Goal: Contribute content: Contribute content

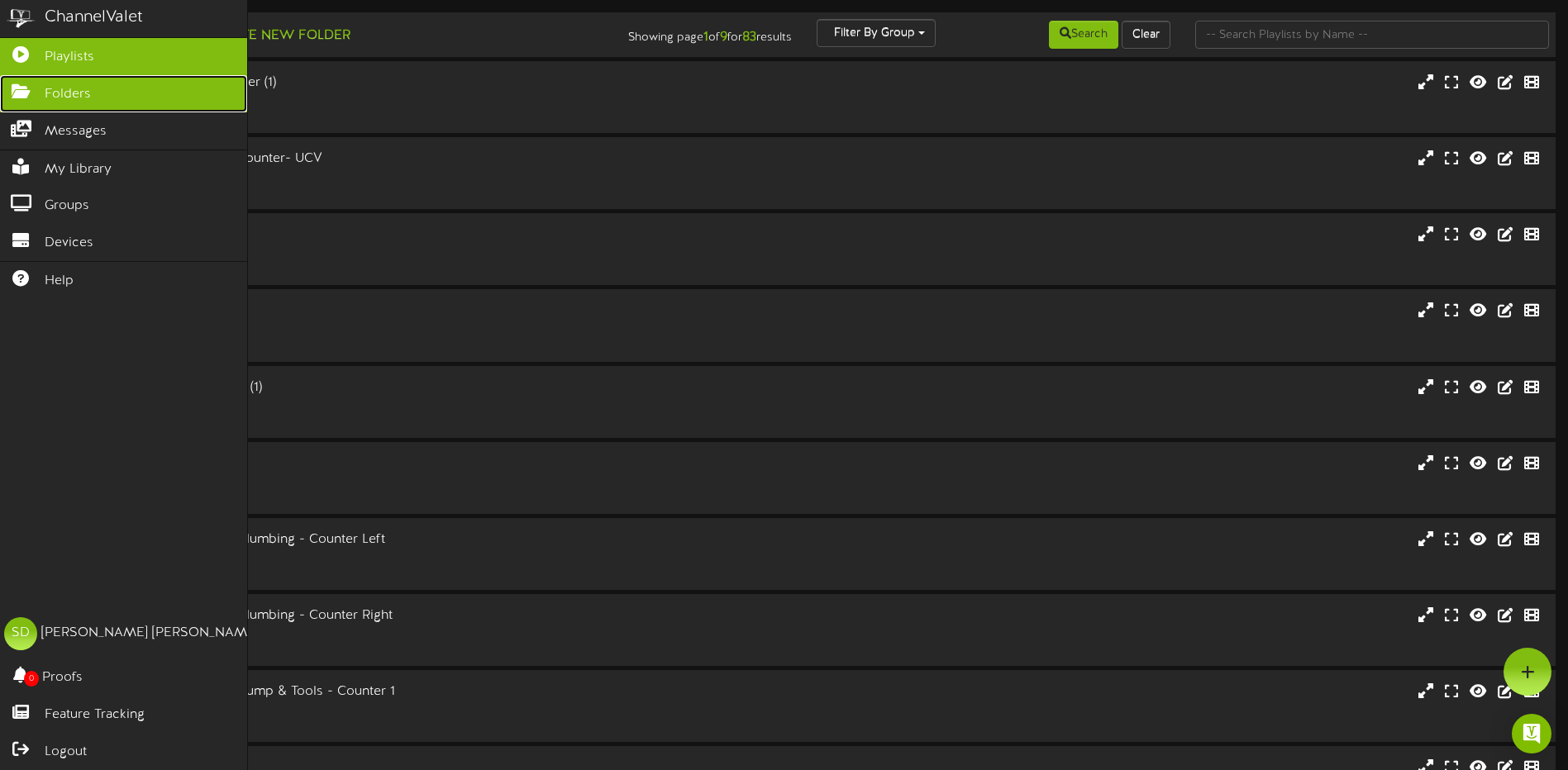
click at [85, 87] on span "Folders" at bounding box center [68, 95] width 46 height 19
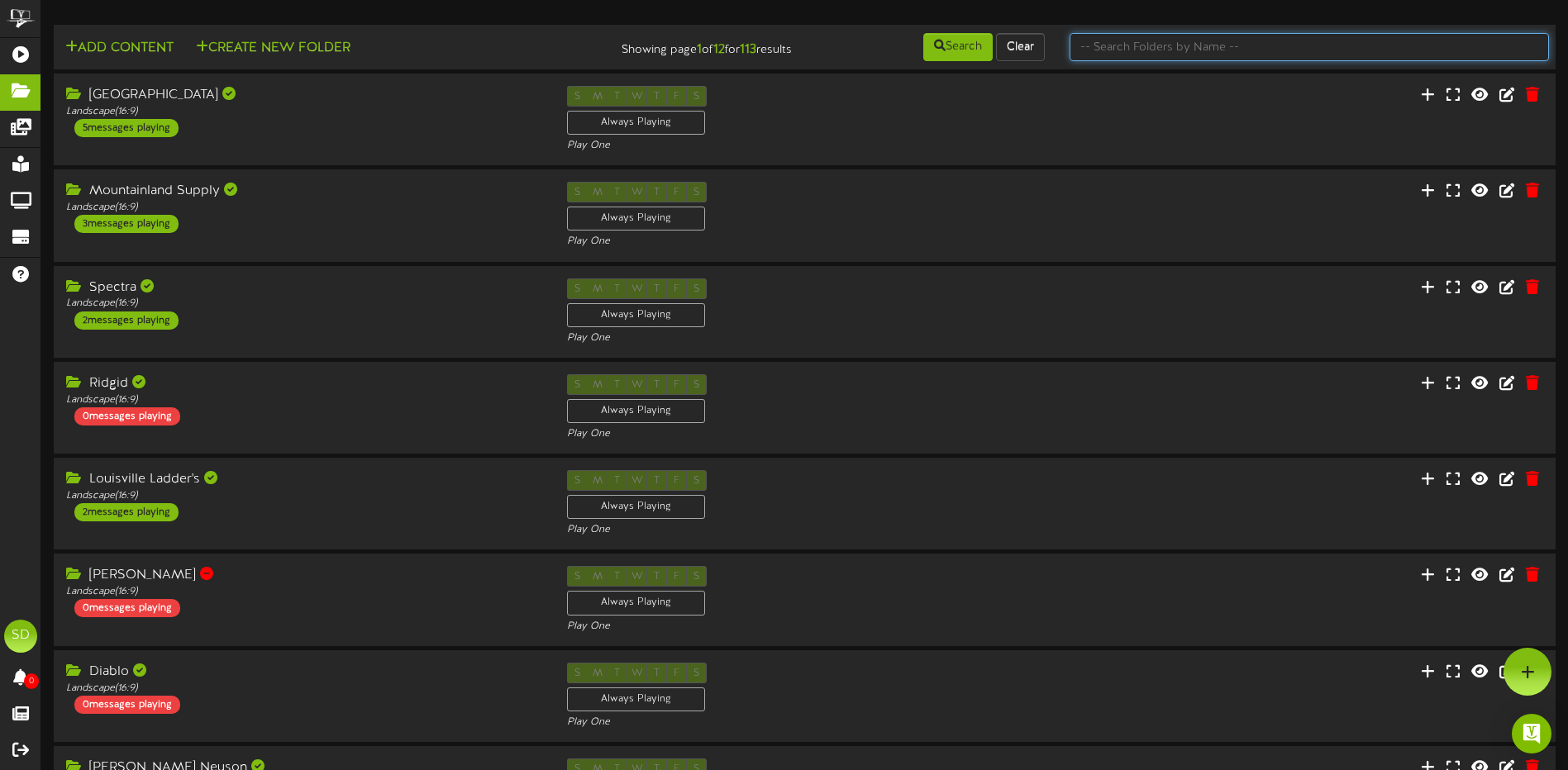
click at [1139, 45] on input "text" at bounding box center [1309, 47] width 479 height 29
type input "wichita"
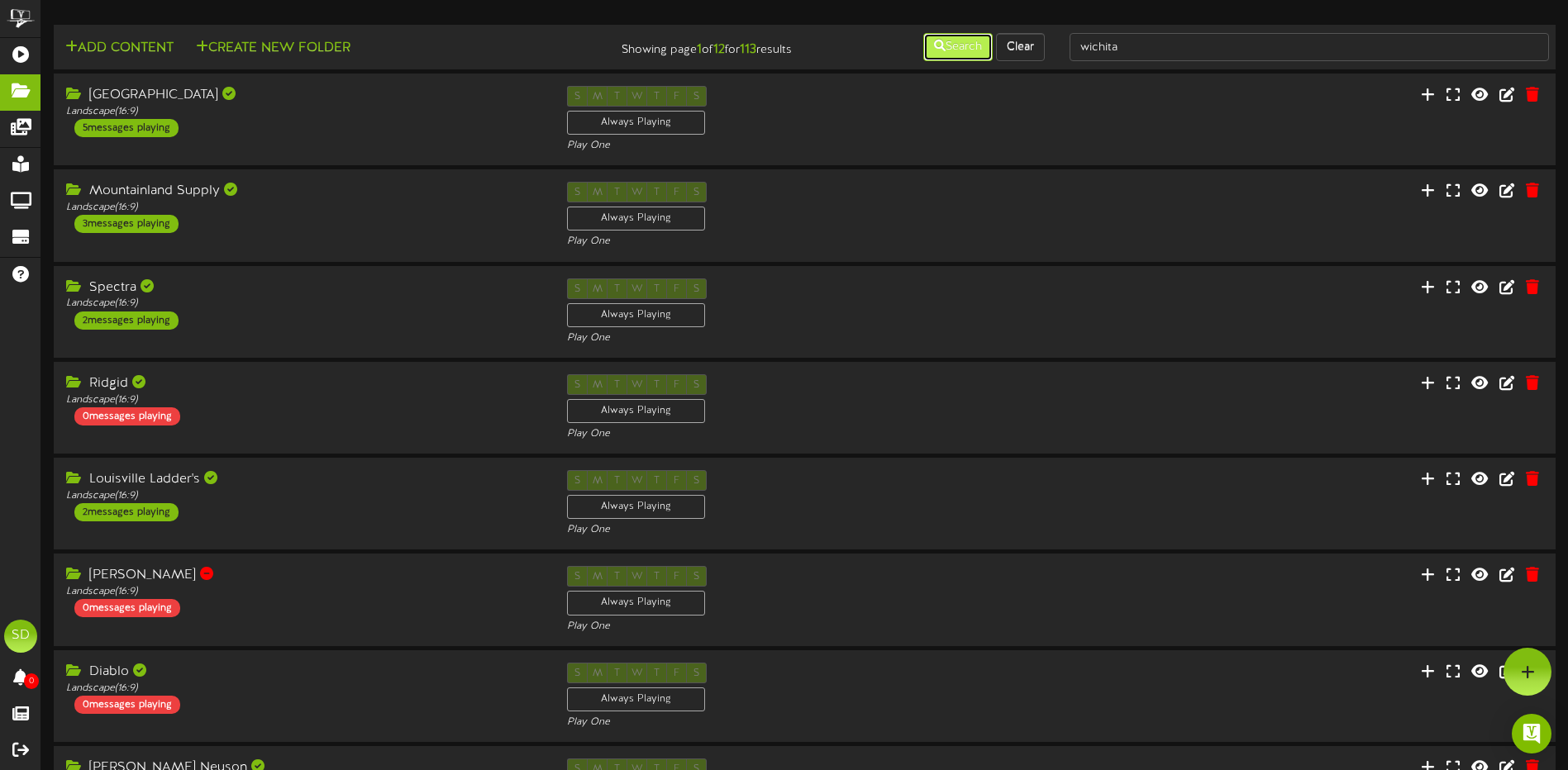
click at [939, 49] on icon at bounding box center [940, 45] width 12 height 12
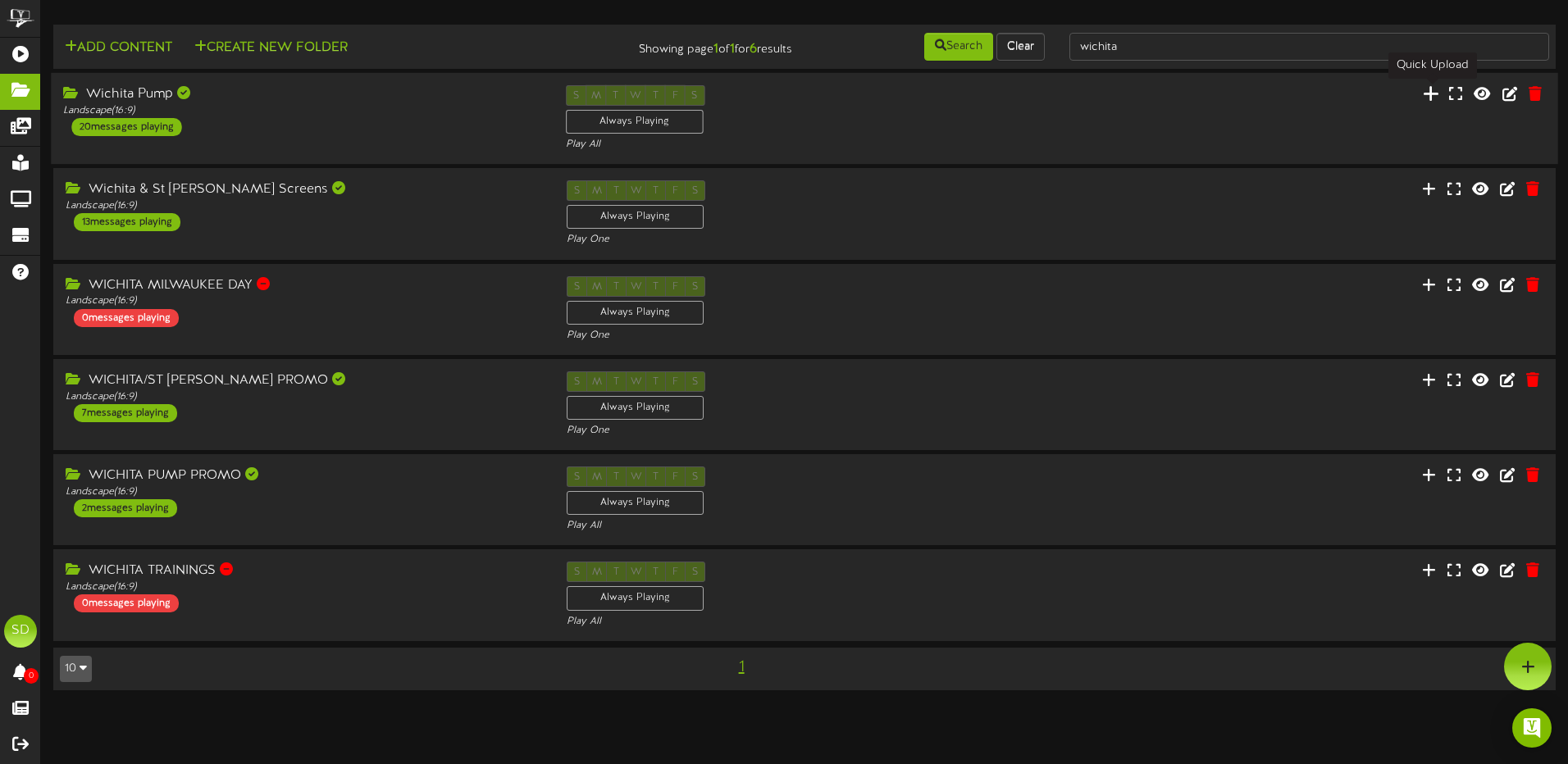
click at [1427, 96] on icon at bounding box center [1431, 94] width 16 height 18
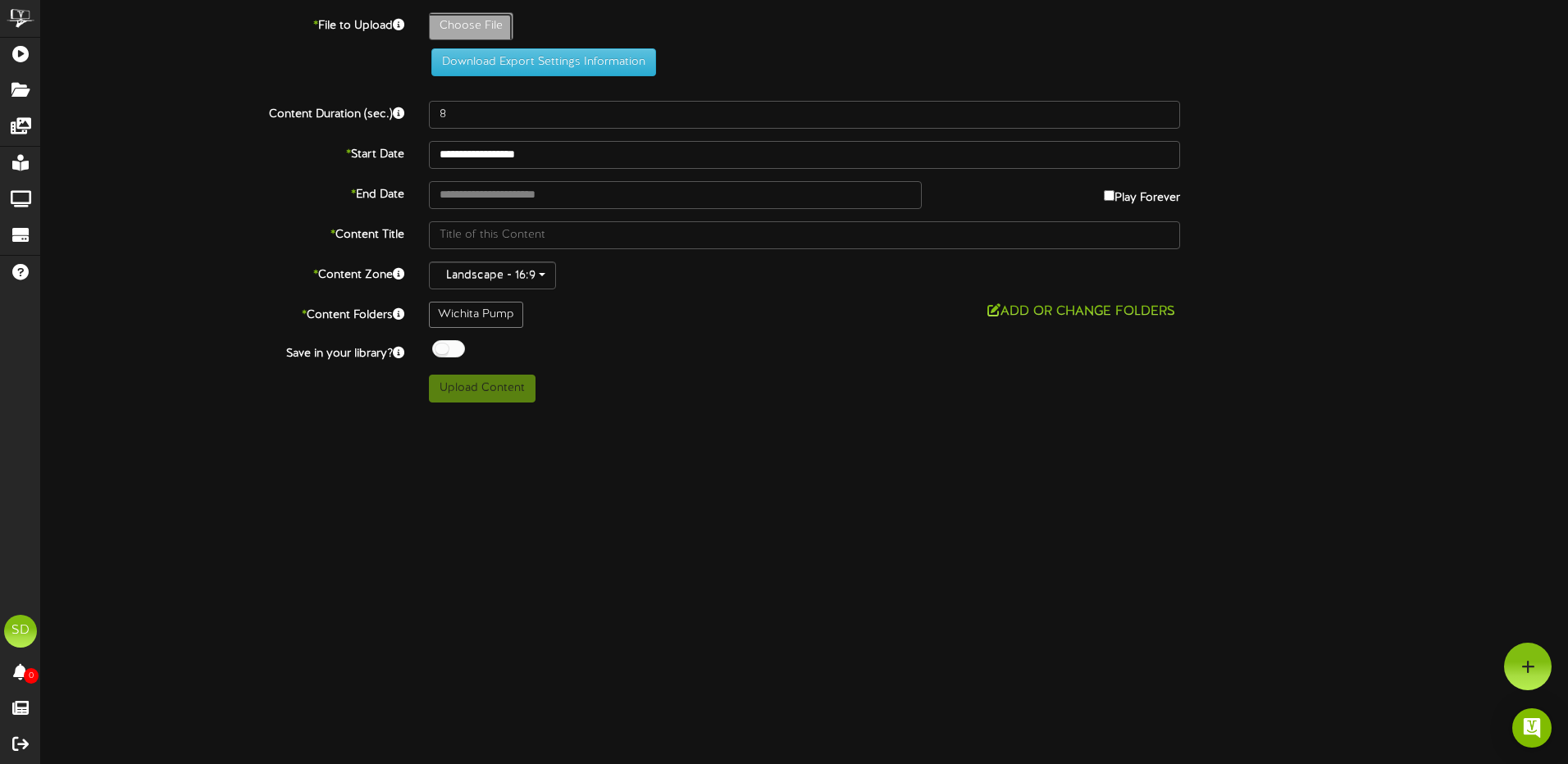
type input "**********"
type input "MilwaukeeNewProducts"
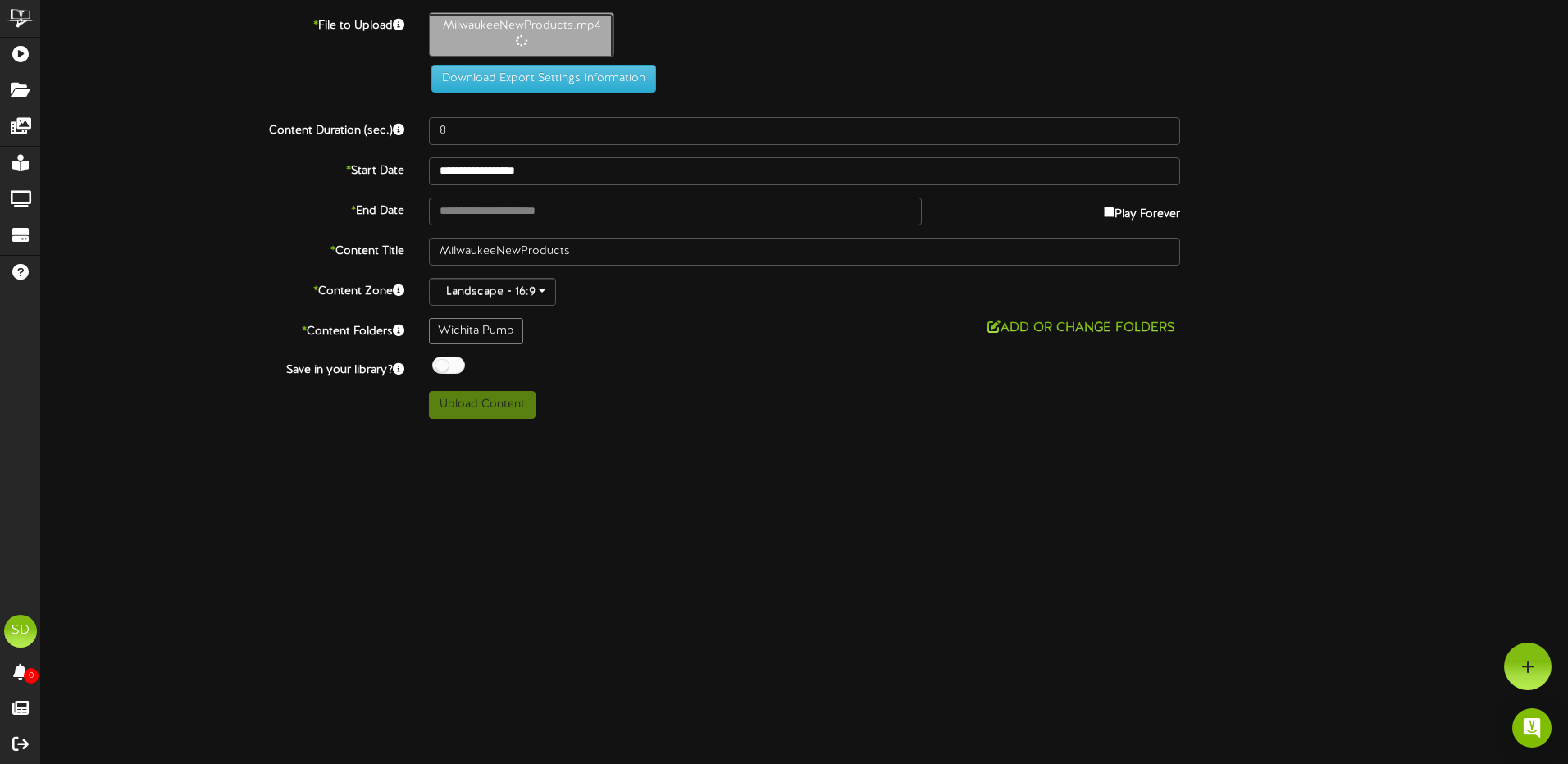
type input "22"
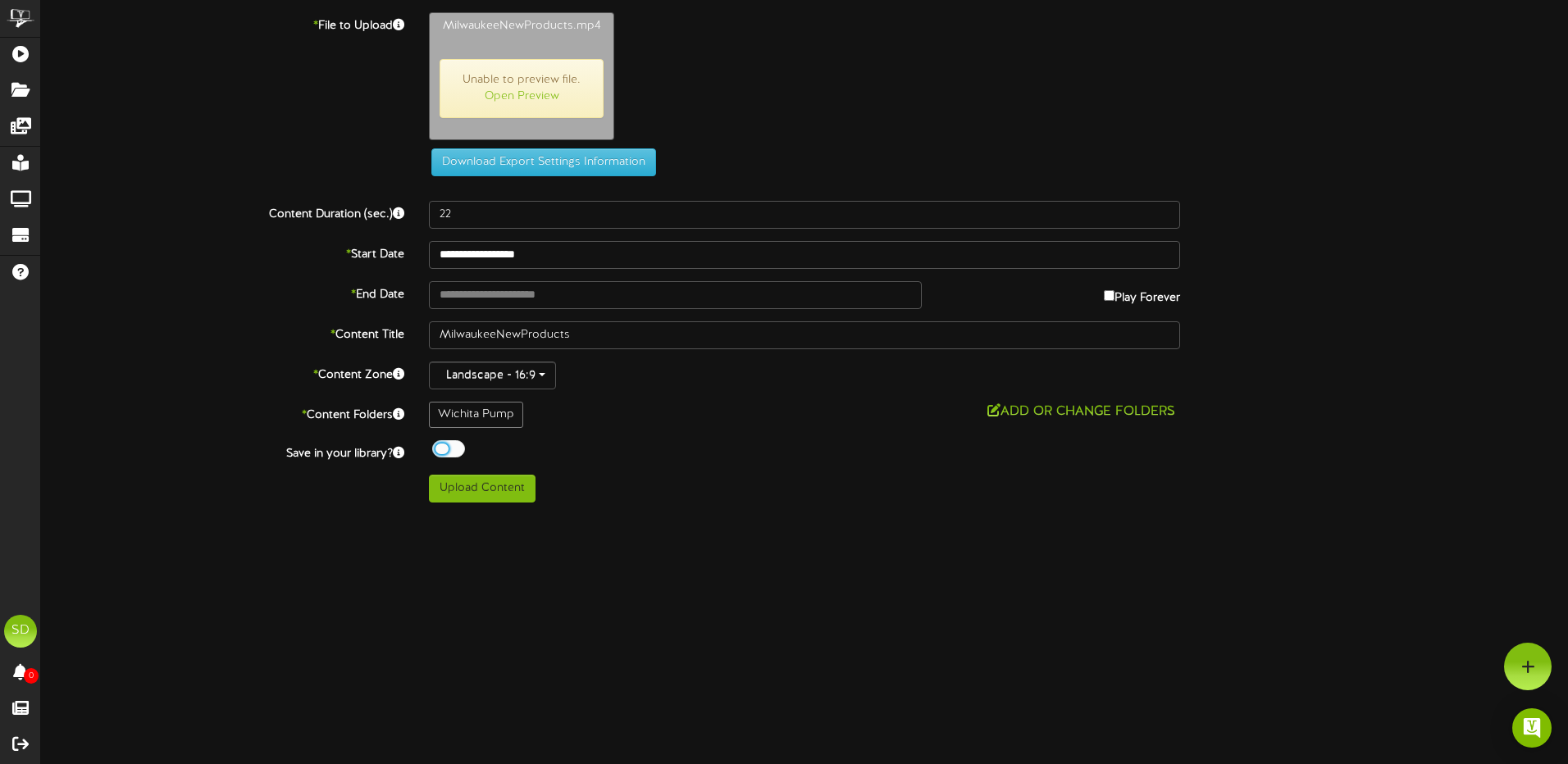
click at [456, 446] on div at bounding box center [448, 448] width 33 height 17
click at [482, 487] on button "Upload Content" at bounding box center [482, 488] width 107 height 28
type input "**********"
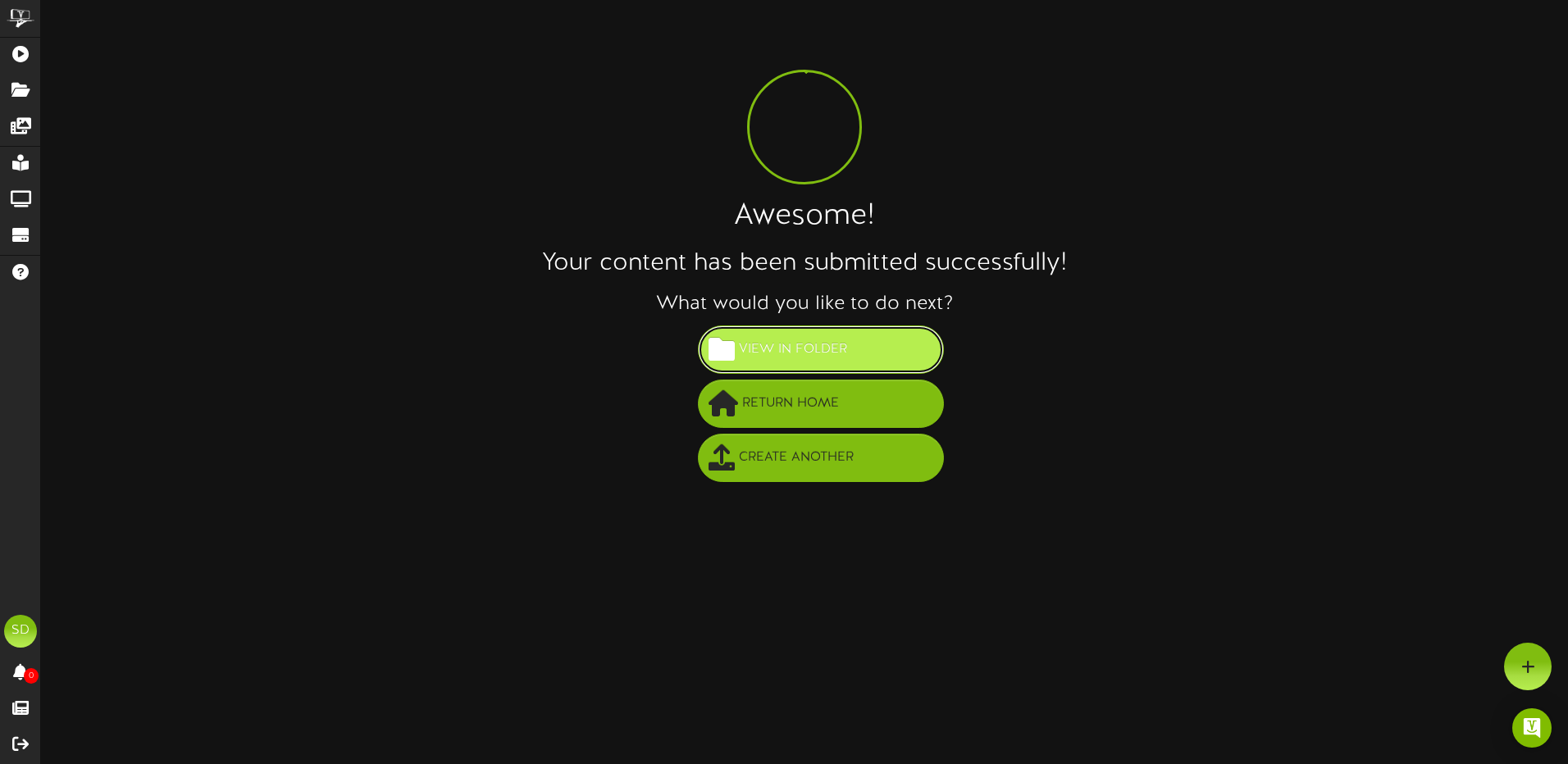
click at [782, 354] on span "View in Folder" at bounding box center [793, 350] width 117 height 27
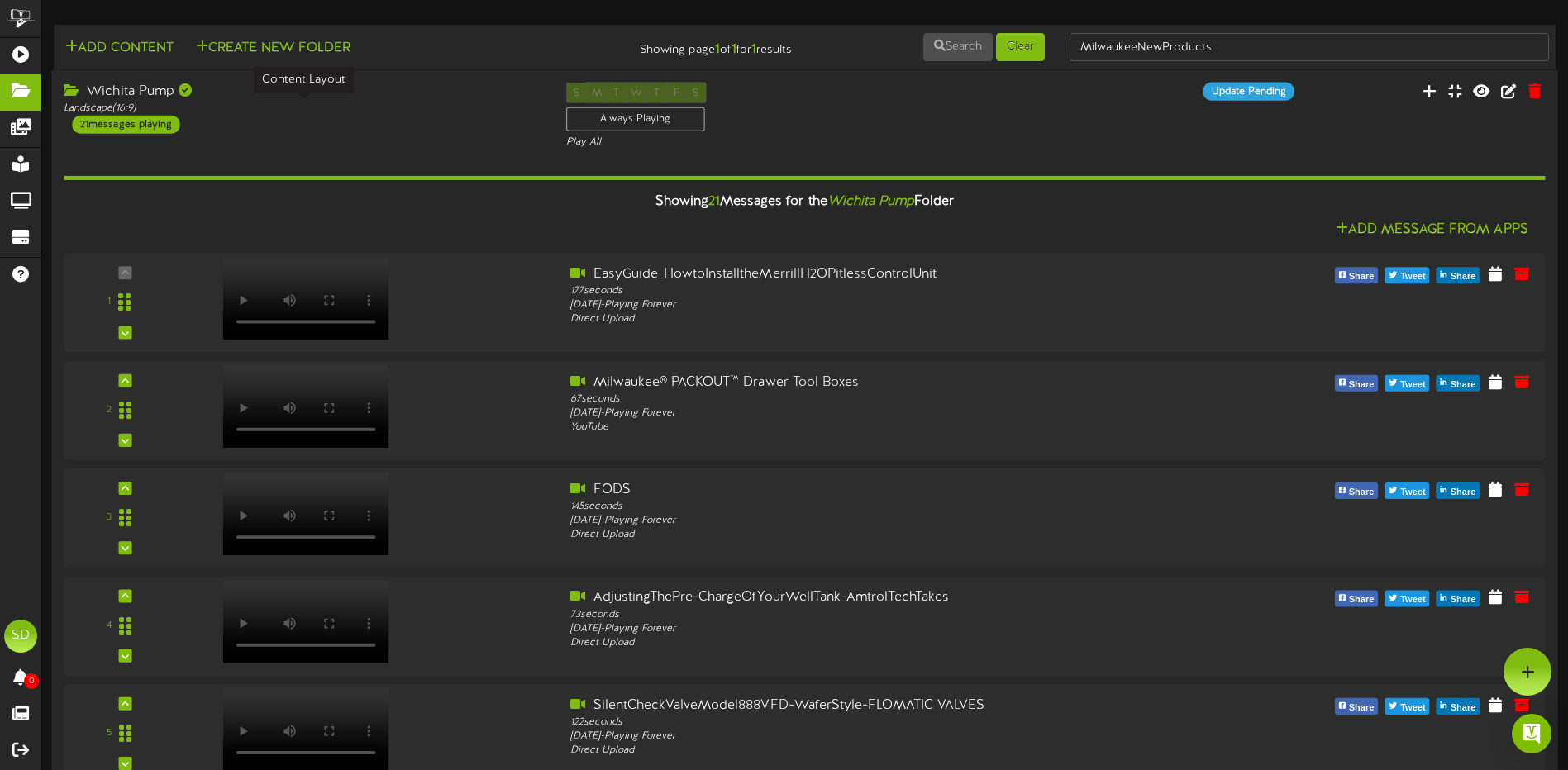
click at [252, 114] on div "Landscape ( 16:9 )" at bounding box center [302, 108] width 477 height 14
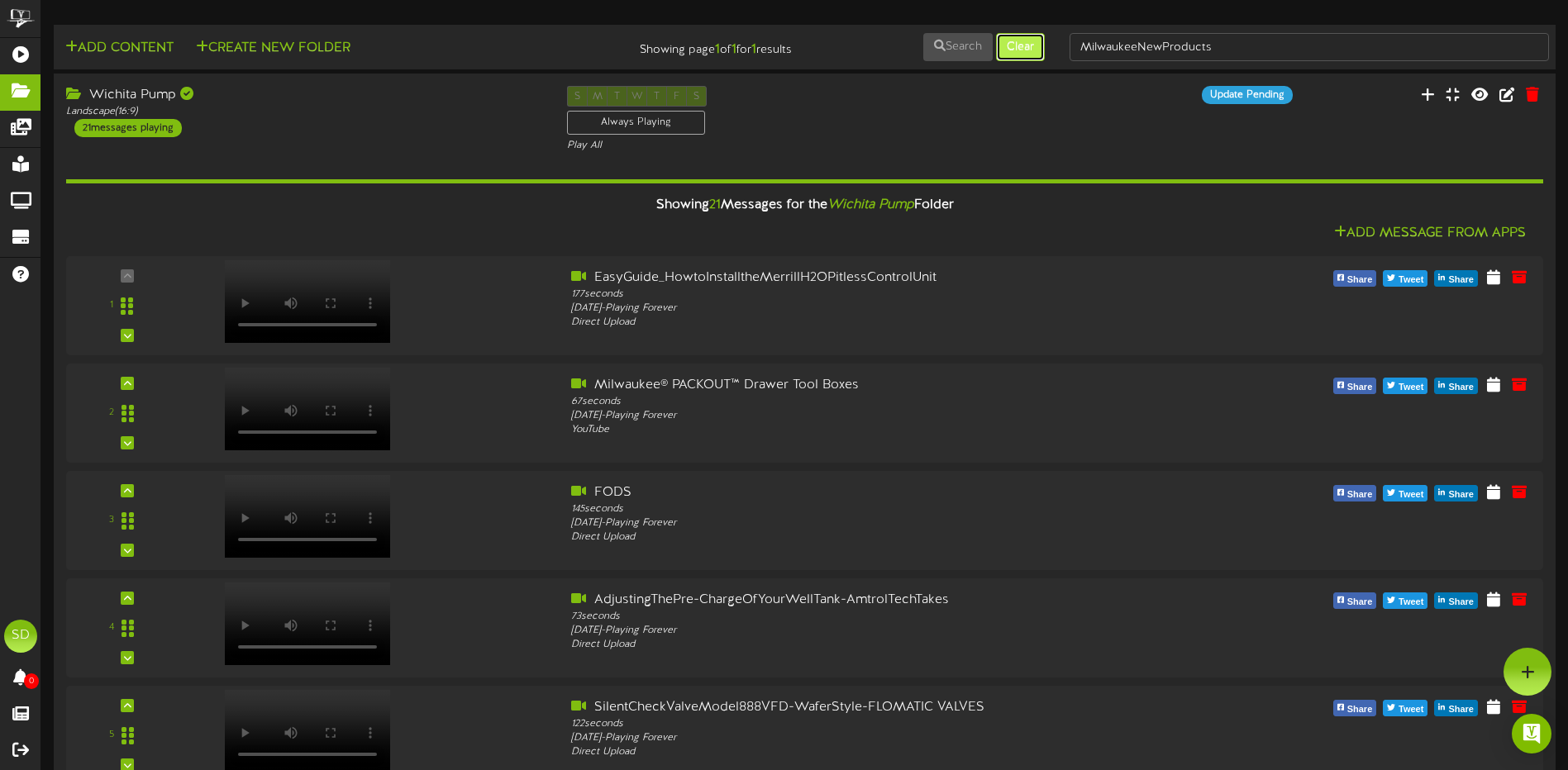
click at [1019, 55] on button "Clear" at bounding box center [1020, 47] width 49 height 29
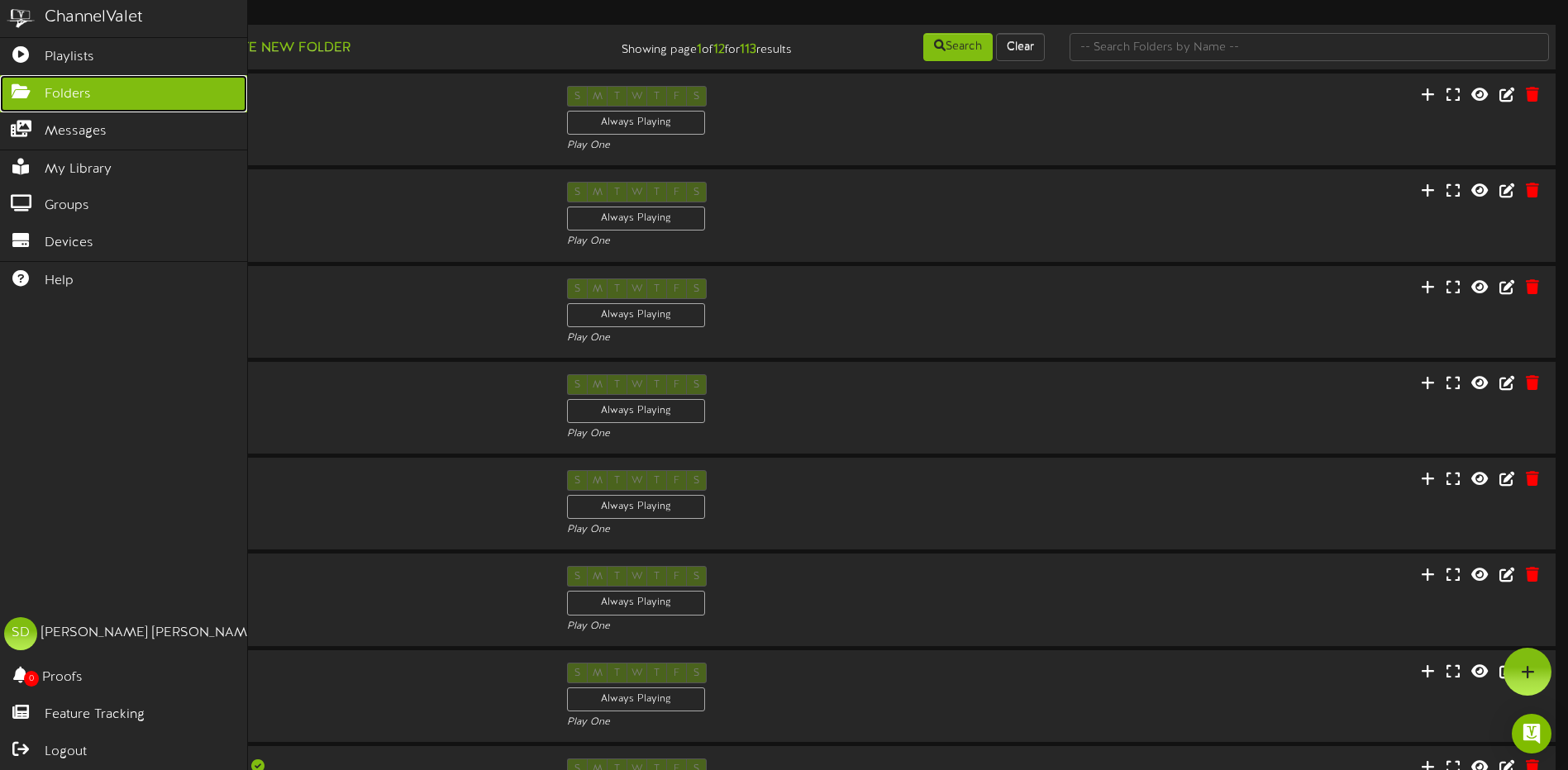
click at [57, 90] on span "Folders" at bounding box center [68, 95] width 46 height 19
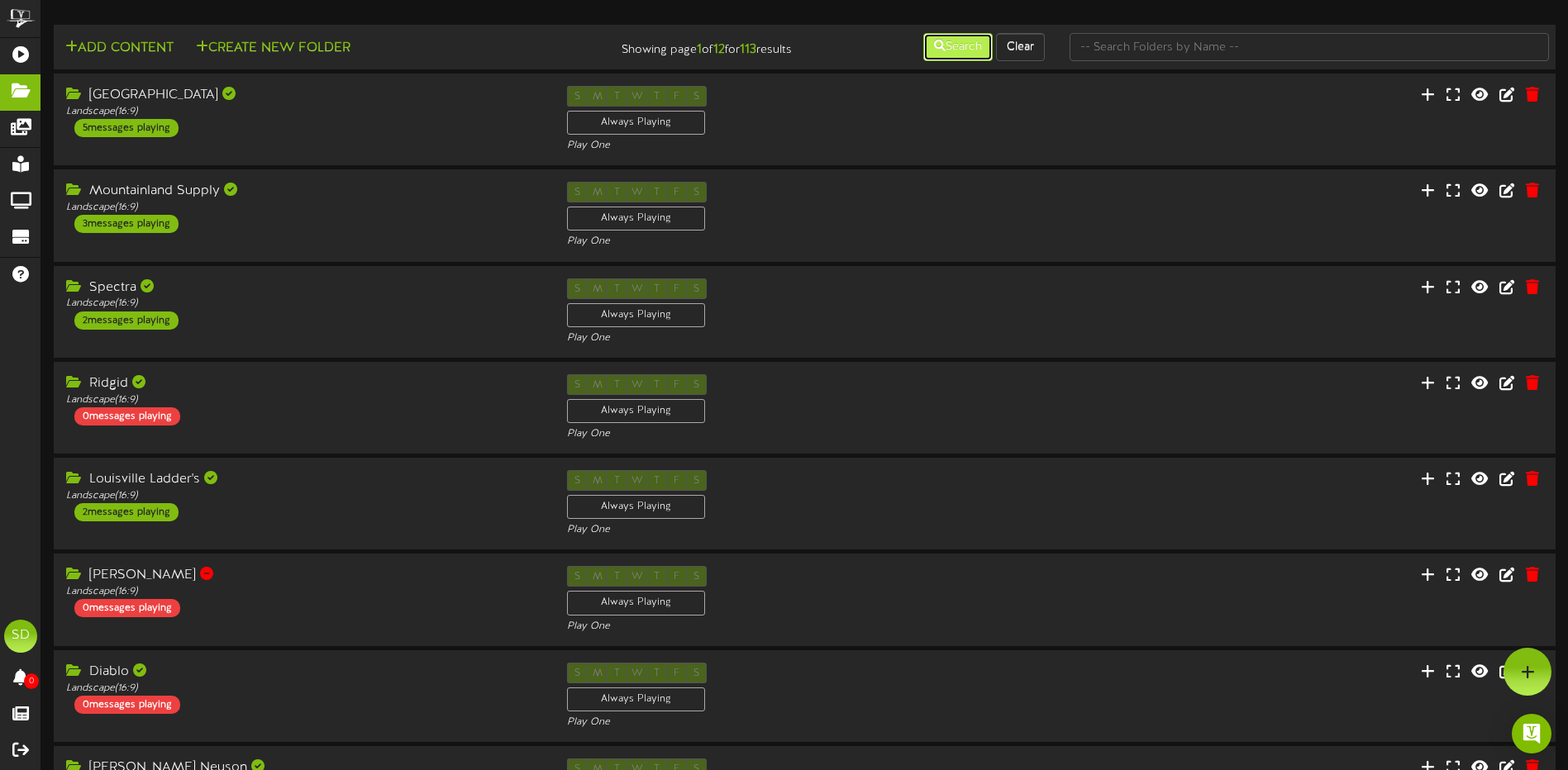
click at [958, 50] on button "Search" at bounding box center [957, 47] width 69 height 29
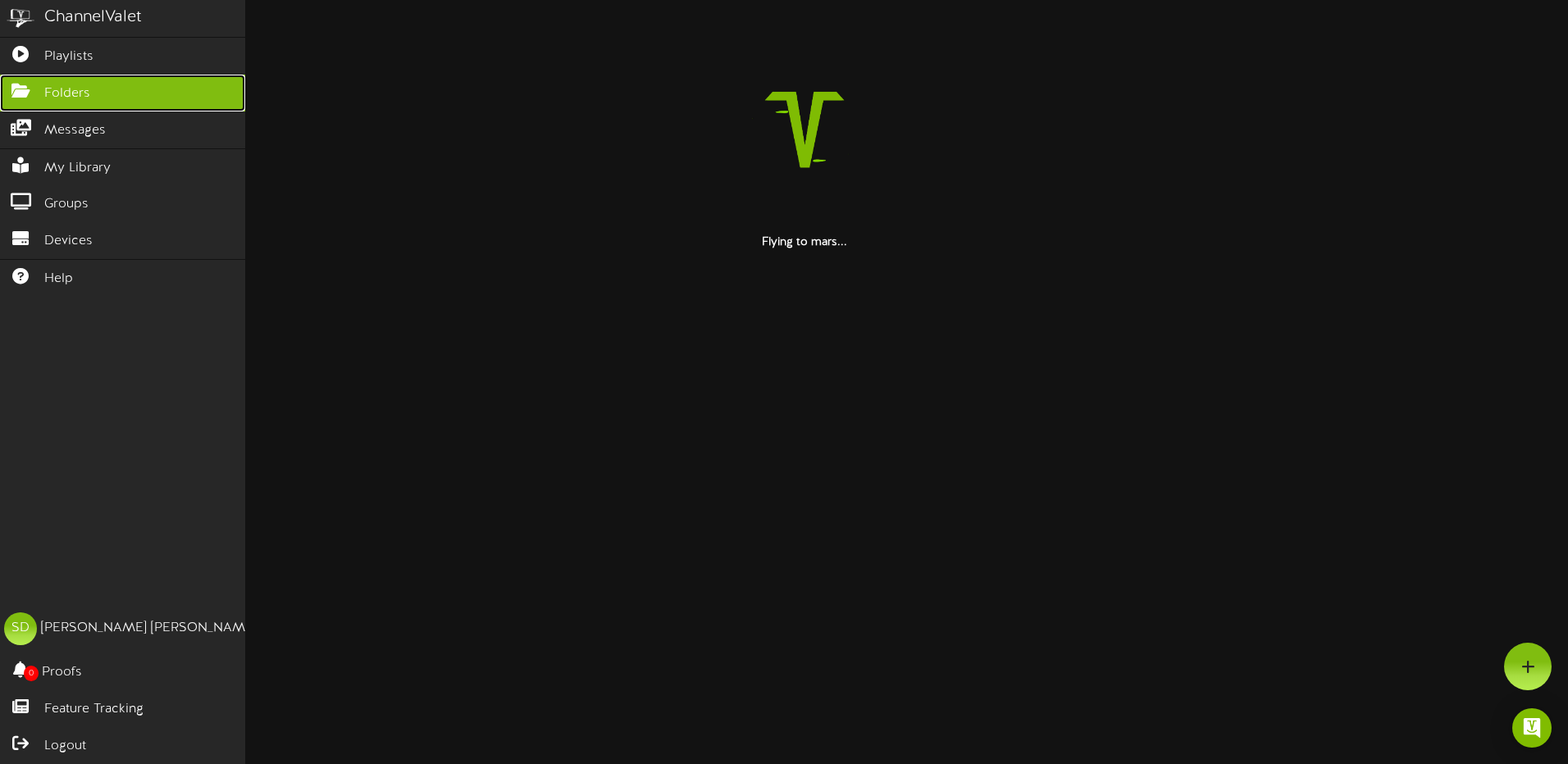
click at [76, 87] on span "Folders" at bounding box center [68, 94] width 46 height 19
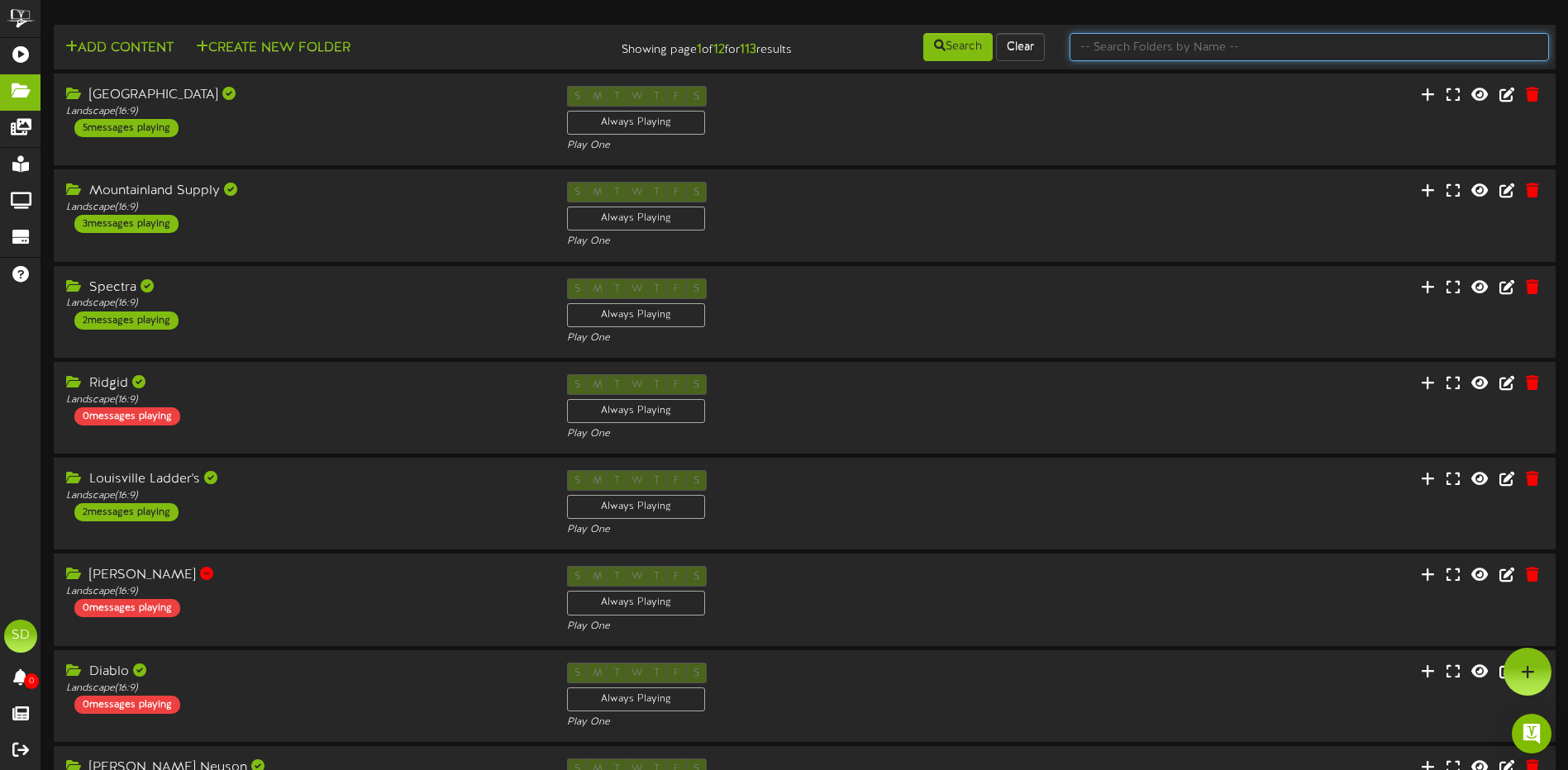
click at [1147, 42] on input "text" at bounding box center [1309, 47] width 479 height 29
type input "wichita"
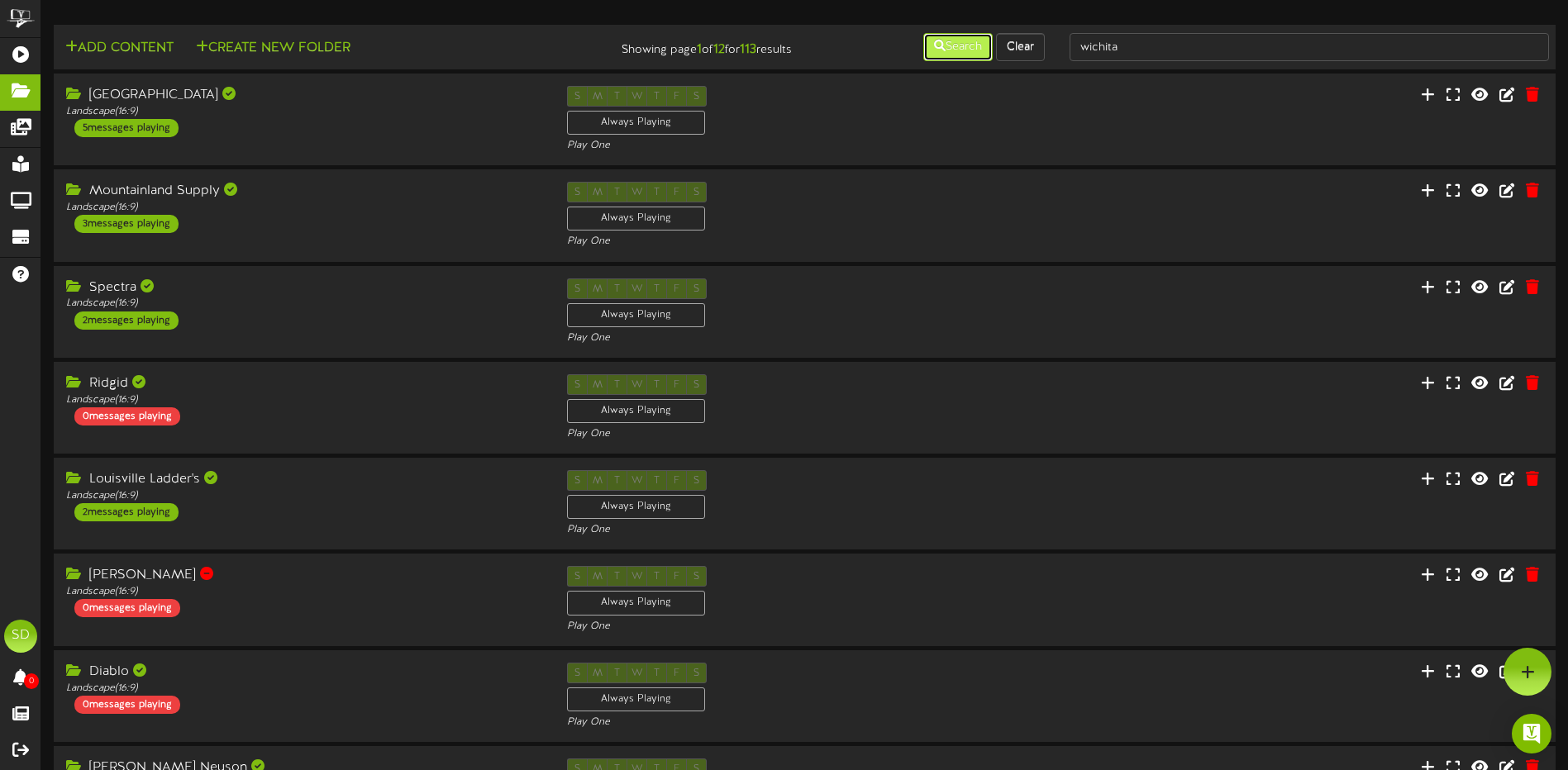
click at [955, 54] on button "Search" at bounding box center [957, 47] width 69 height 29
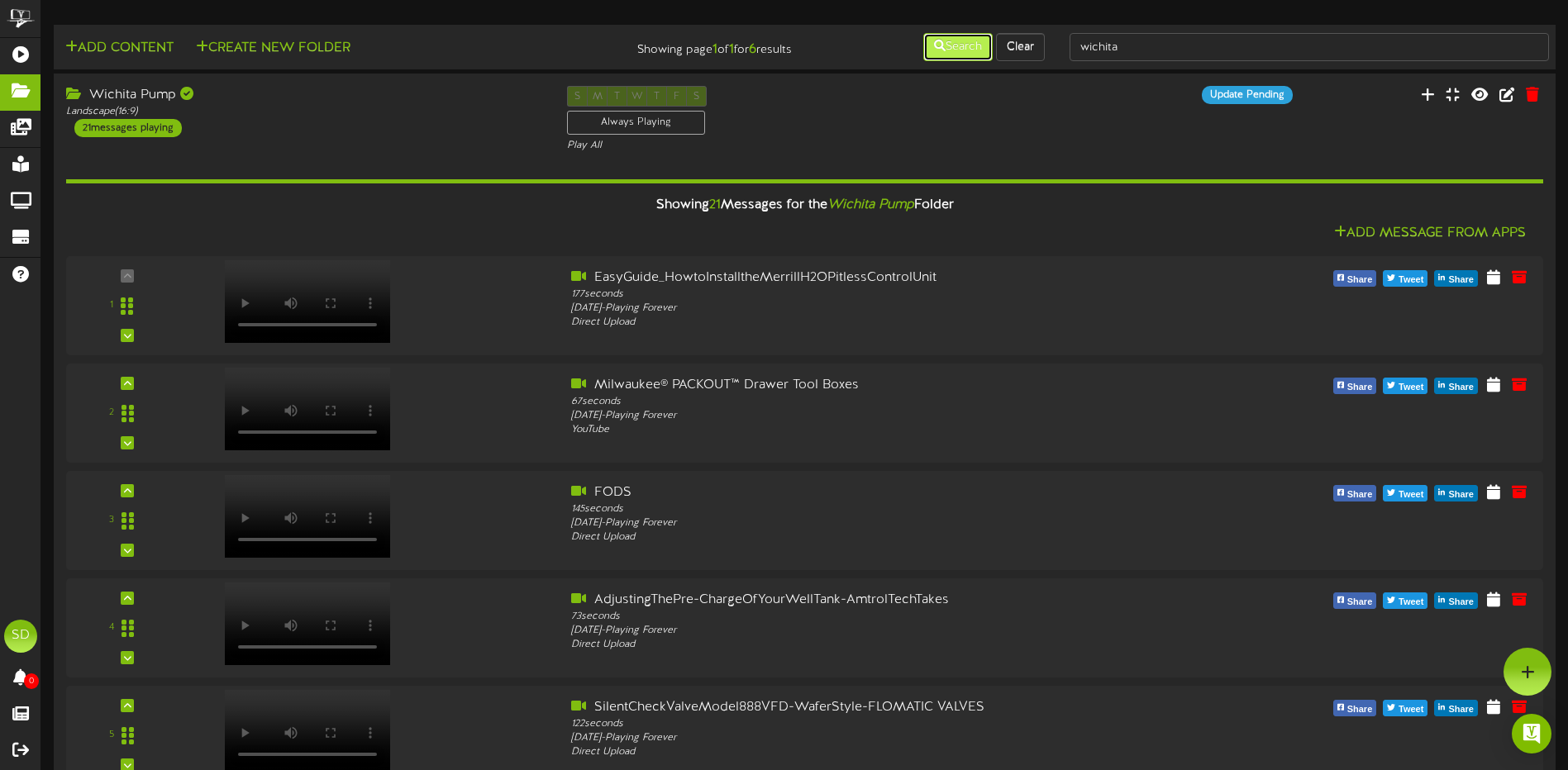
click at [963, 48] on button "Search" at bounding box center [957, 47] width 69 height 29
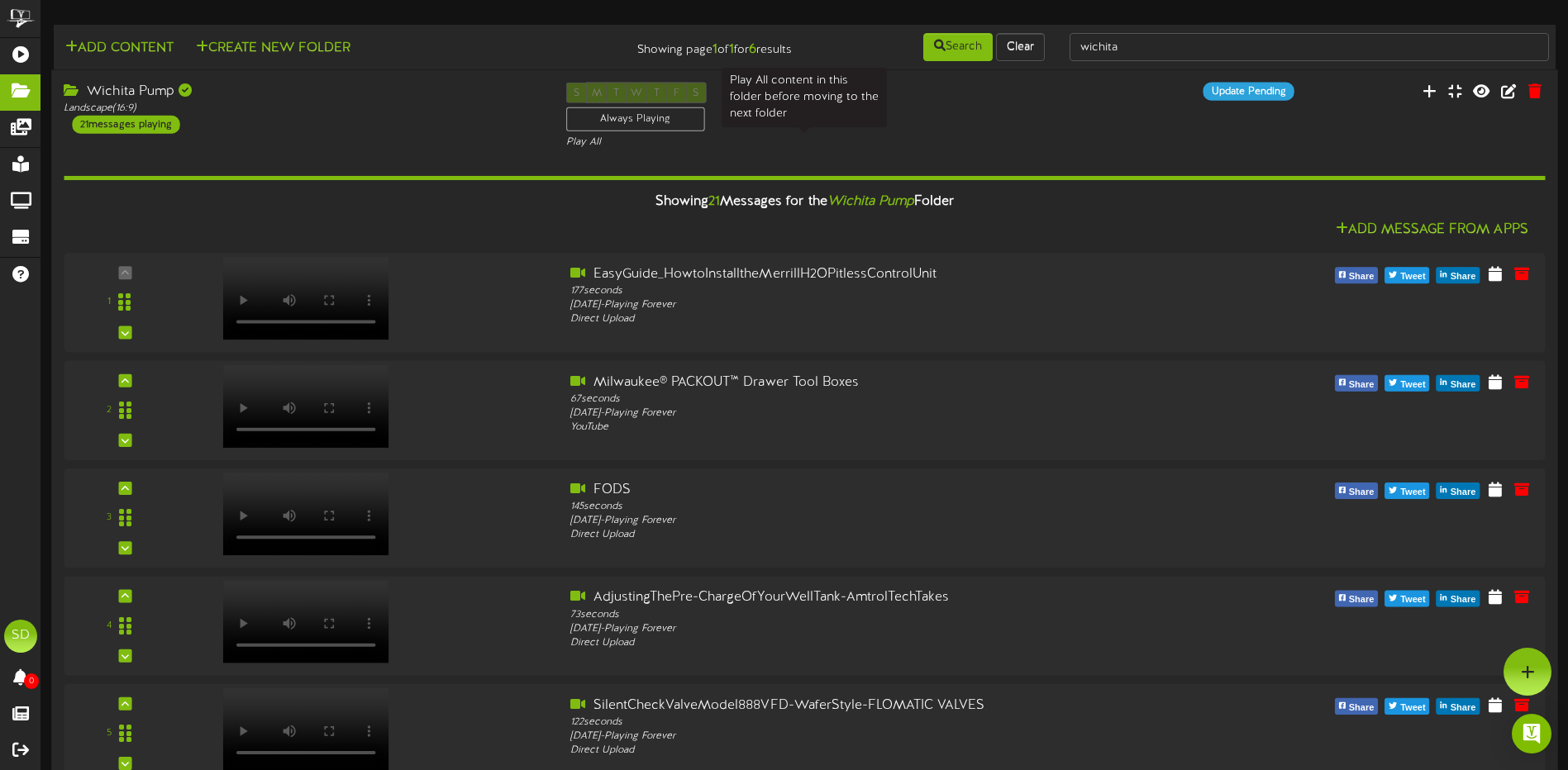
click at [855, 136] on div "Play All" at bounding box center [804, 142] width 477 height 14
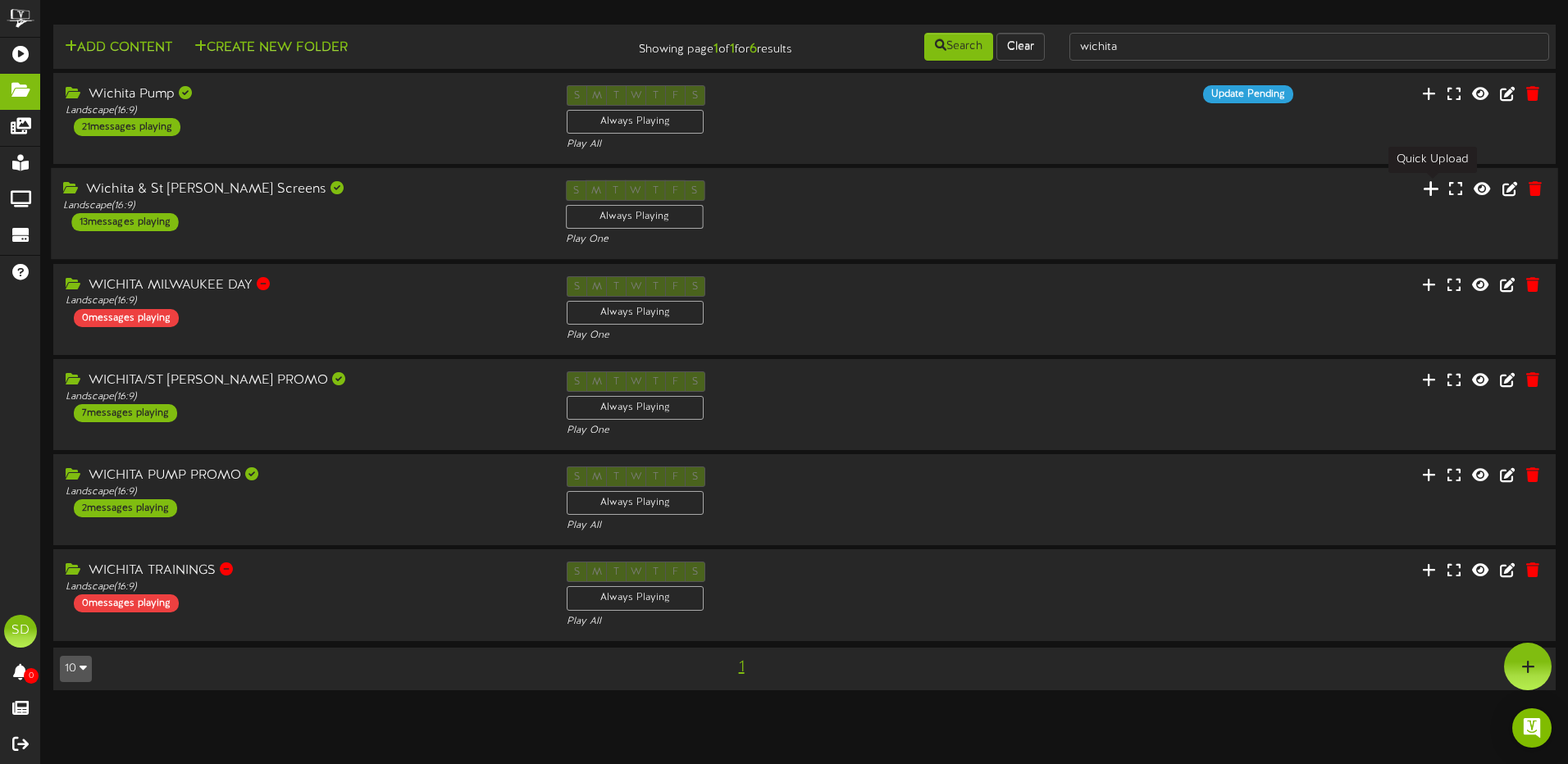
click at [1430, 192] on icon at bounding box center [1431, 189] width 16 height 18
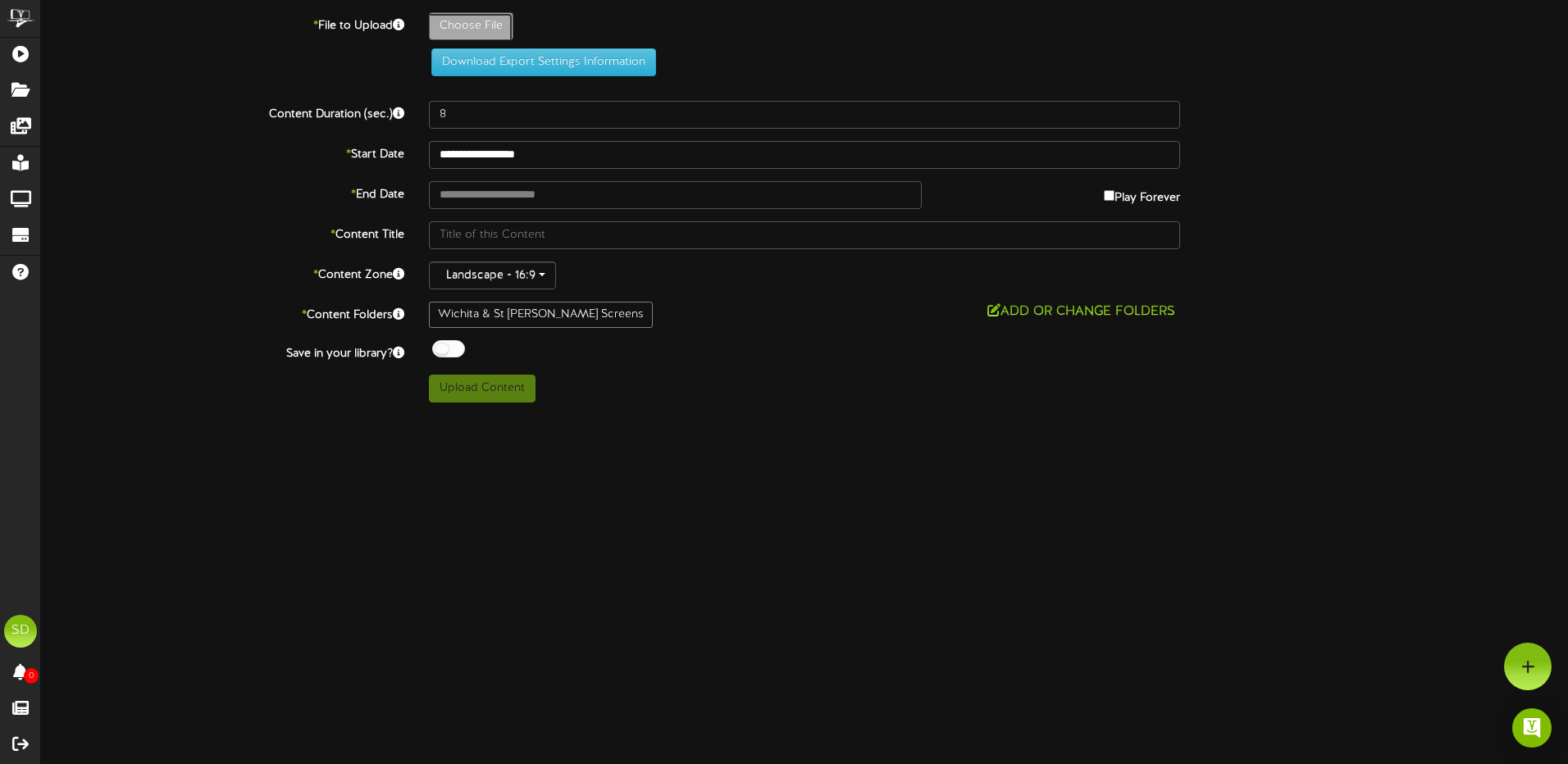
type input "**********"
type input "MilwaukeeNewProducts"
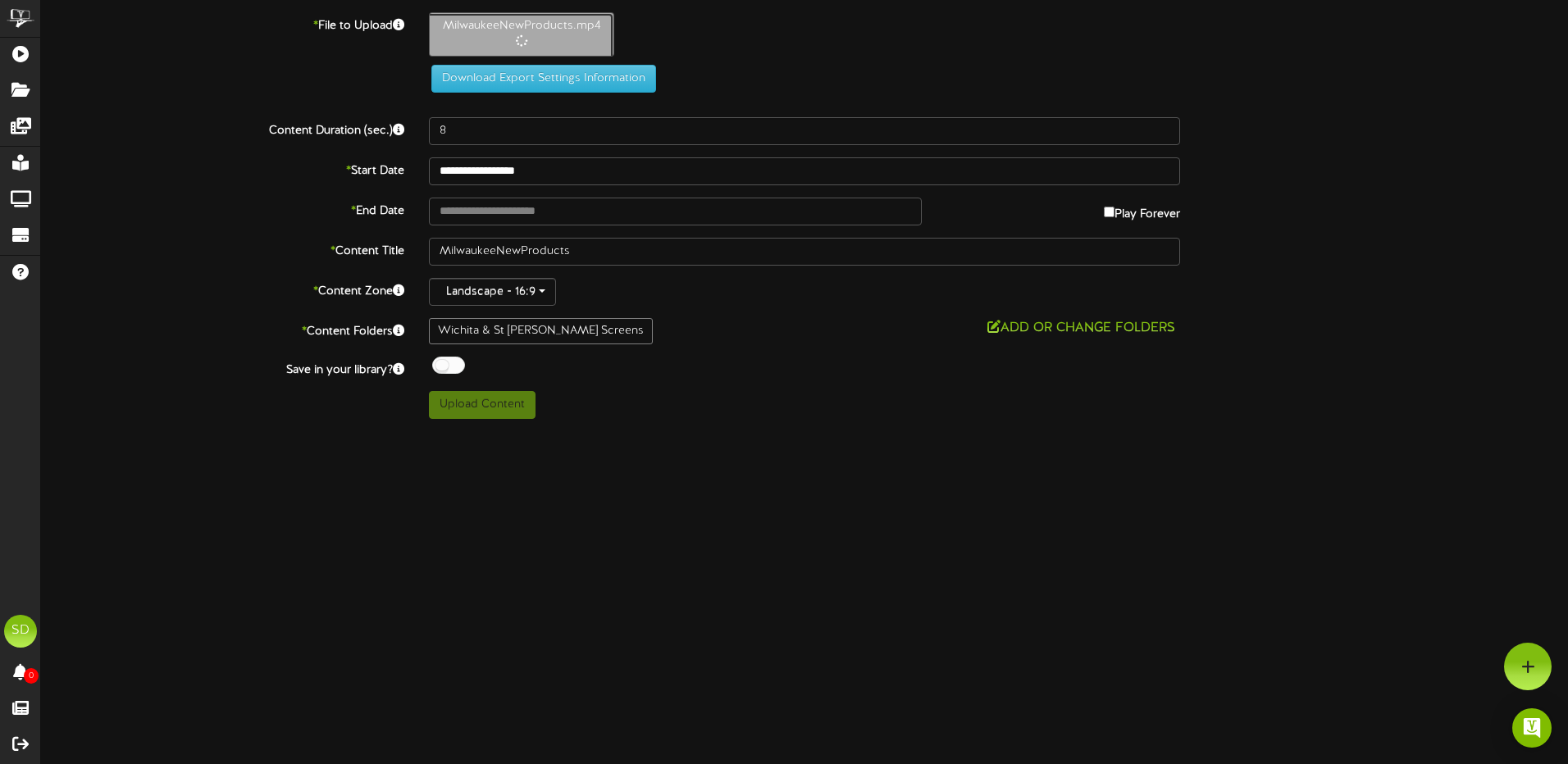
type input "22"
click at [453, 366] on div at bounding box center [448, 365] width 33 height 17
click at [495, 408] on button "Upload Content" at bounding box center [482, 404] width 107 height 28
type input "**********"
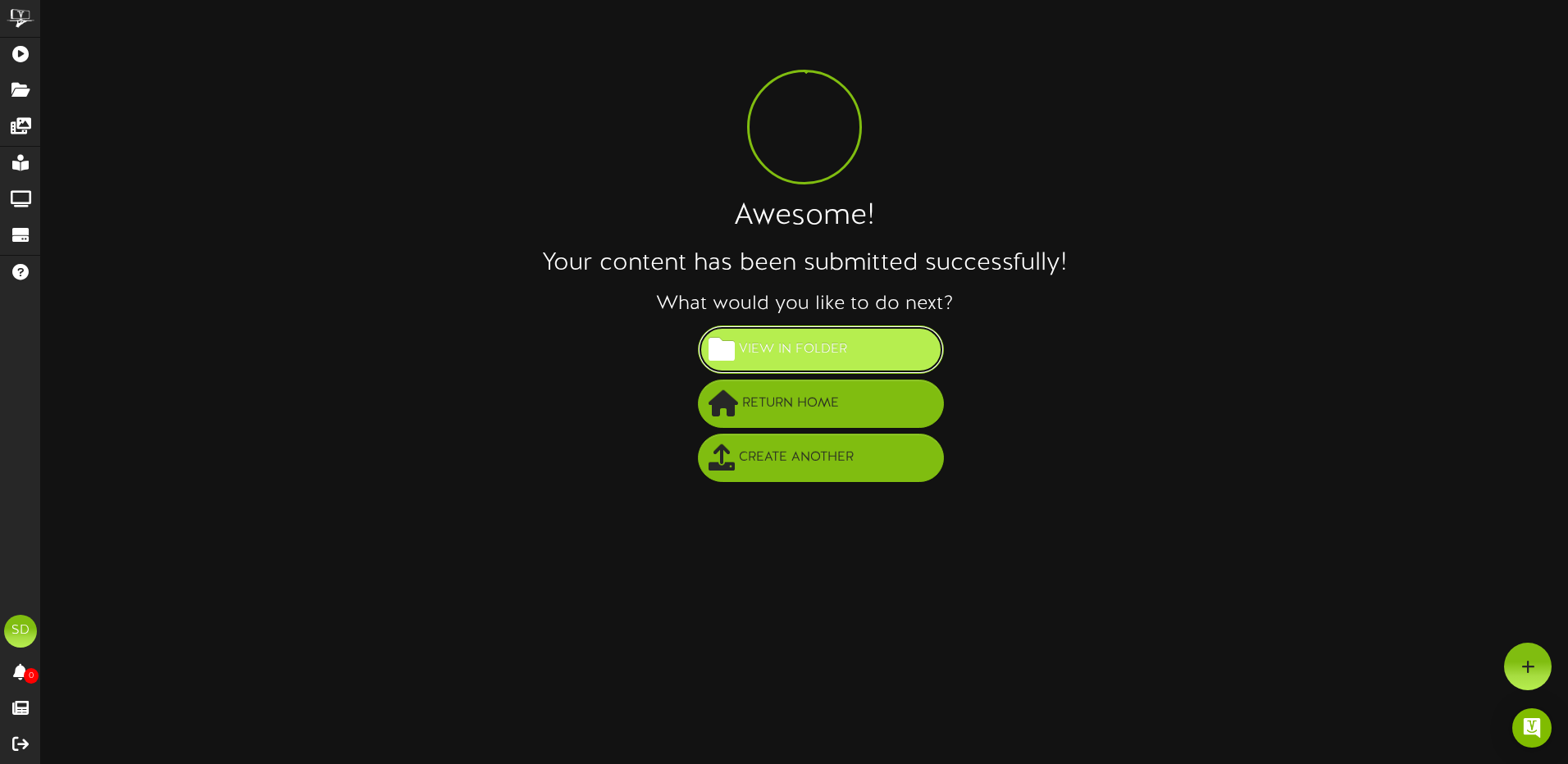
click at [810, 354] on span "View in Folder" at bounding box center [793, 350] width 117 height 27
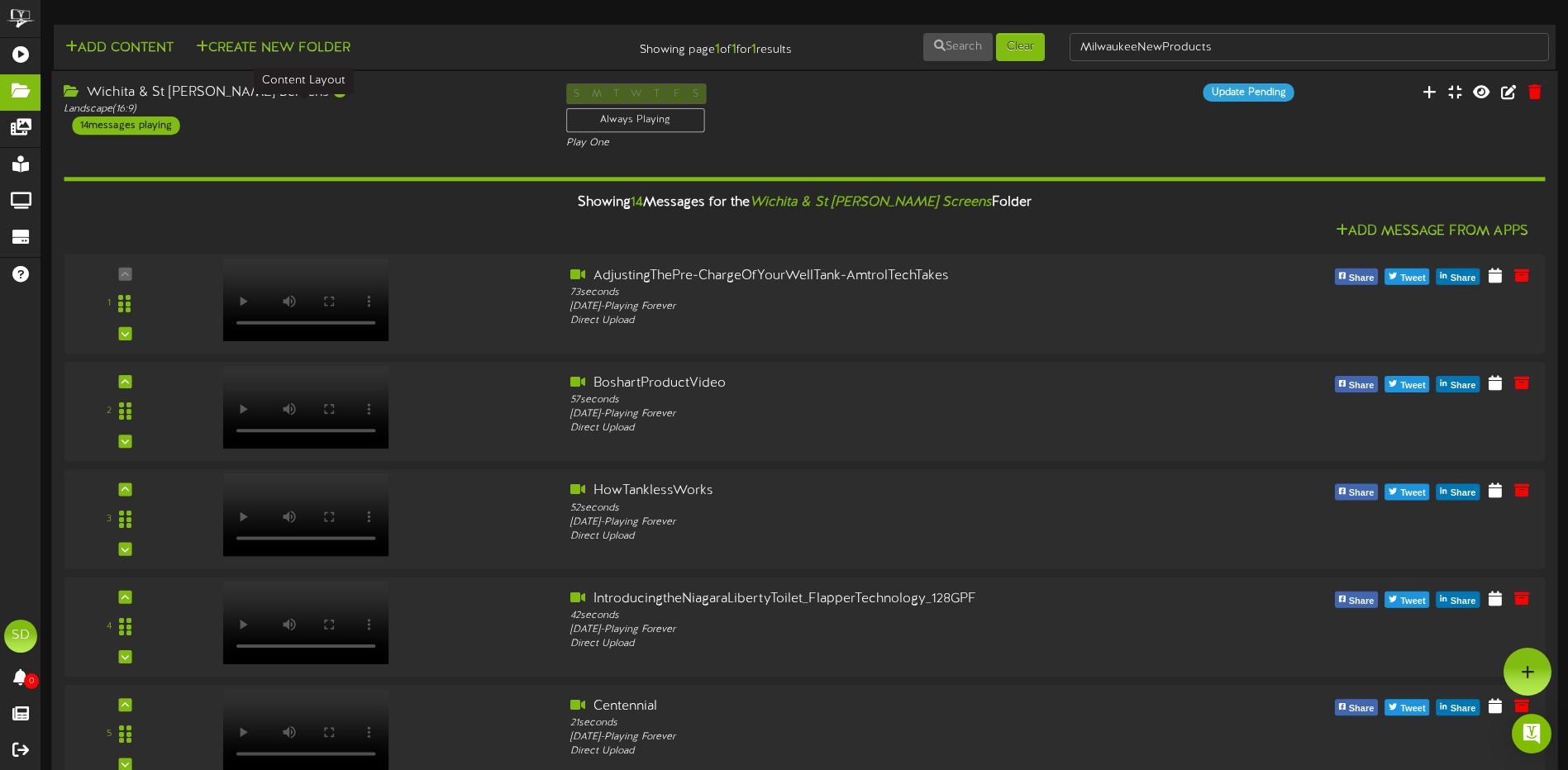
click at [377, 113] on div "Landscape ( 16:9 )" at bounding box center [302, 109] width 477 height 14
click at [889, 122] on div "S M T W T F S Always Playing Play One" at bounding box center [804, 118] width 502 height 68
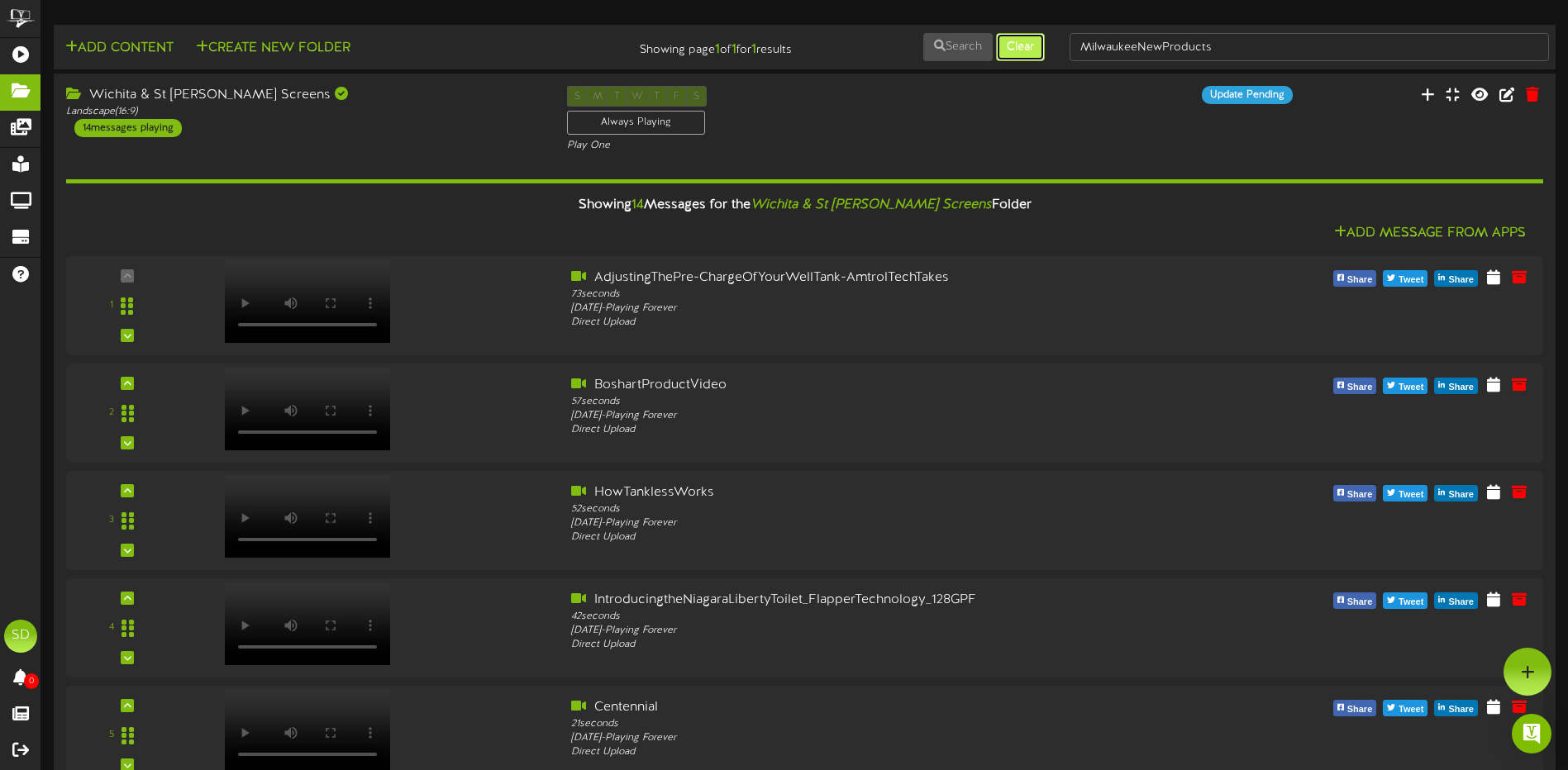
click at [1022, 53] on button "Clear" at bounding box center [1020, 47] width 49 height 29
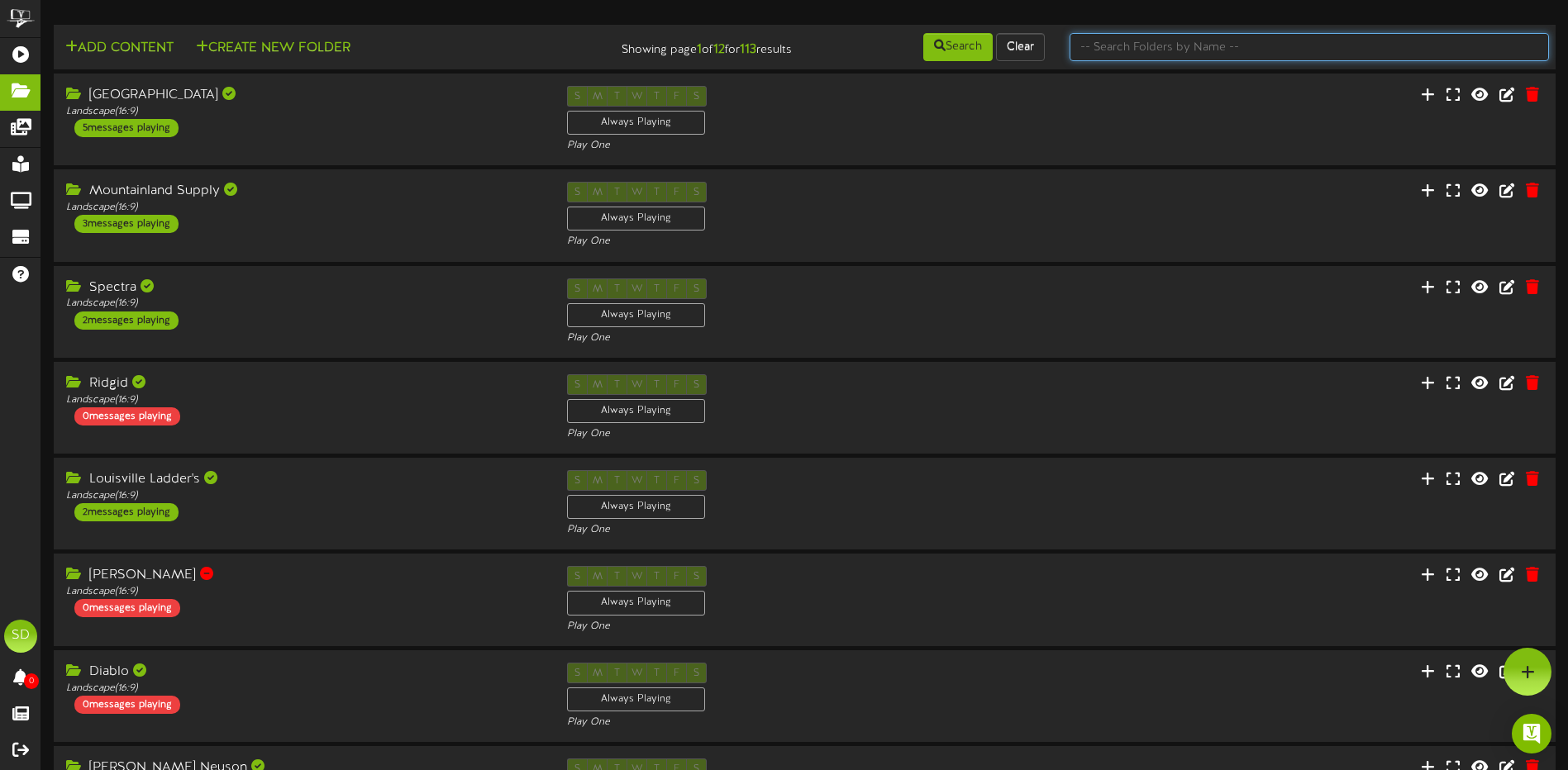
click at [1158, 45] on input "text" at bounding box center [1309, 47] width 479 height 29
type input "wichita"
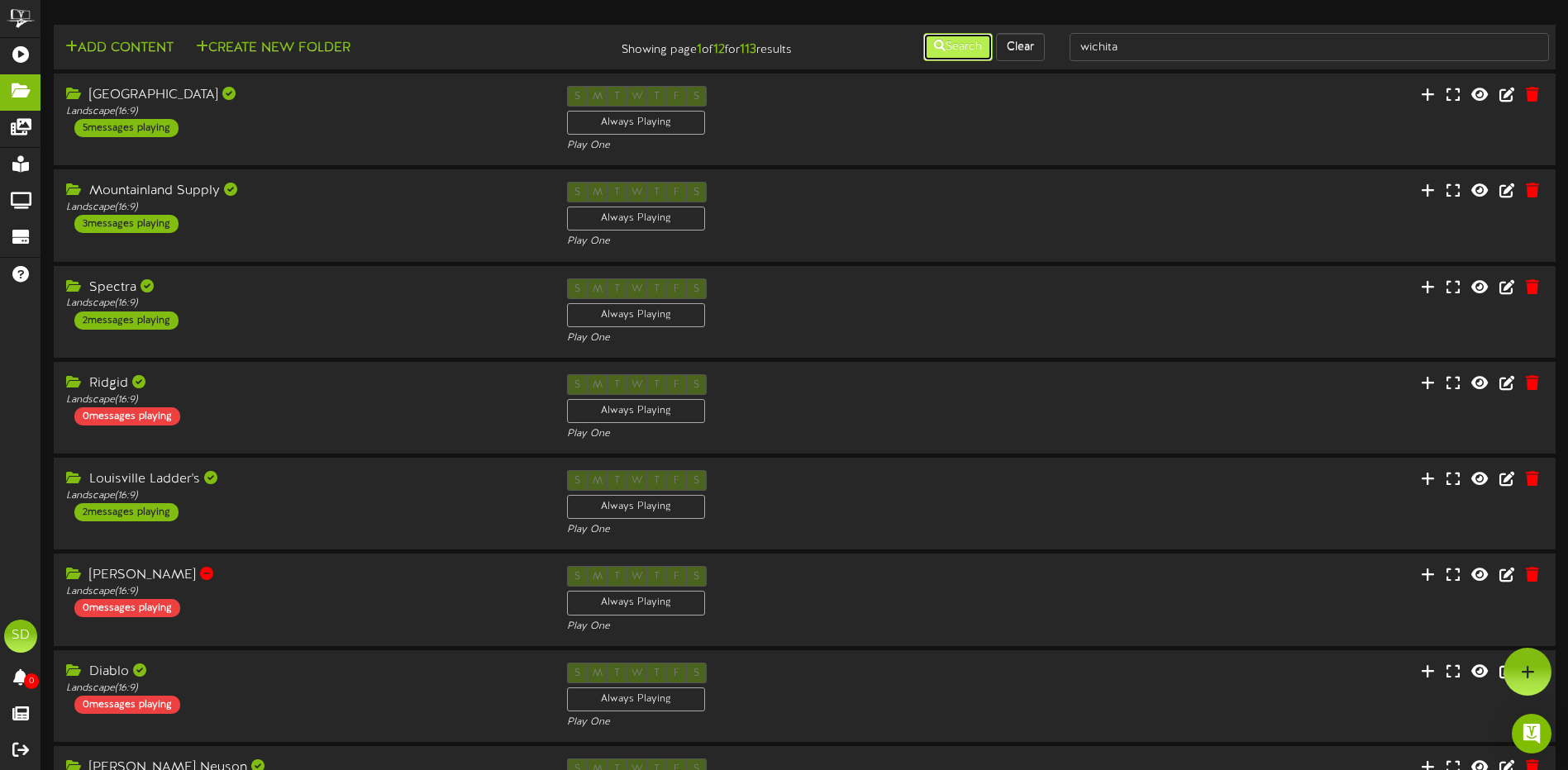
click at [955, 52] on button "Search" at bounding box center [957, 47] width 69 height 29
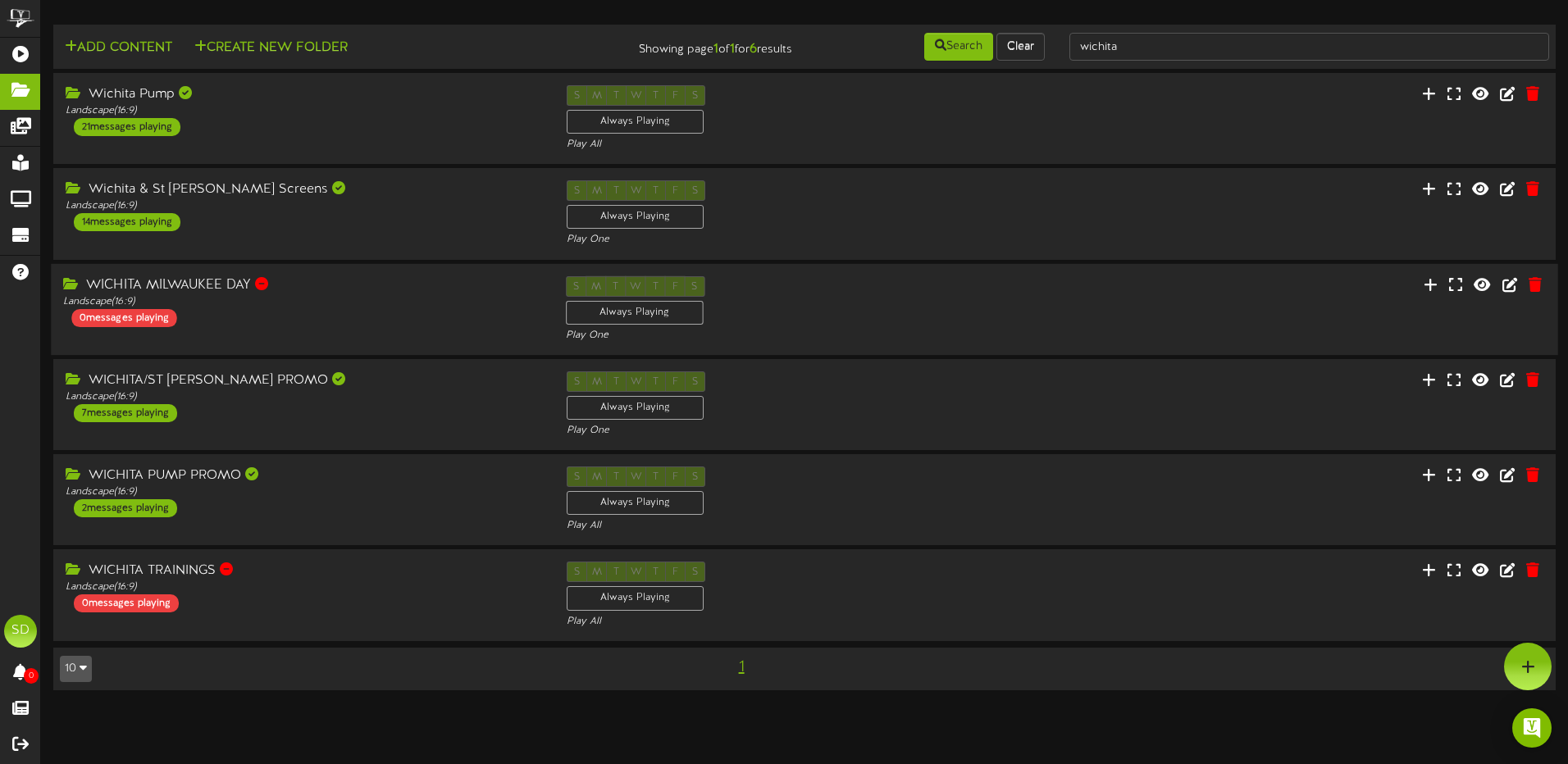
click at [381, 309] on div "WICHITA MILWAUKEE DAY Landscape ( 16:9 ) 0 messages playing" at bounding box center [302, 301] width 502 height 51
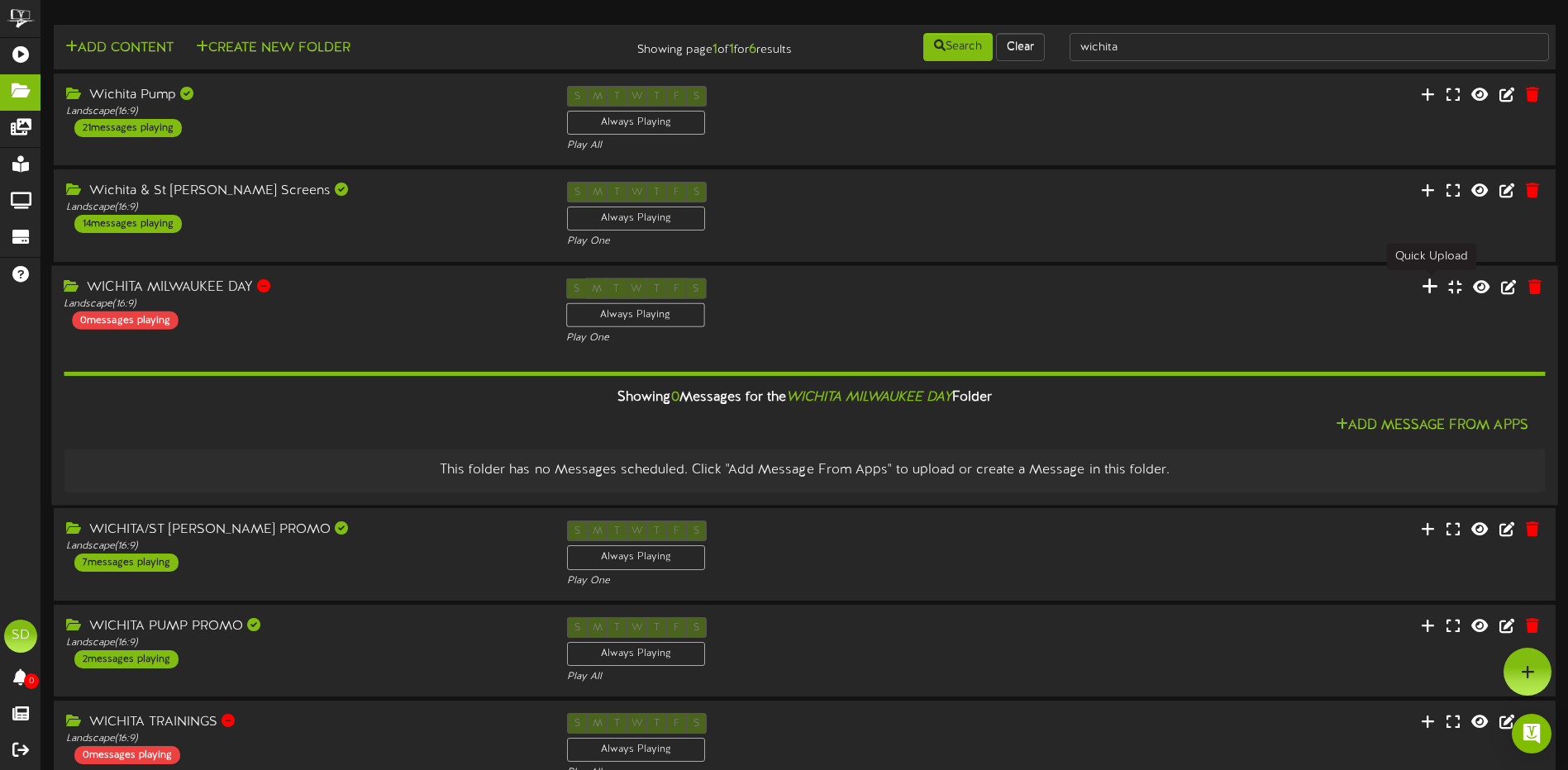
click at [1424, 293] on icon at bounding box center [1430, 286] width 17 height 18
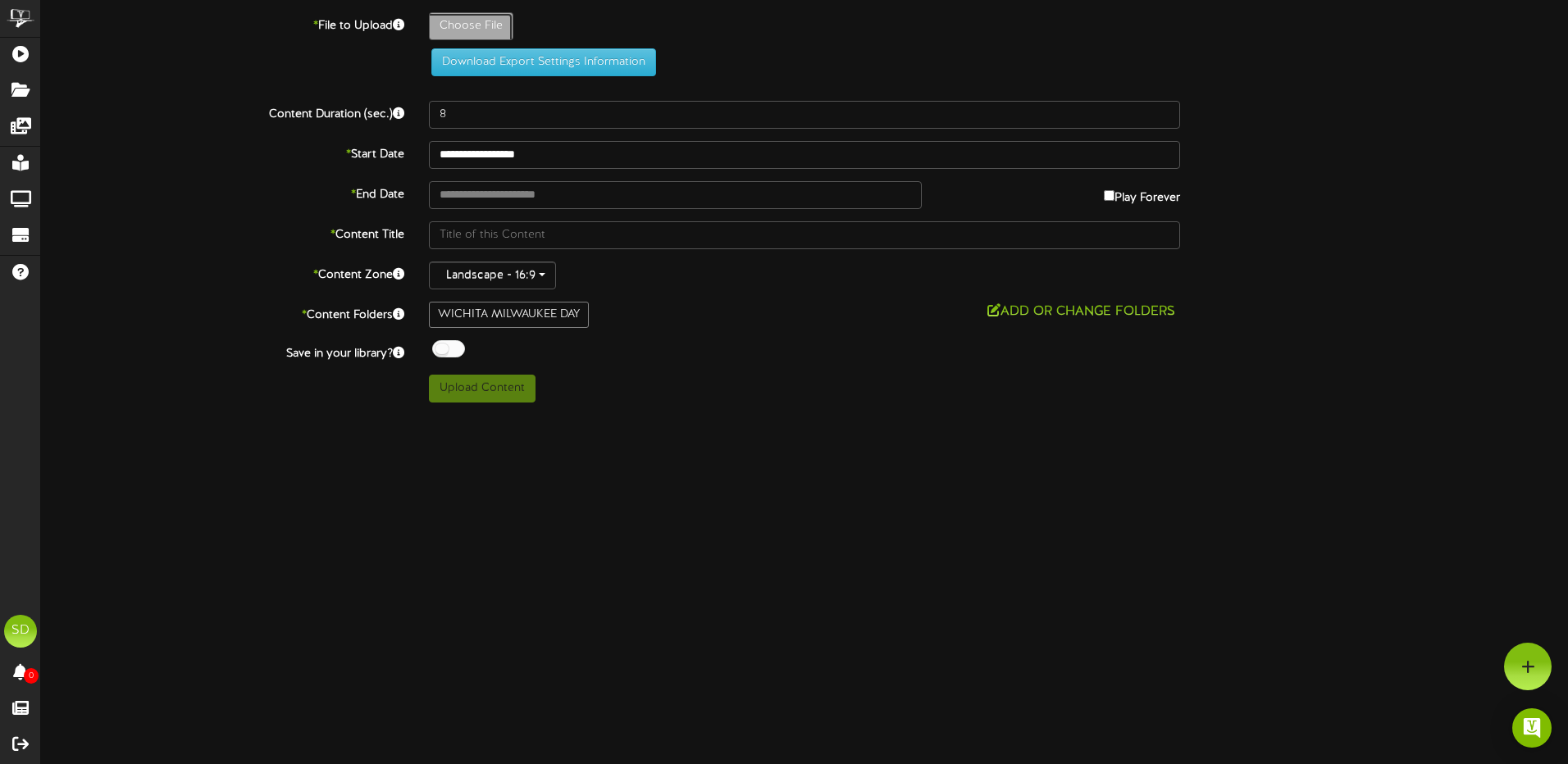
type input "**********"
type input "MilwaukeeNewProducts"
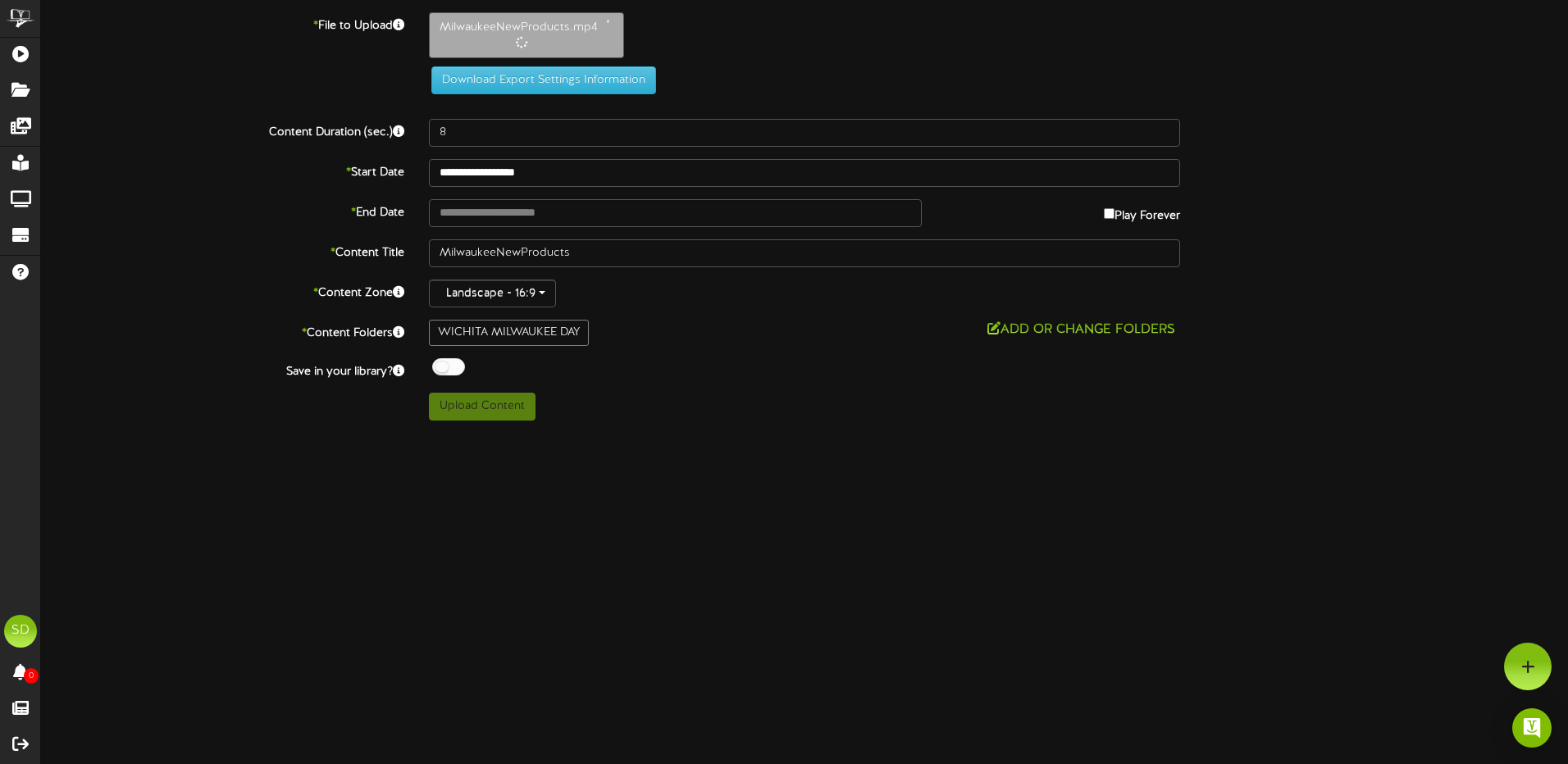
click at [452, 367] on div at bounding box center [448, 367] width 33 height 17
type input "22"
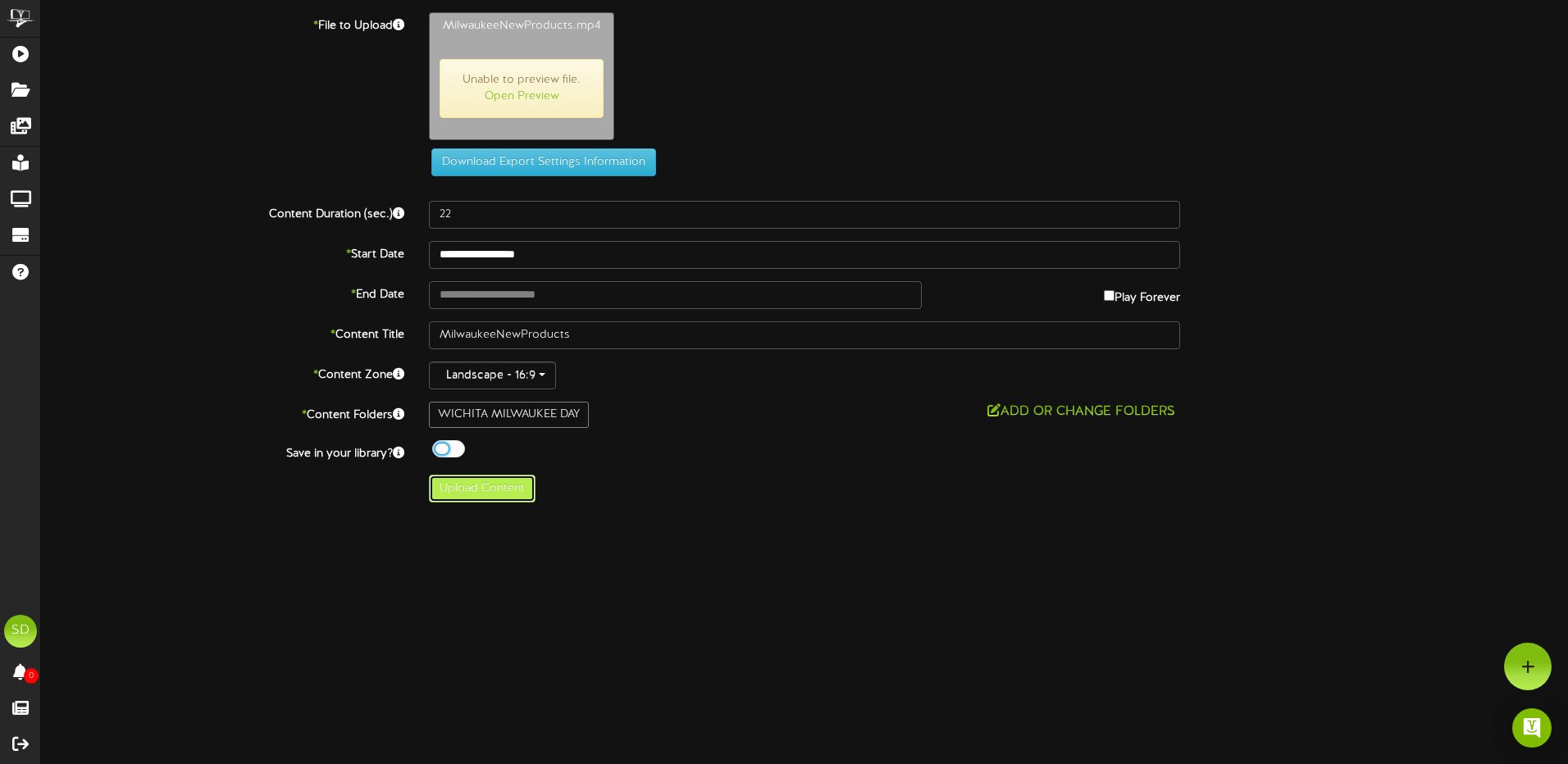
click at [485, 493] on button "Upload Content" at bounding box center [482, 488] width 107 height 28
type input "**********"
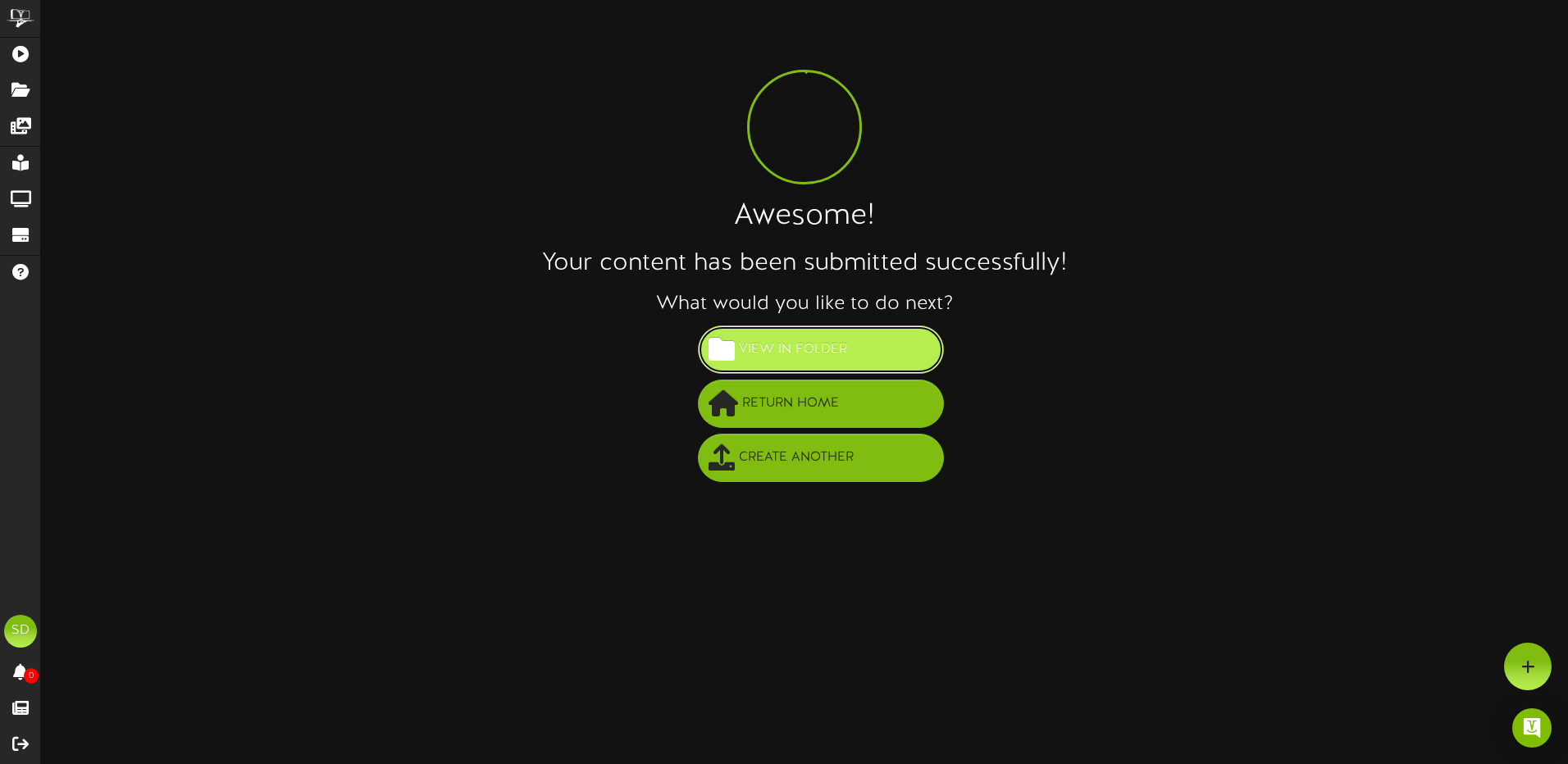
click at [760, 337] on span "View in Folder" at bounding box center [793, 350] width 117 height 27
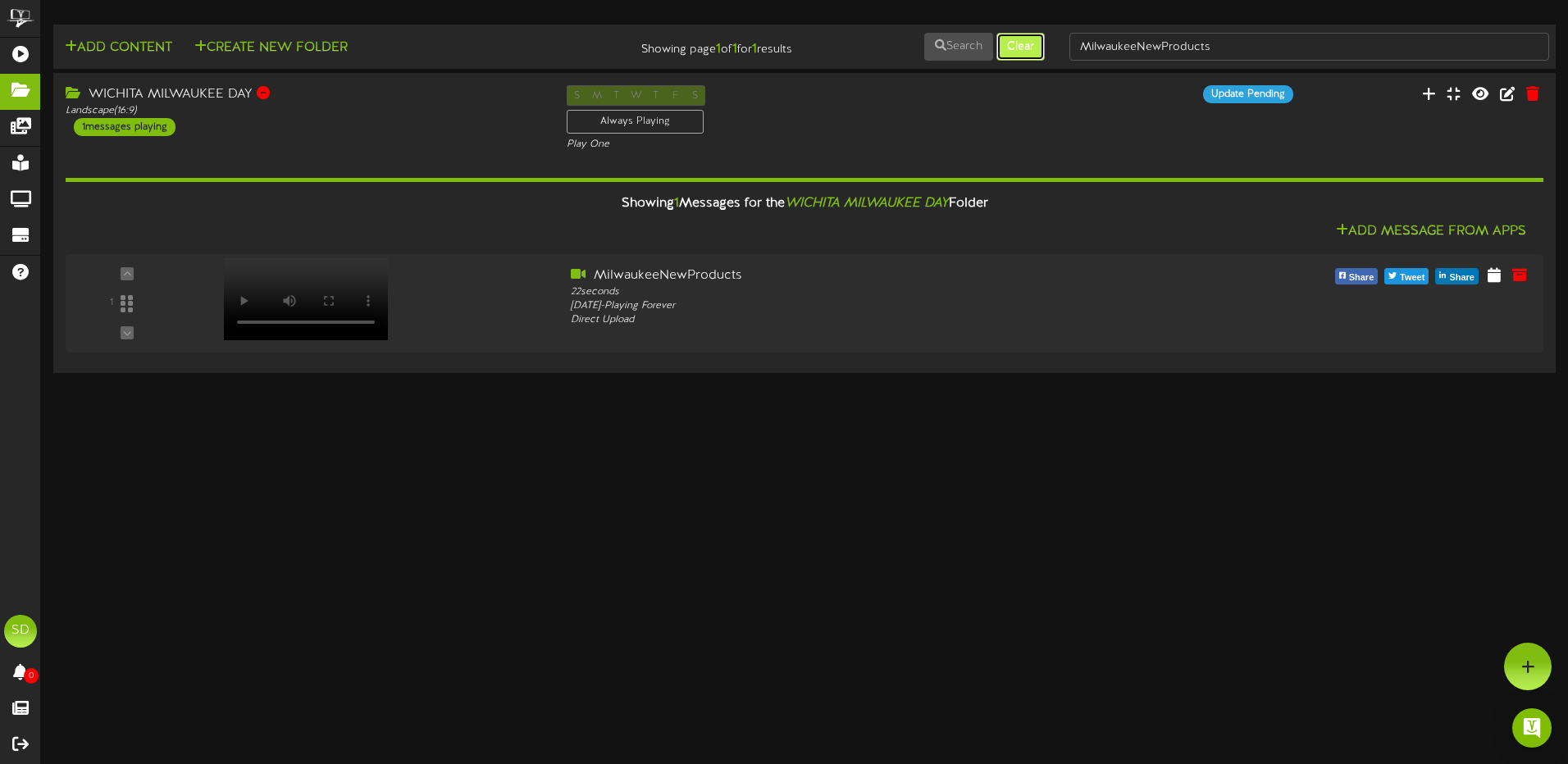
click at [1026, 41] on button "Clear" at bounding box center [1019, 47] width 48 height 28
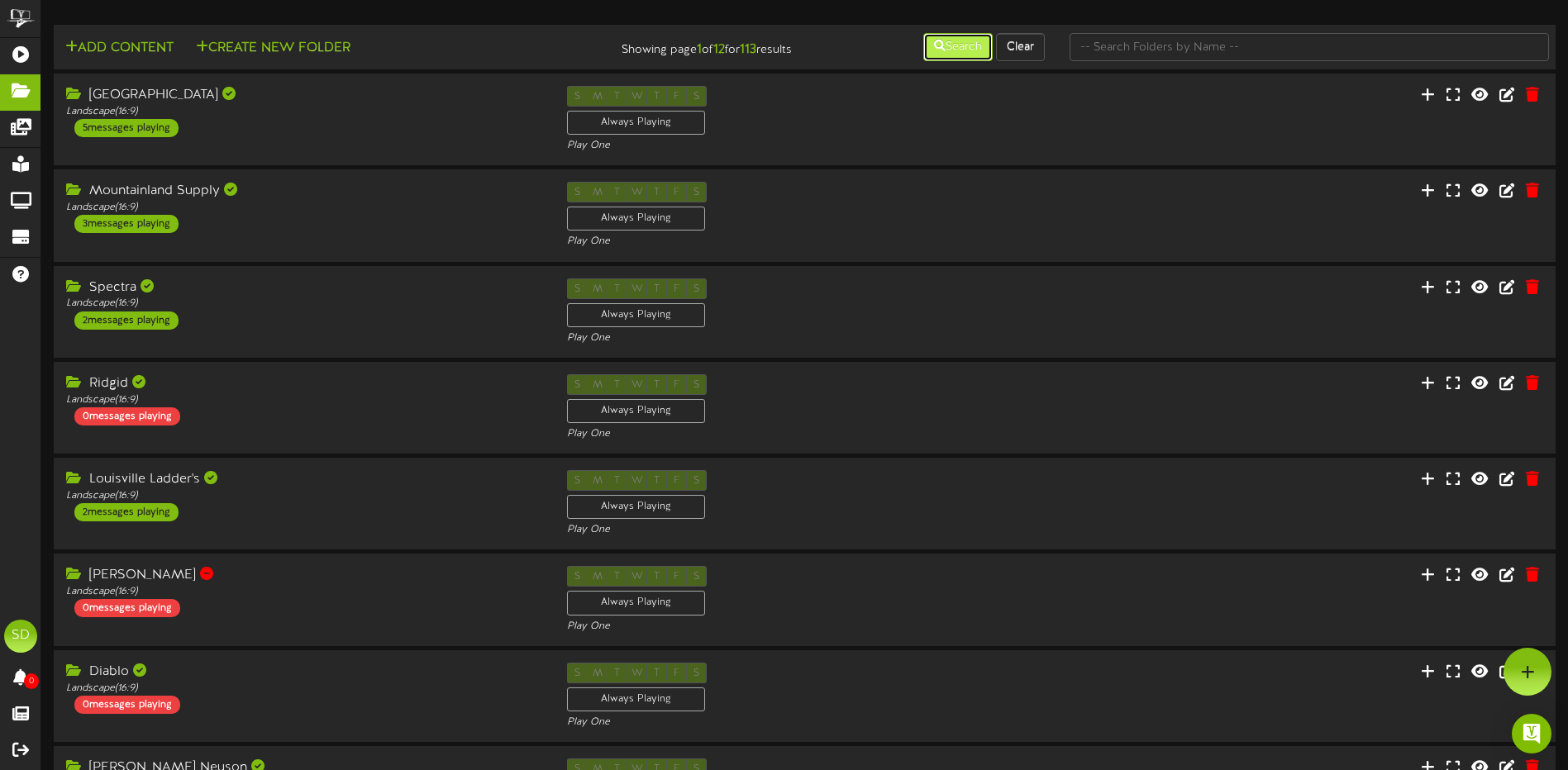
click at [947, 47] on button "Search" at bounding box center [957, 47] width 69 height 29
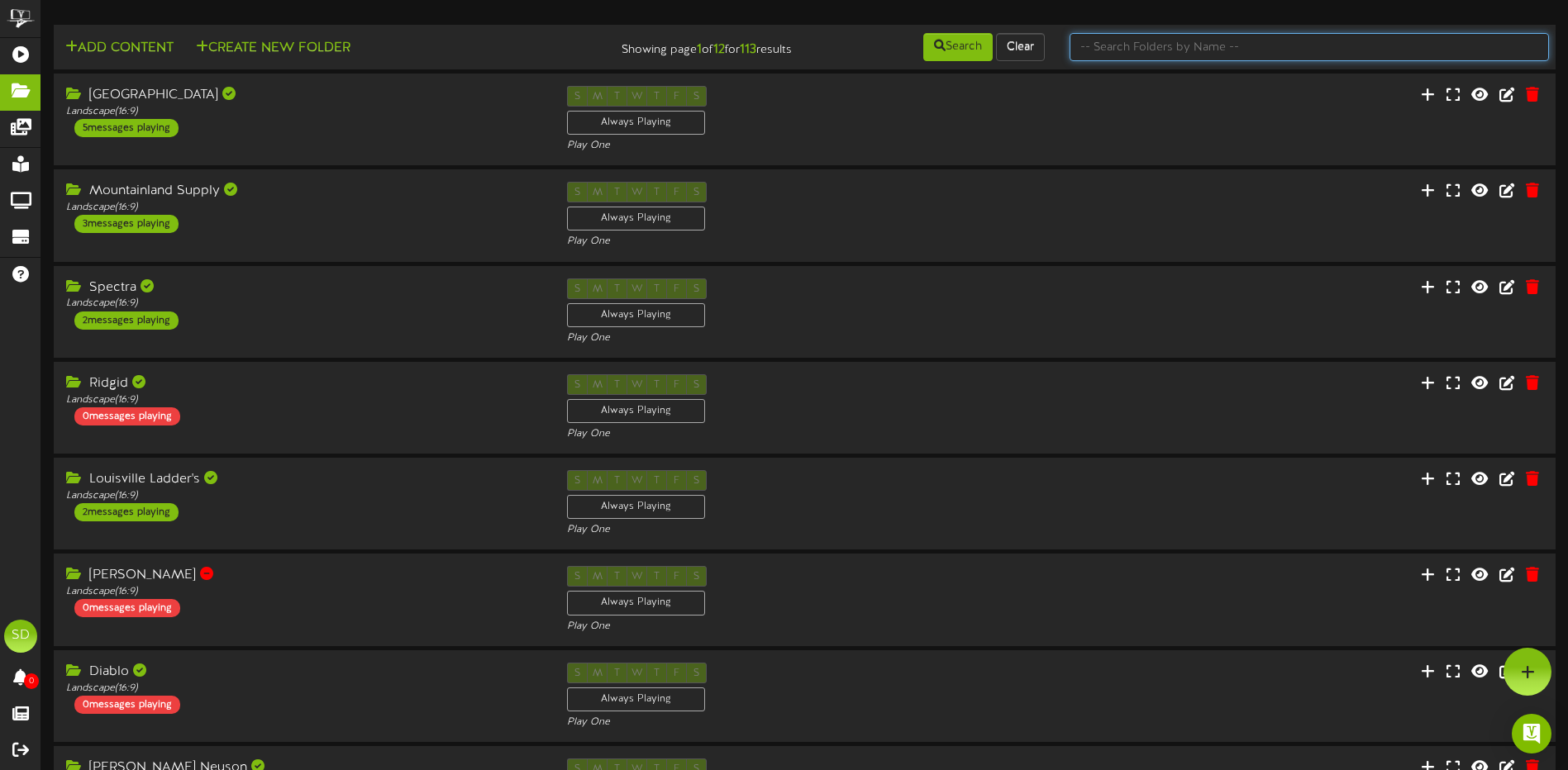
click at [1113, 44] on input "text" at bounding box center [1309, 47] width 479 height 29
type input "wichita"
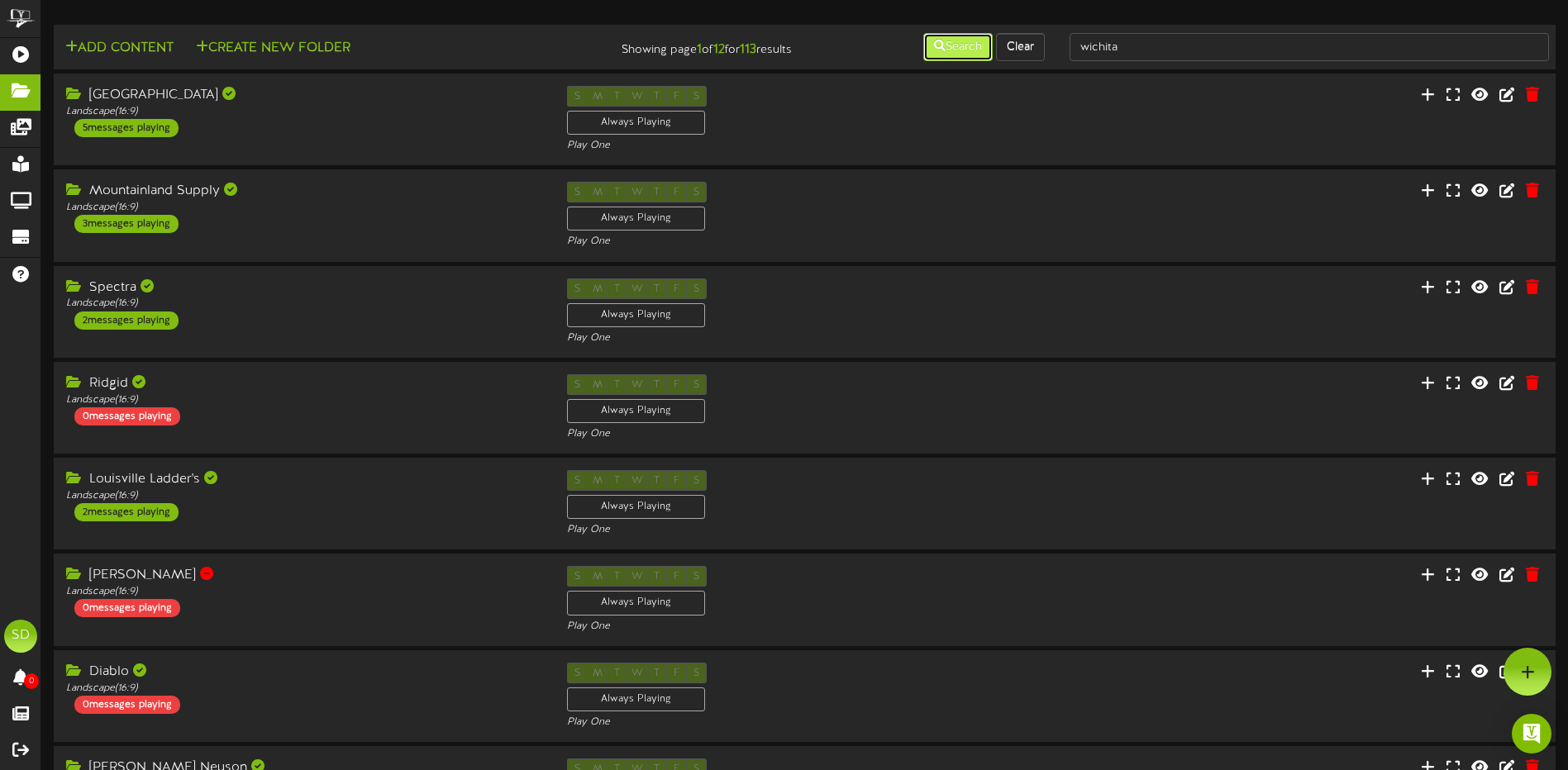
click at [951, 48] on button "Search" at bounding box center [957, 47] width 69 height 29
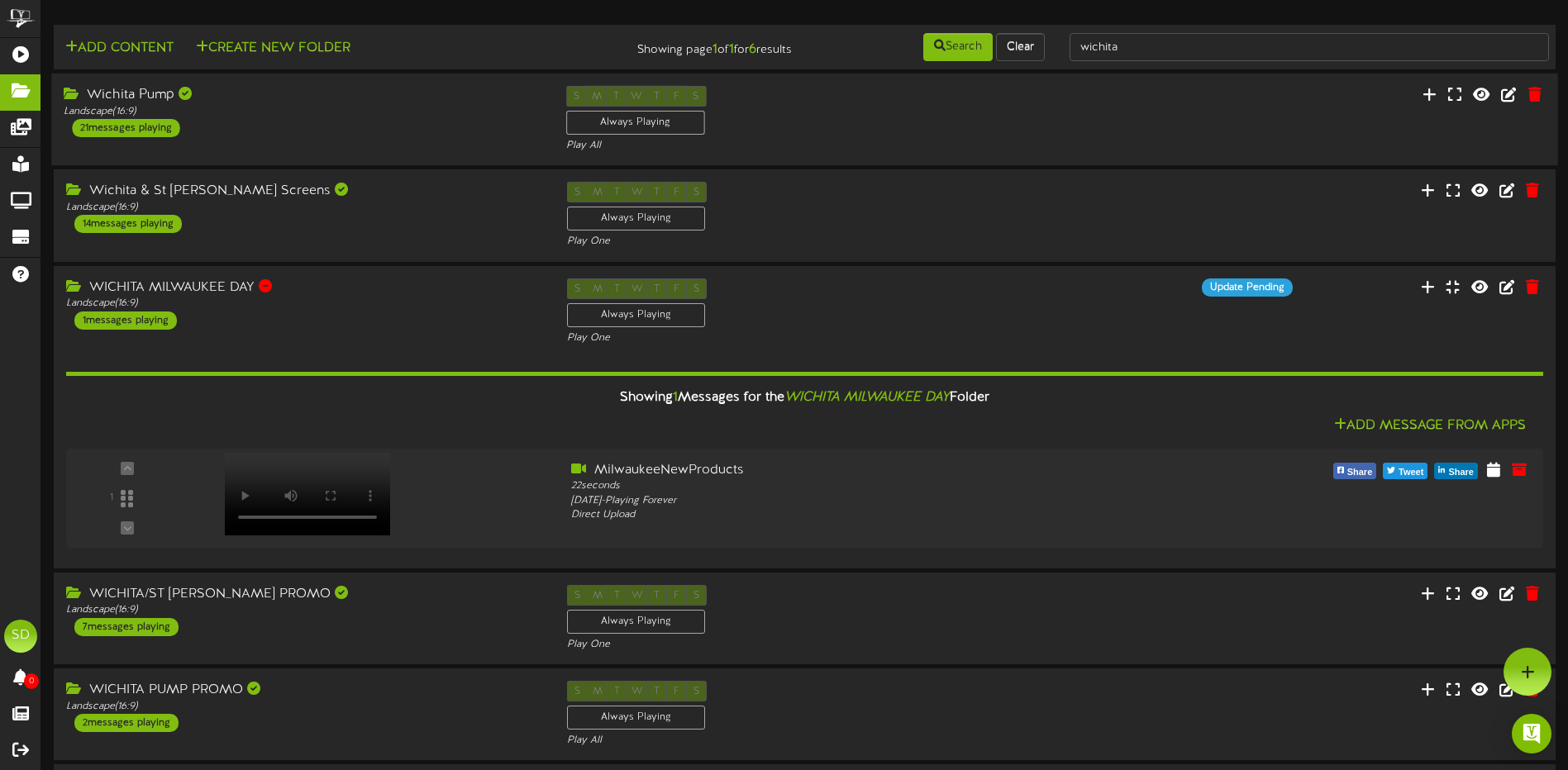
click at [449, 129] on div "Wichita Pump Landscape ( 16:9 ) 21 messages playing" at bounding box center [302, 111] width 502 height 52
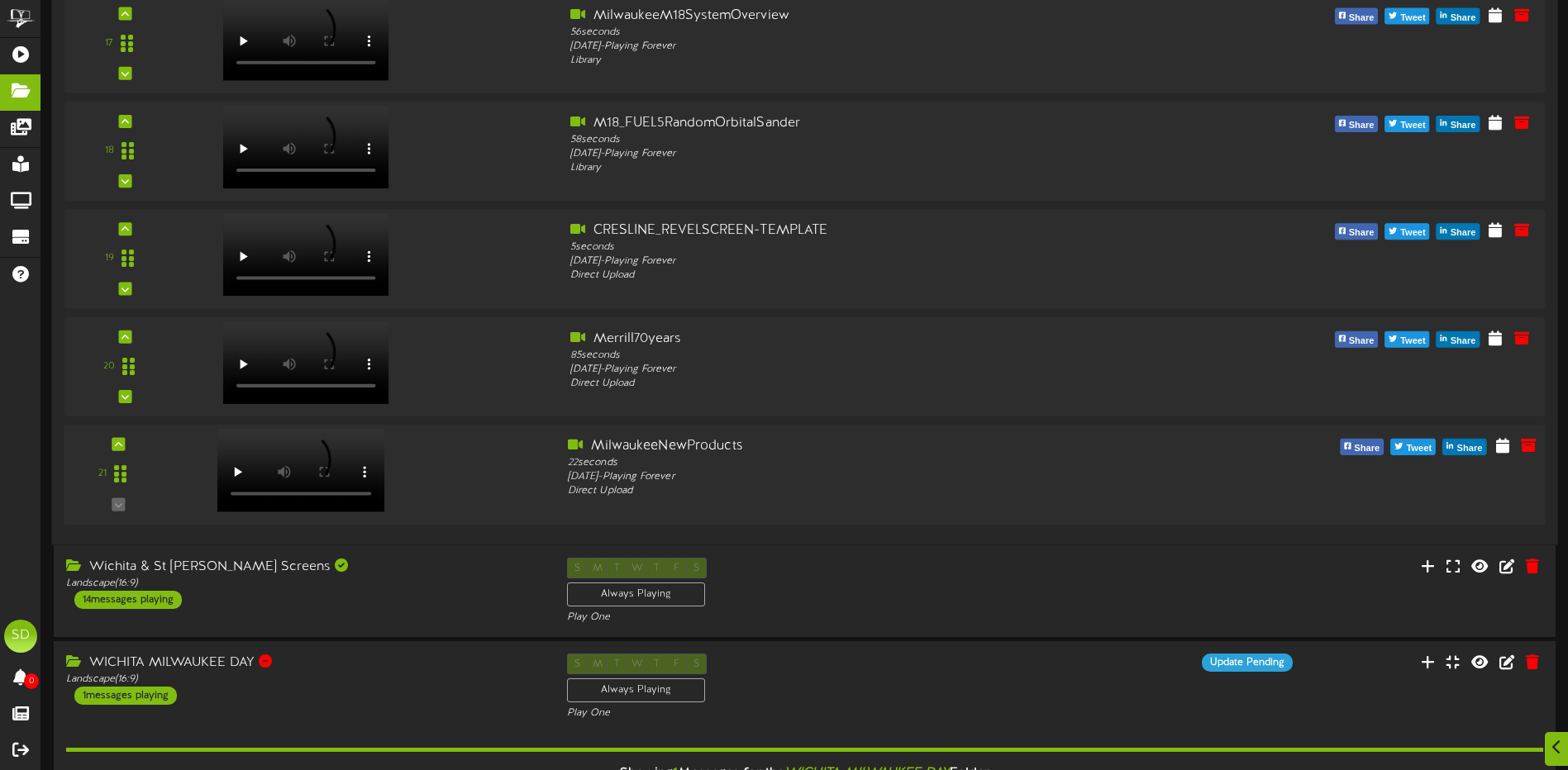
scroll to position [2314, 0]
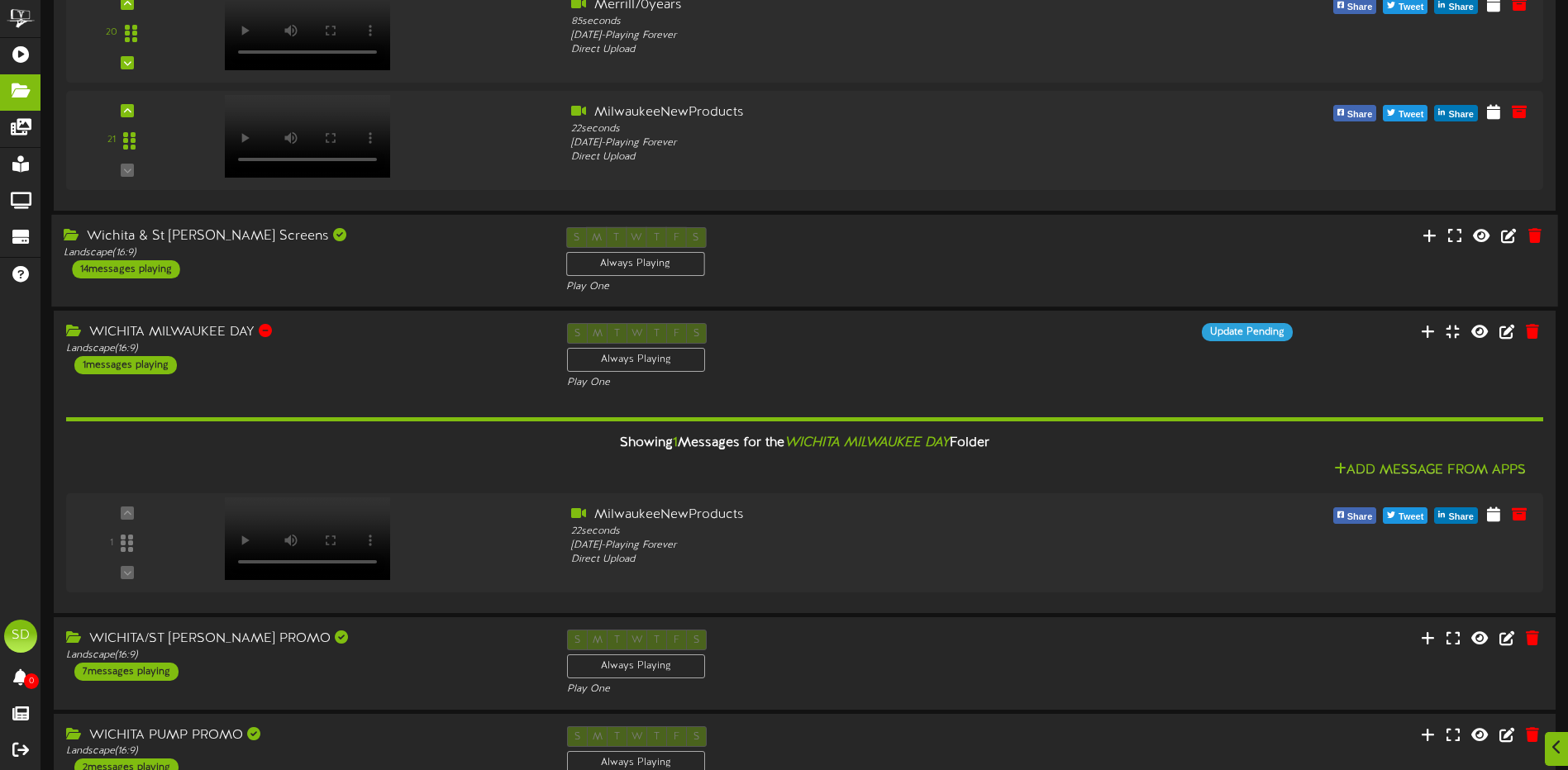
click at [774, 276] on div "S M T W T F S Always Playing Play One" at bounding box center [804, 261] width 502 height 68
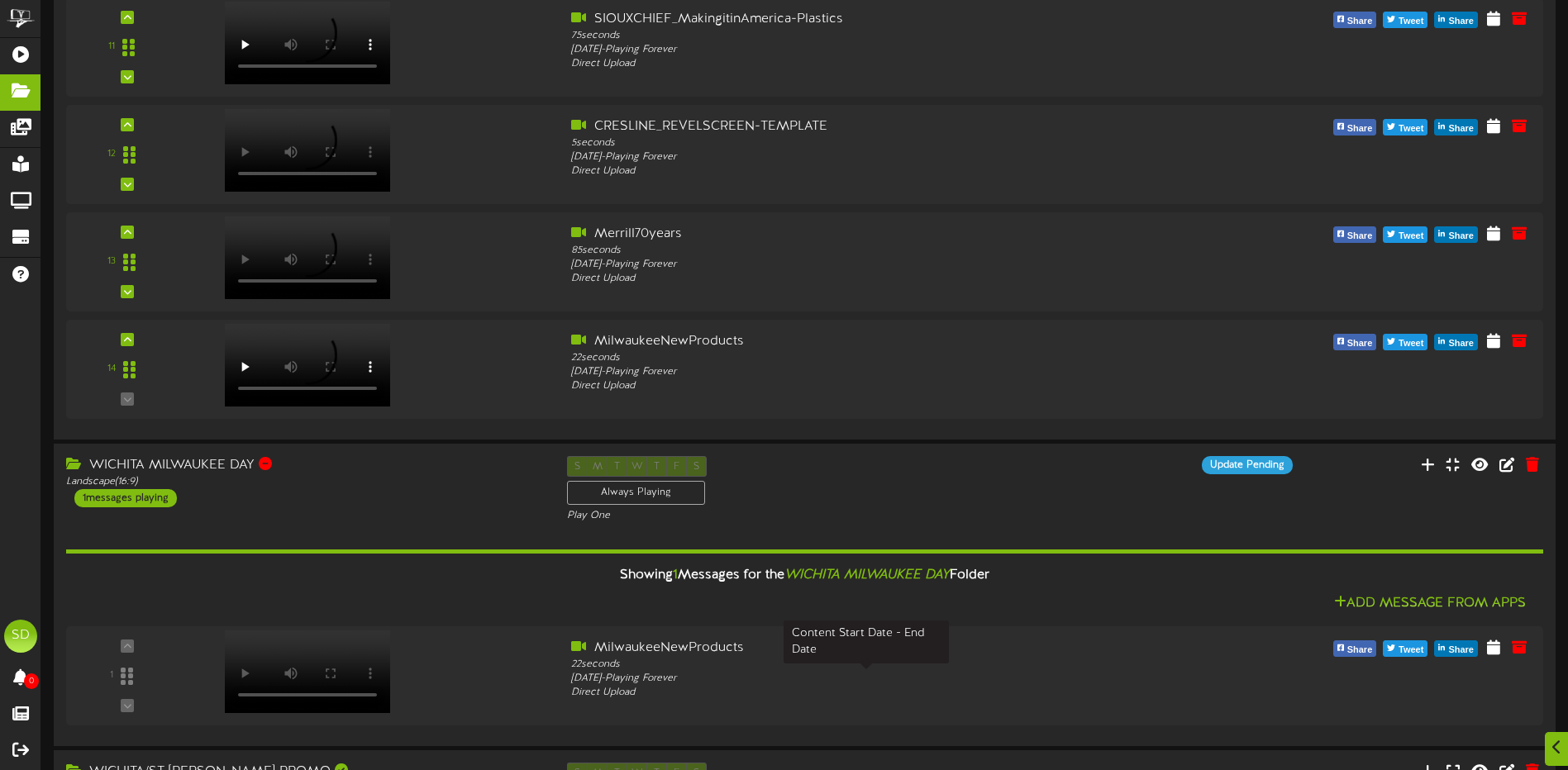
scroll to position [4119, 0]
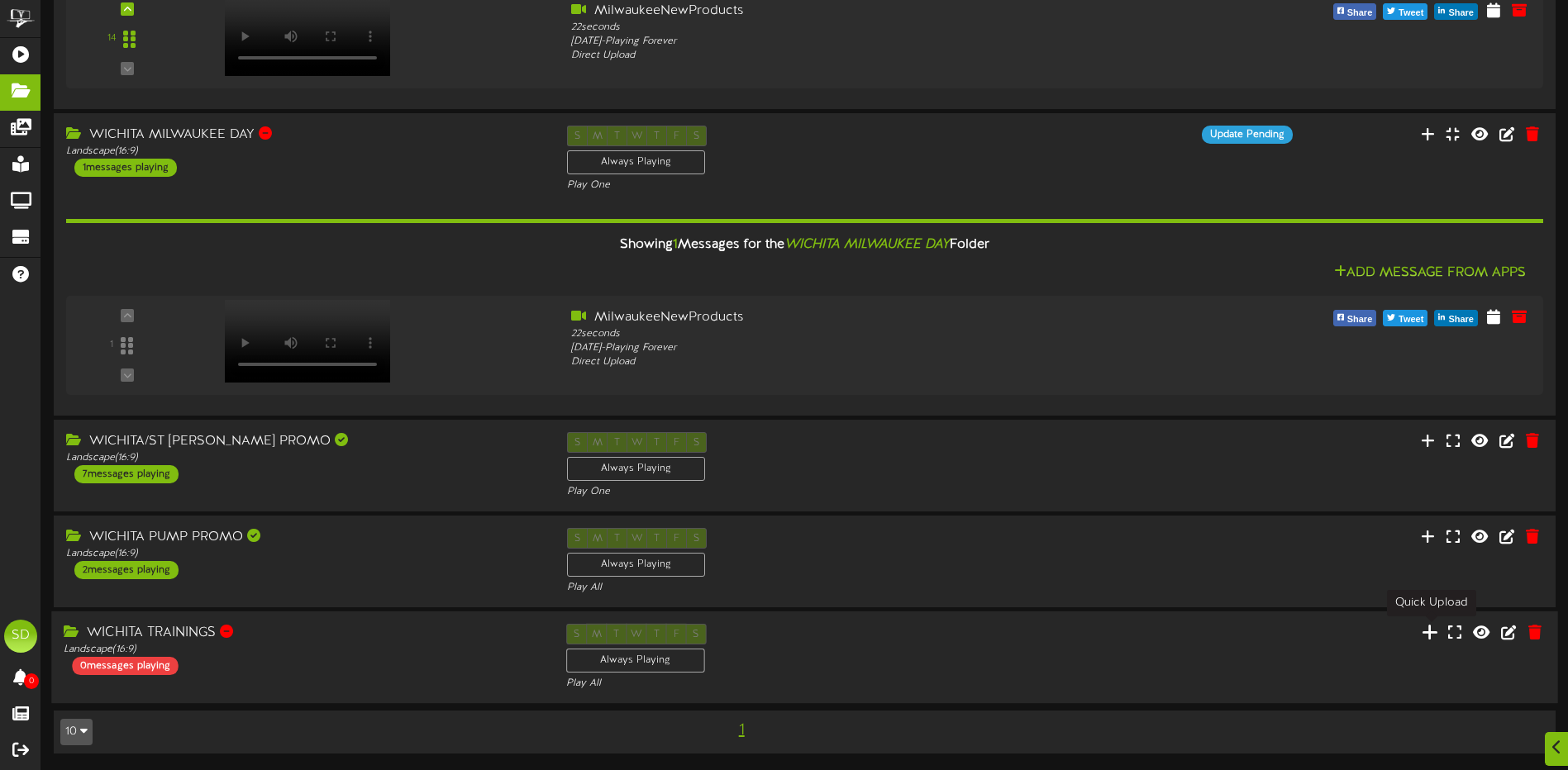
click at [1435, 634] on icon at bounding box center [1430, 632] width 17 height 18
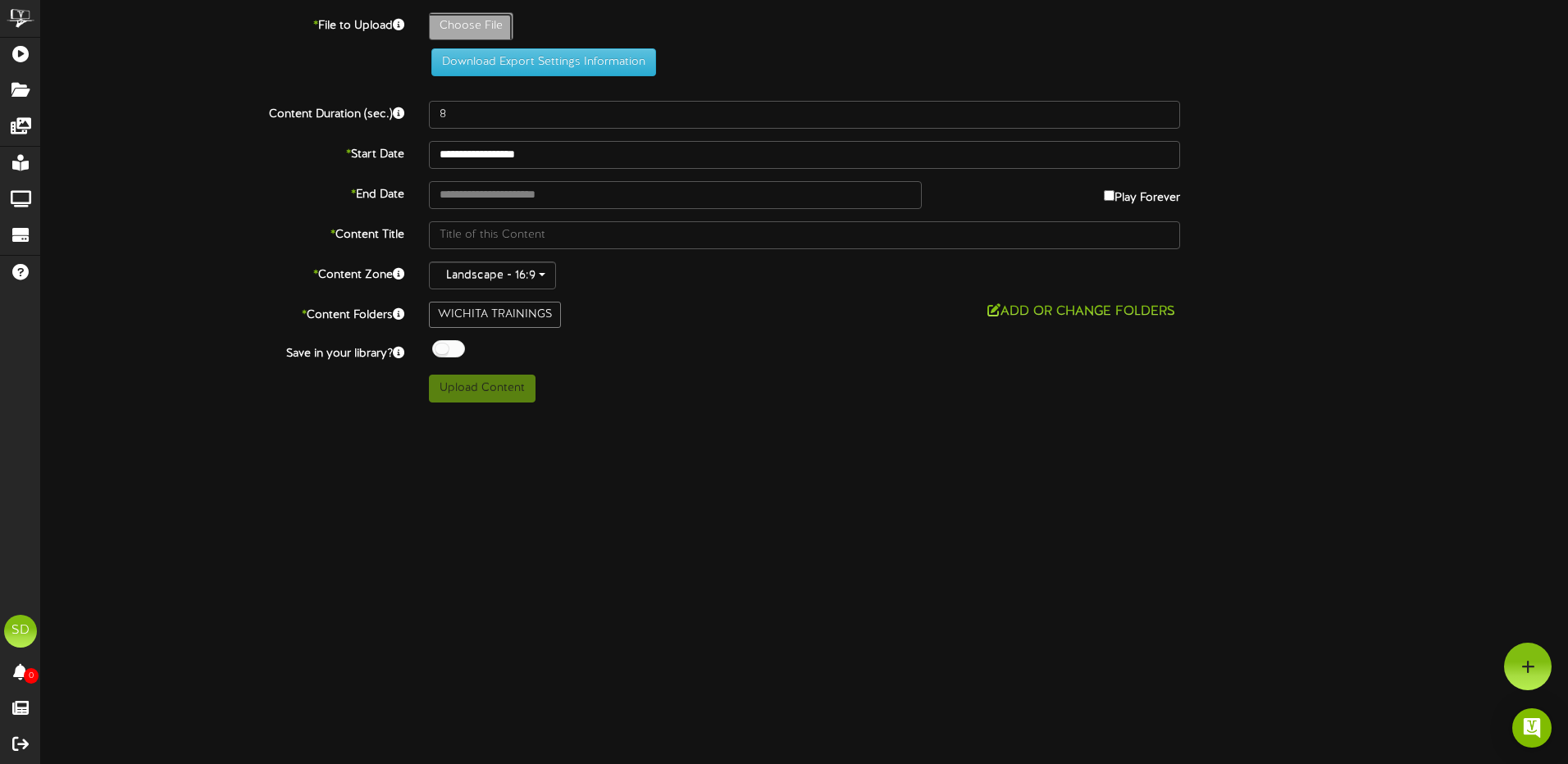
type input "**********"
type input "FiltrationCEU"
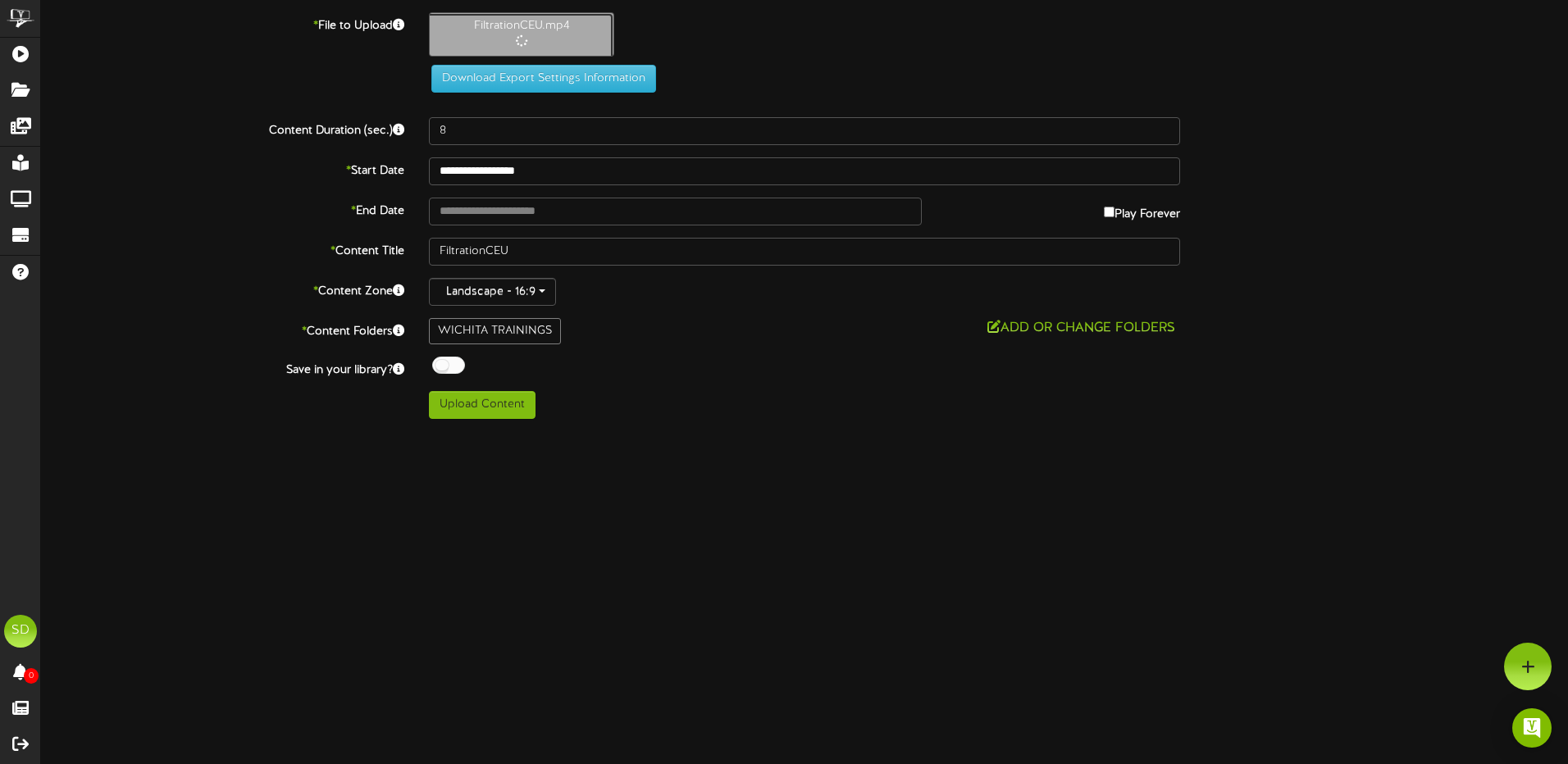
type input "6"
click at [452, 372] on div at bounding box center [448, 365] width 33 height 17
click at [548, 206] on input "text" at bounding box center [675, 211] width 493 height 28
type input "**********"
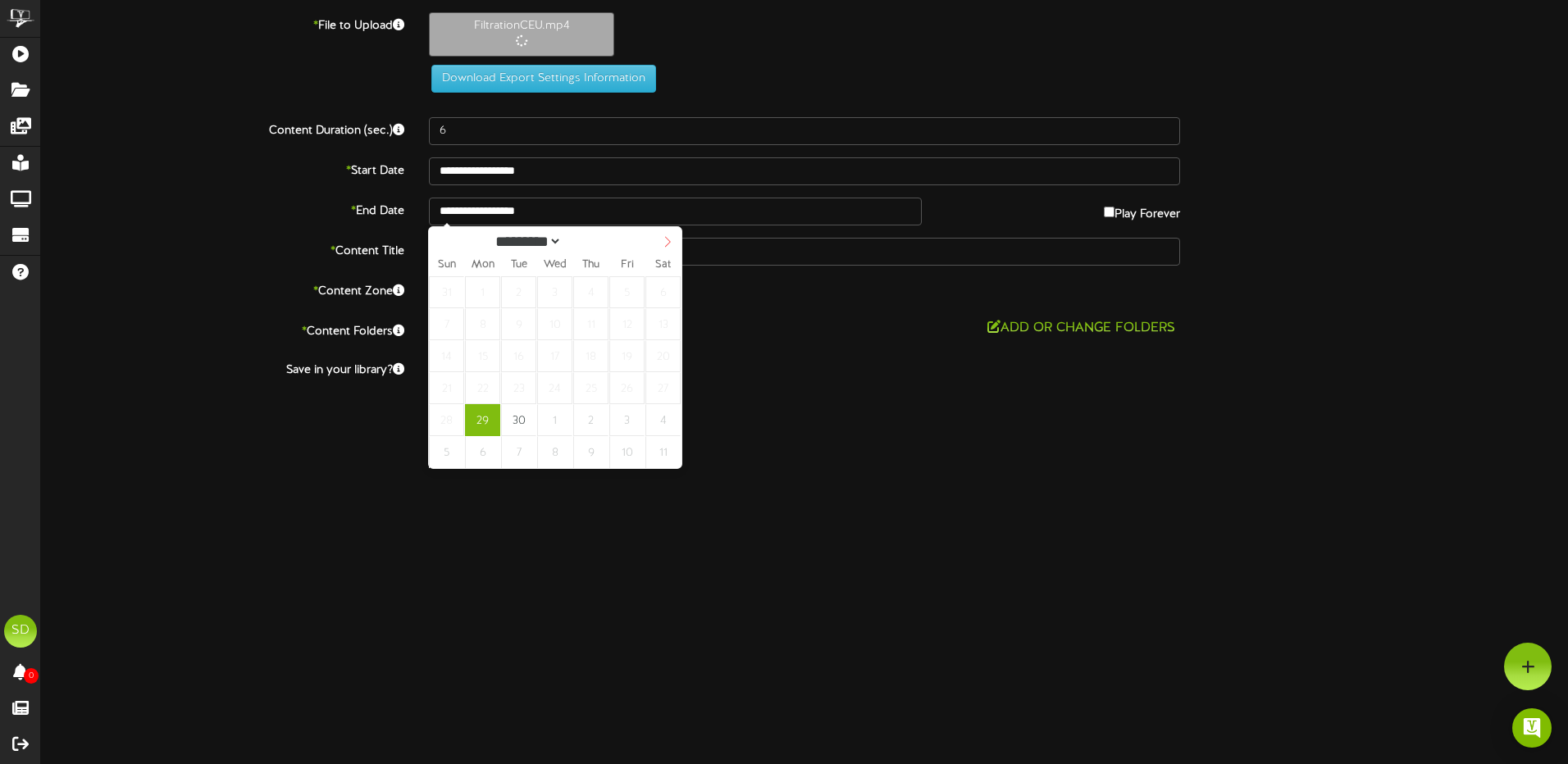
select select "*"
click at [668, 245] on icon at bounding box center [667, 242] width 12 height 12
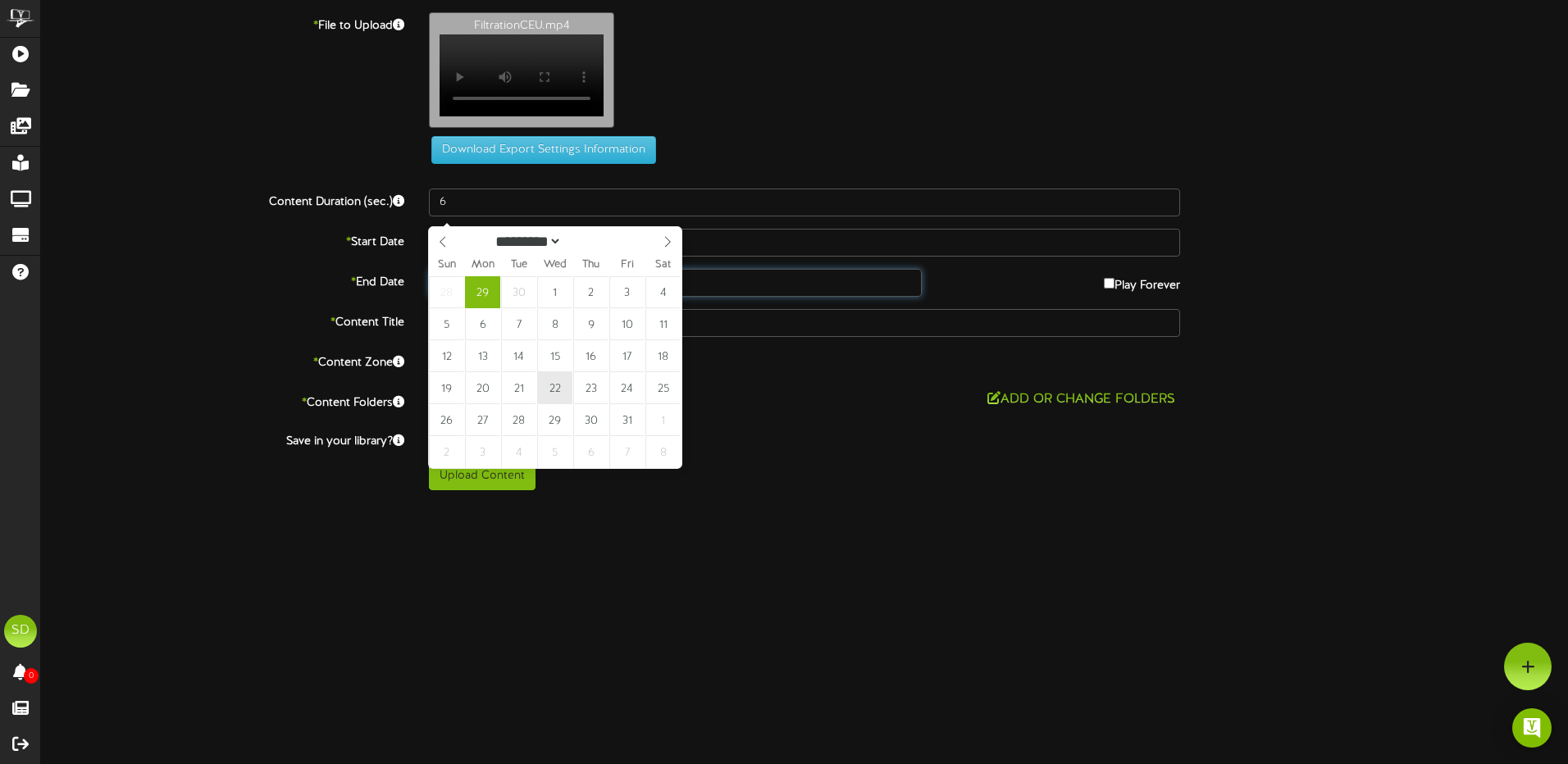
type input "**********"
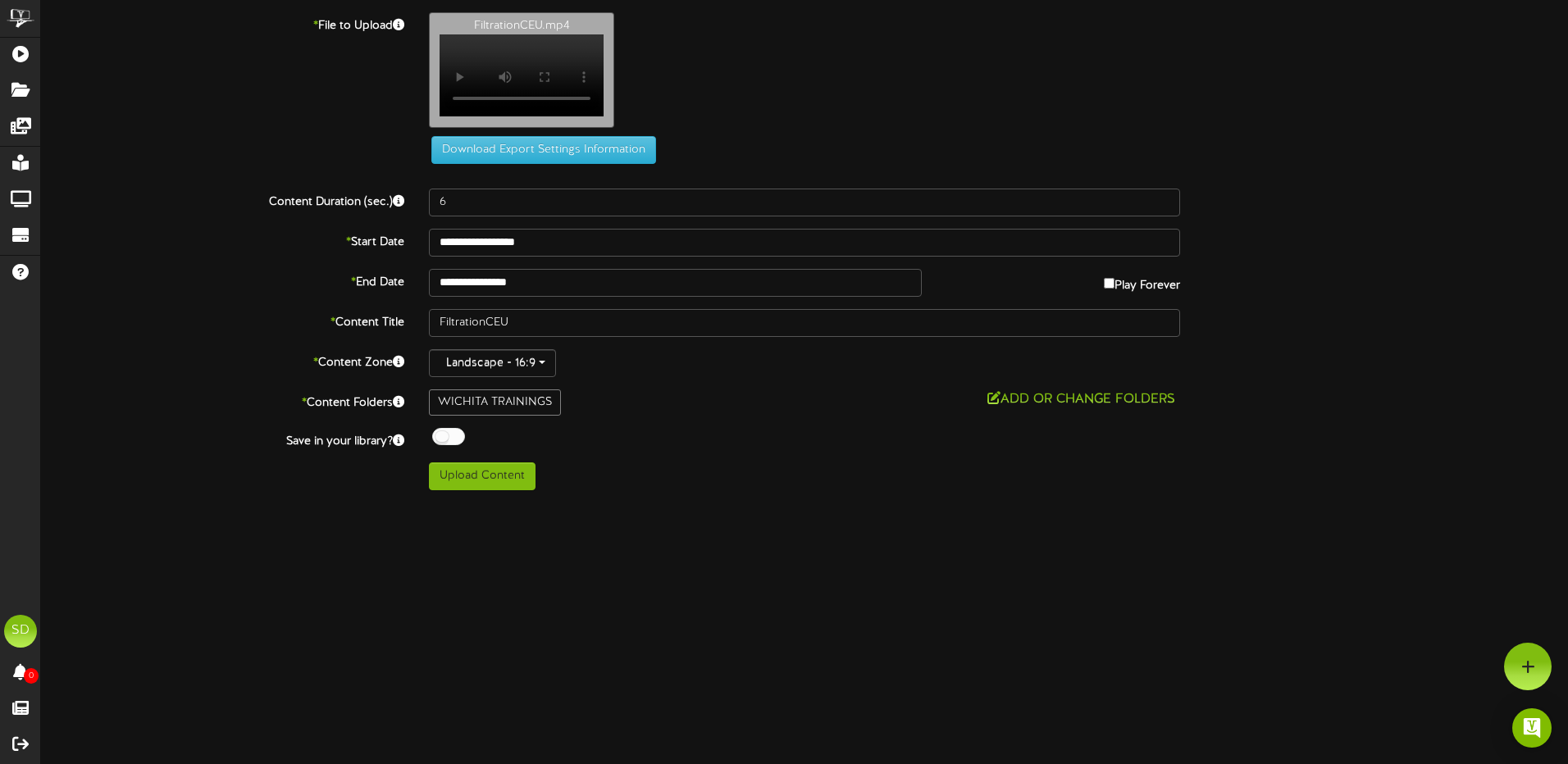
click at [379, 290] on label "* End Date" at bounding box center [222, 280] width 388 height 22
click at [500, 484] on button "Upload Content" at bounding box center [482, 476] width 107 height 28
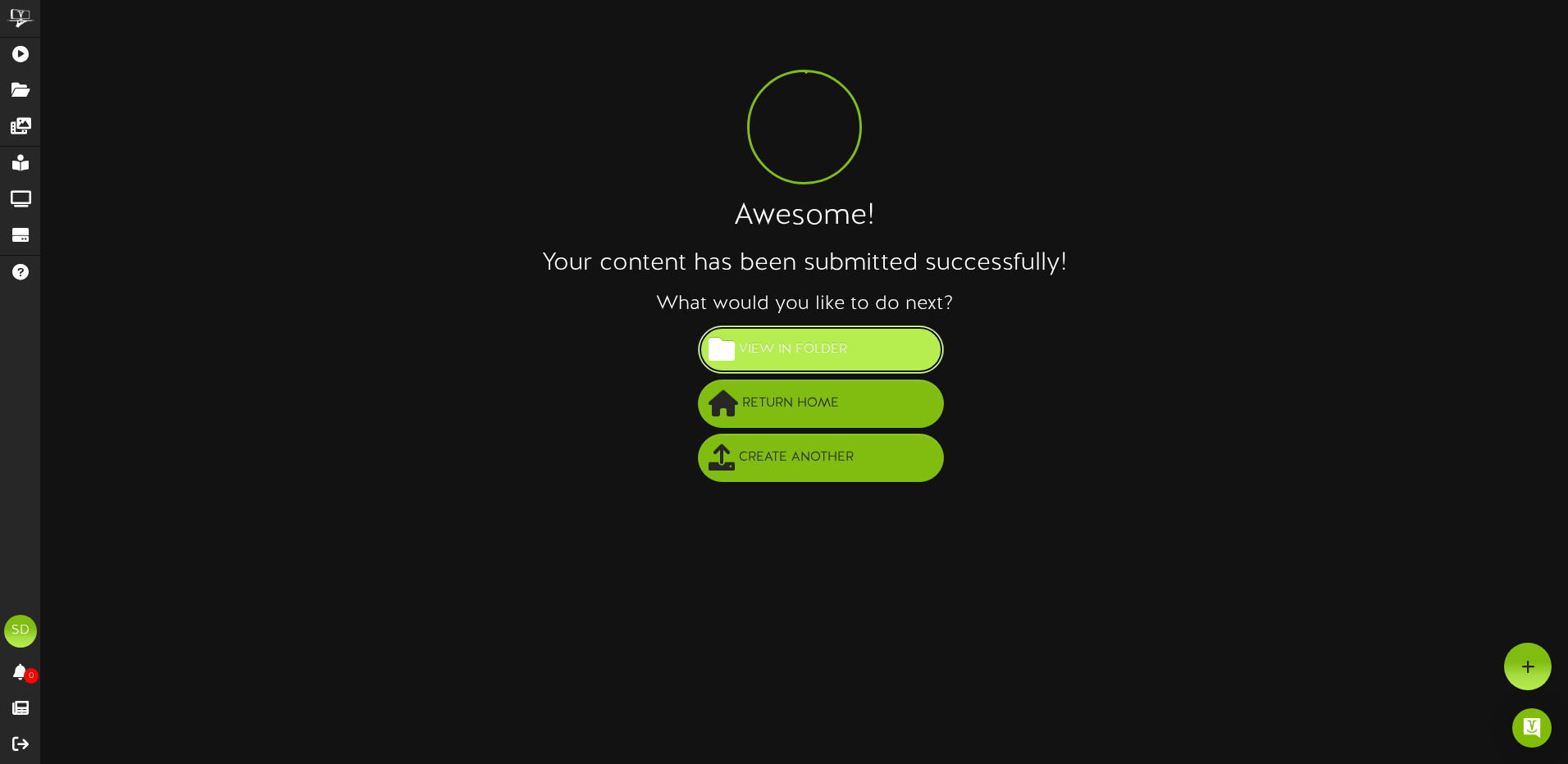
click at [826, 351] on span "View in Folder" at bounding box center [793, 350] width 117 height 27
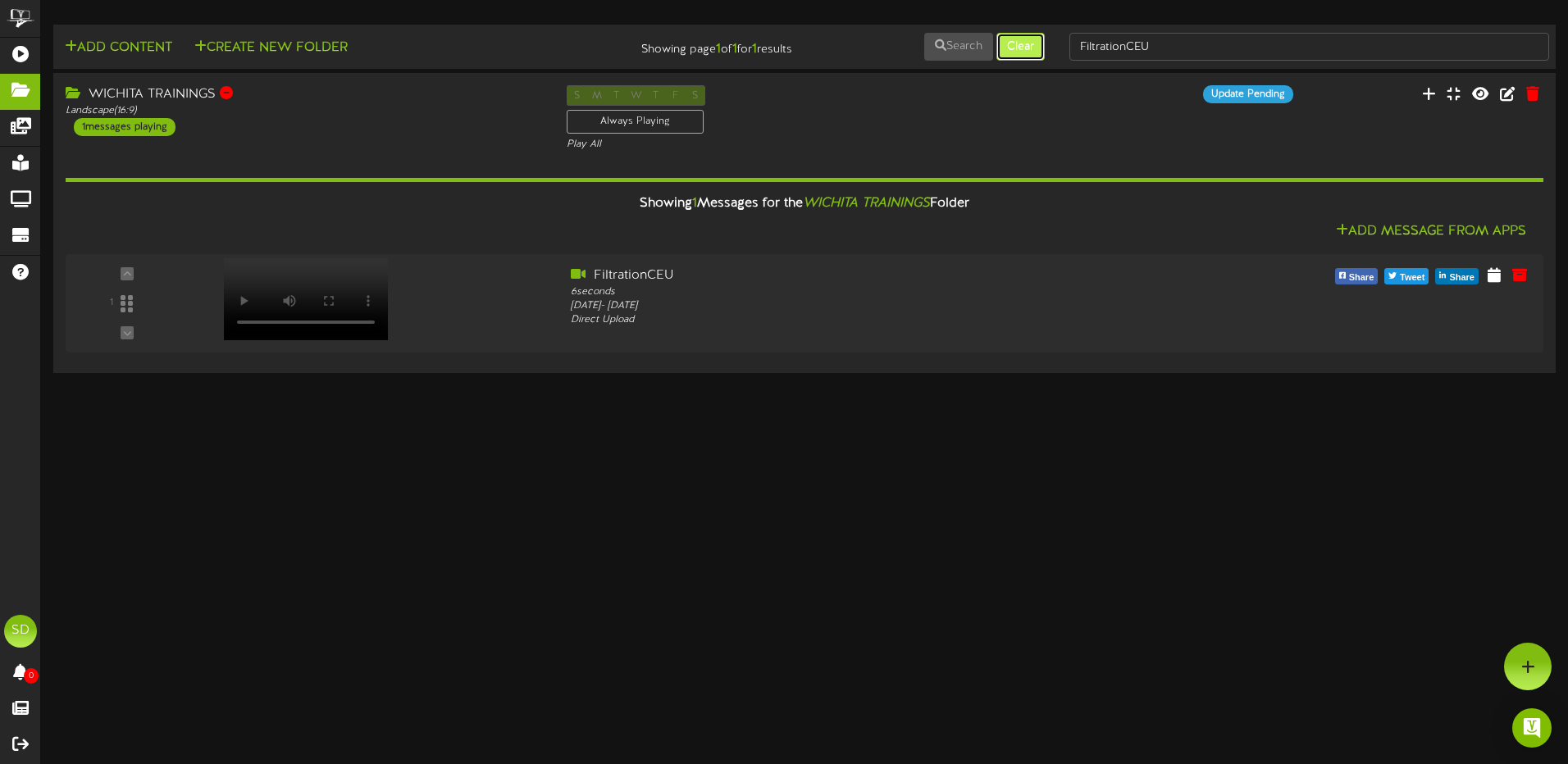
click at [1015, 47] on button "Clear" at bounding box center [1019, 47] width 48 height 28
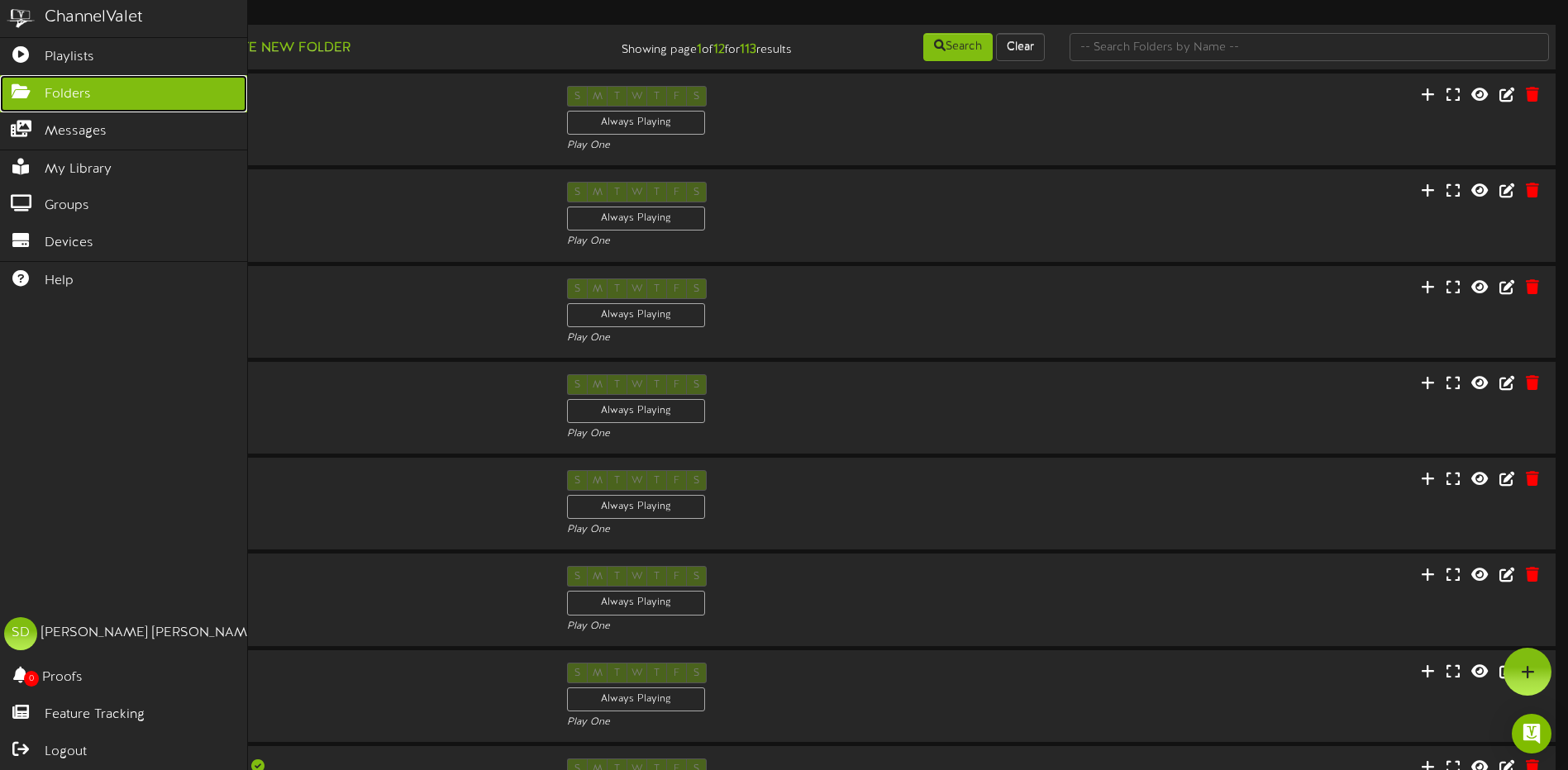
click at [78, 89] on span "Folders" at bounding box center [68, 95] width 46 height 19
click at [71, 54] on span "Playlists" at bounding box center [70, 57] width 50 height 19
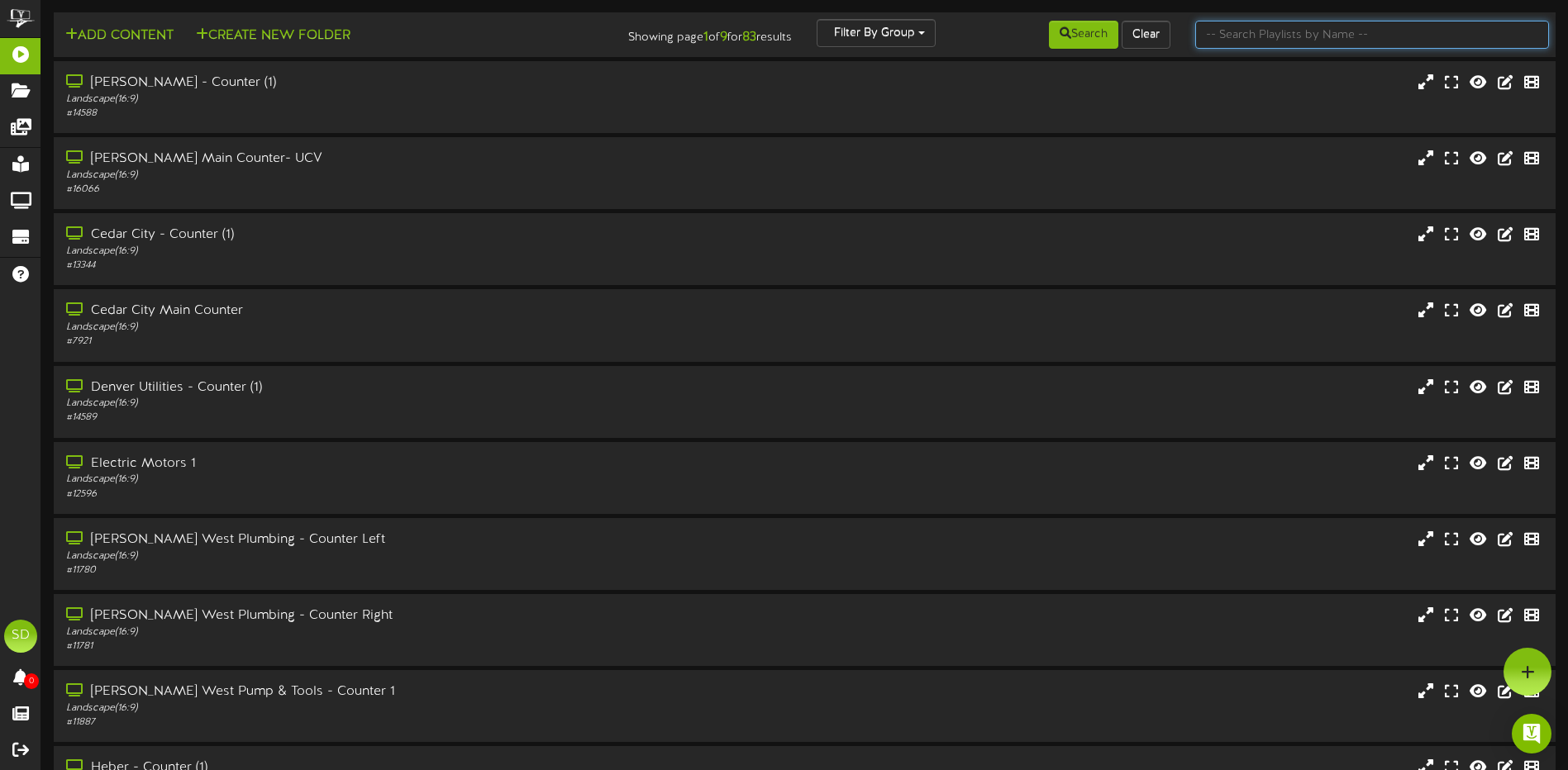
click at [1248, 39] on input "text" at bounding box center [1372, 34] width 353 height 29
type input "wichita"
click at [1085, 39] on button "Search" at bounding box center [1083, 34] width 69 height 29
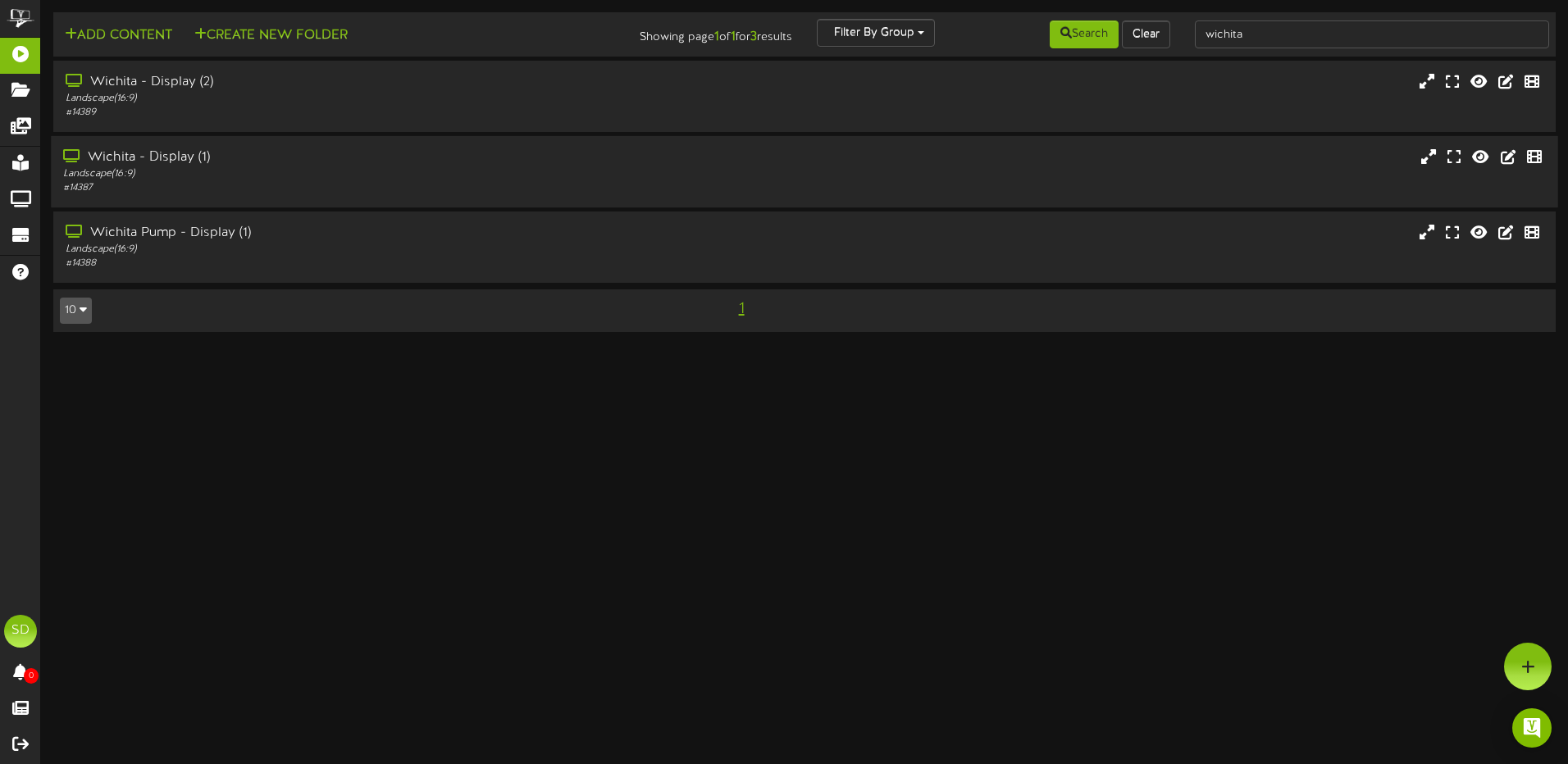
click at [396, 187] on div "# 14387" at bounding box center [364, 188] width 603 height 14
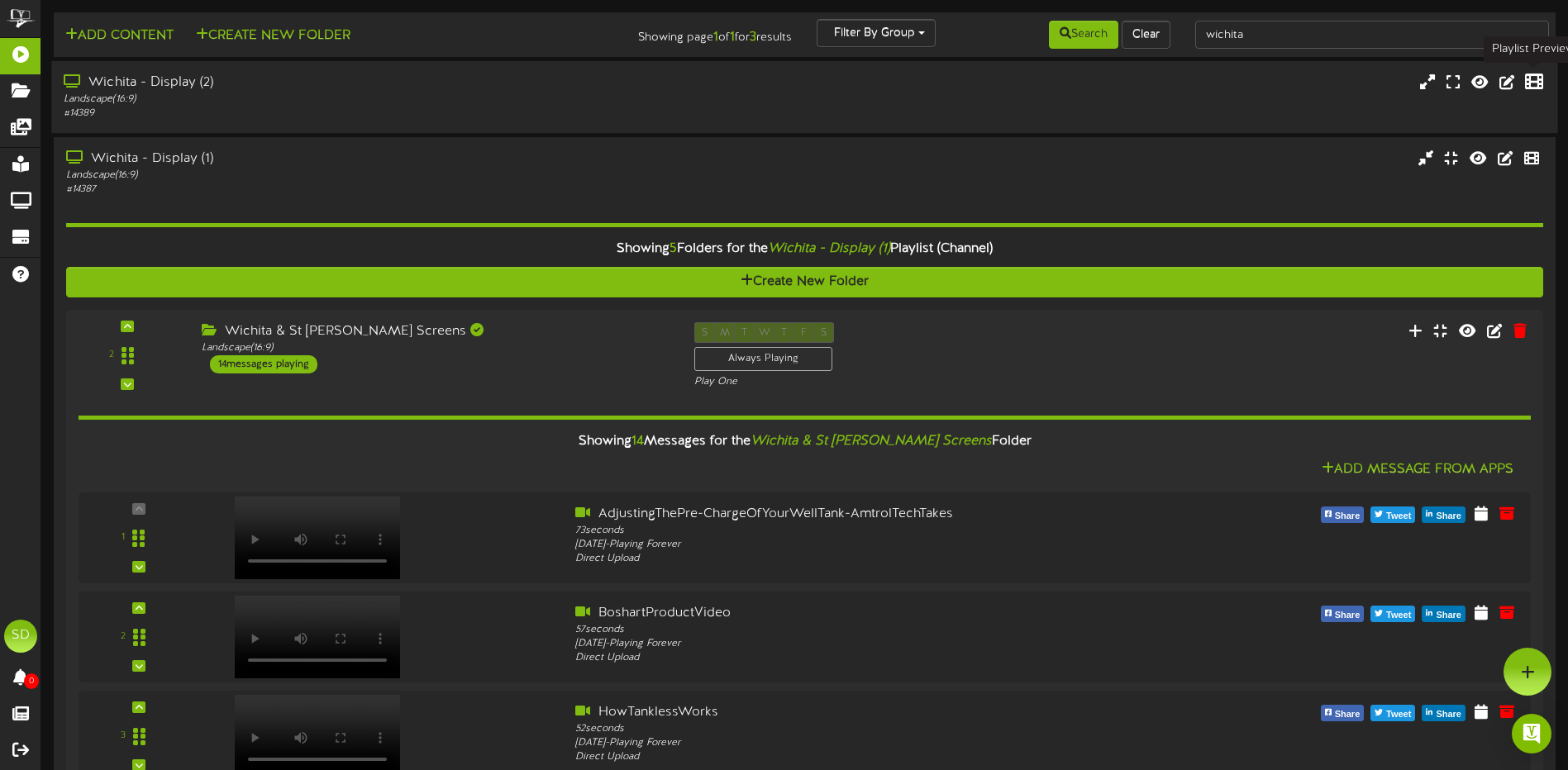
click at [1533, 81] on icon at bounding box center [1534, 82] width 18 height 18
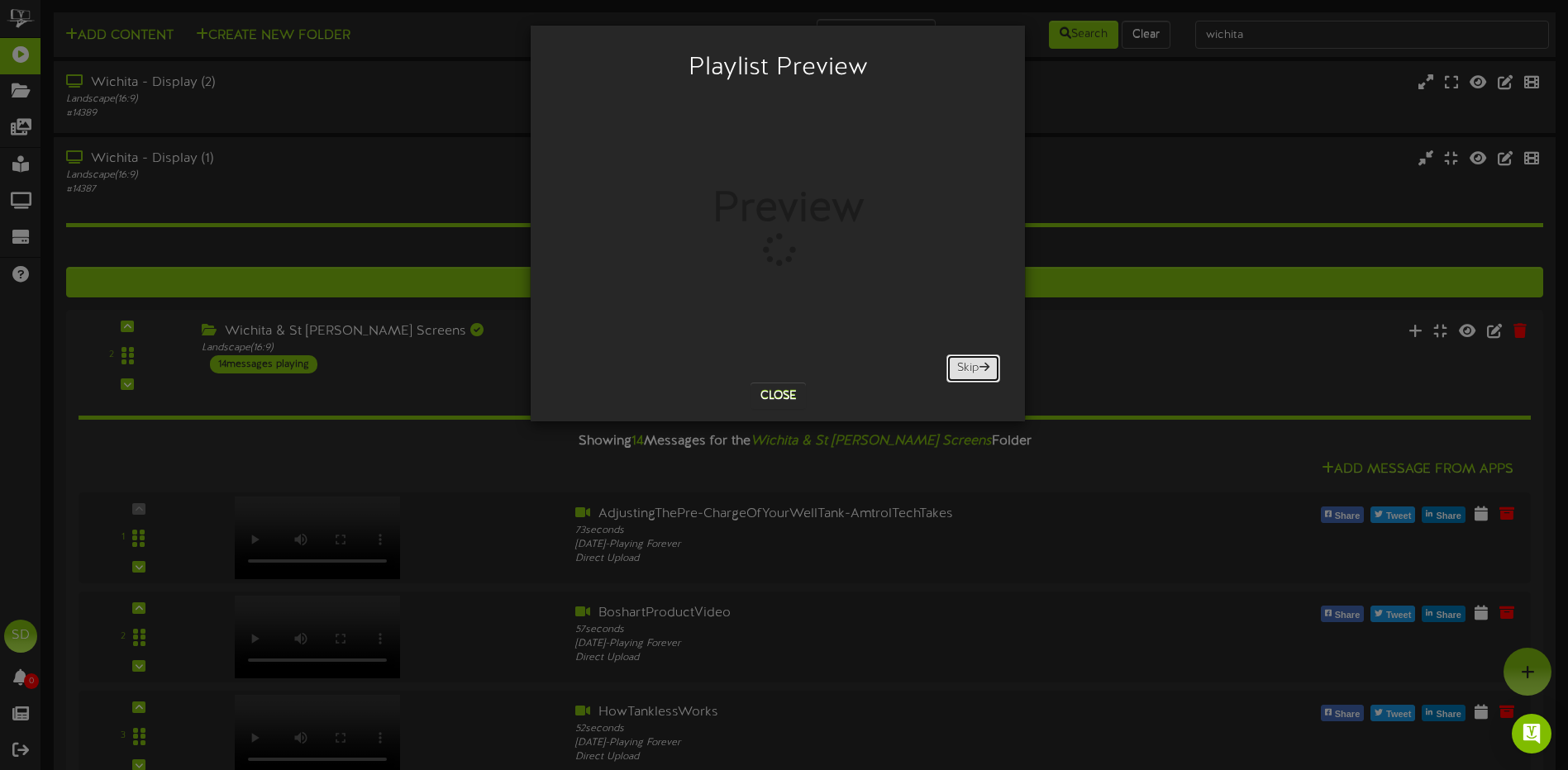
click at [970, 371] on button "Skip" at bounding box center [974, 368] width 53 height 29
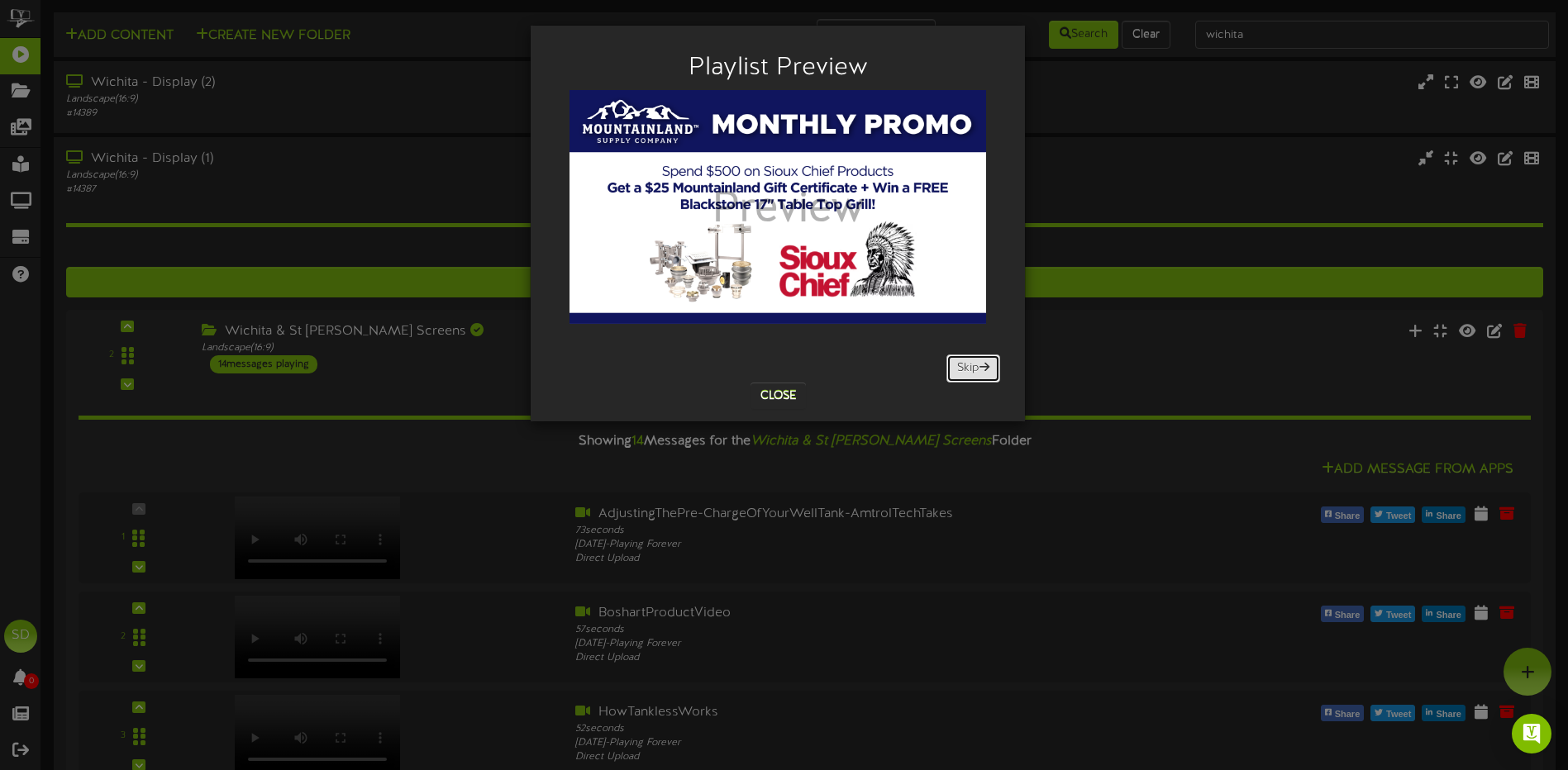
click at [970, 370] on button "Skip" at bounding box center [974, 368] width 53 height 29
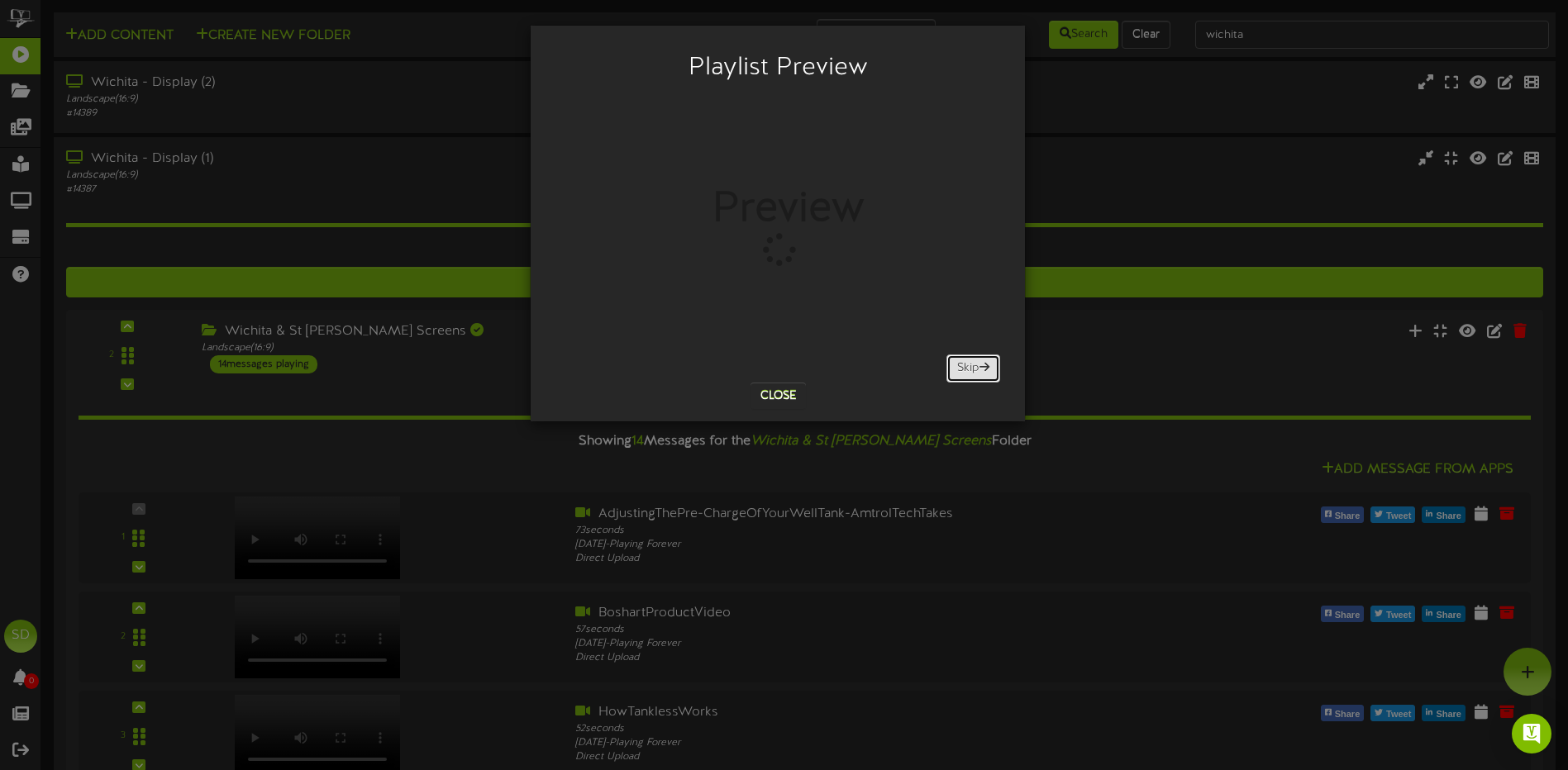
click at [970, 371] on button "Skip" at bounding box center [974, 368] width 53 height 29
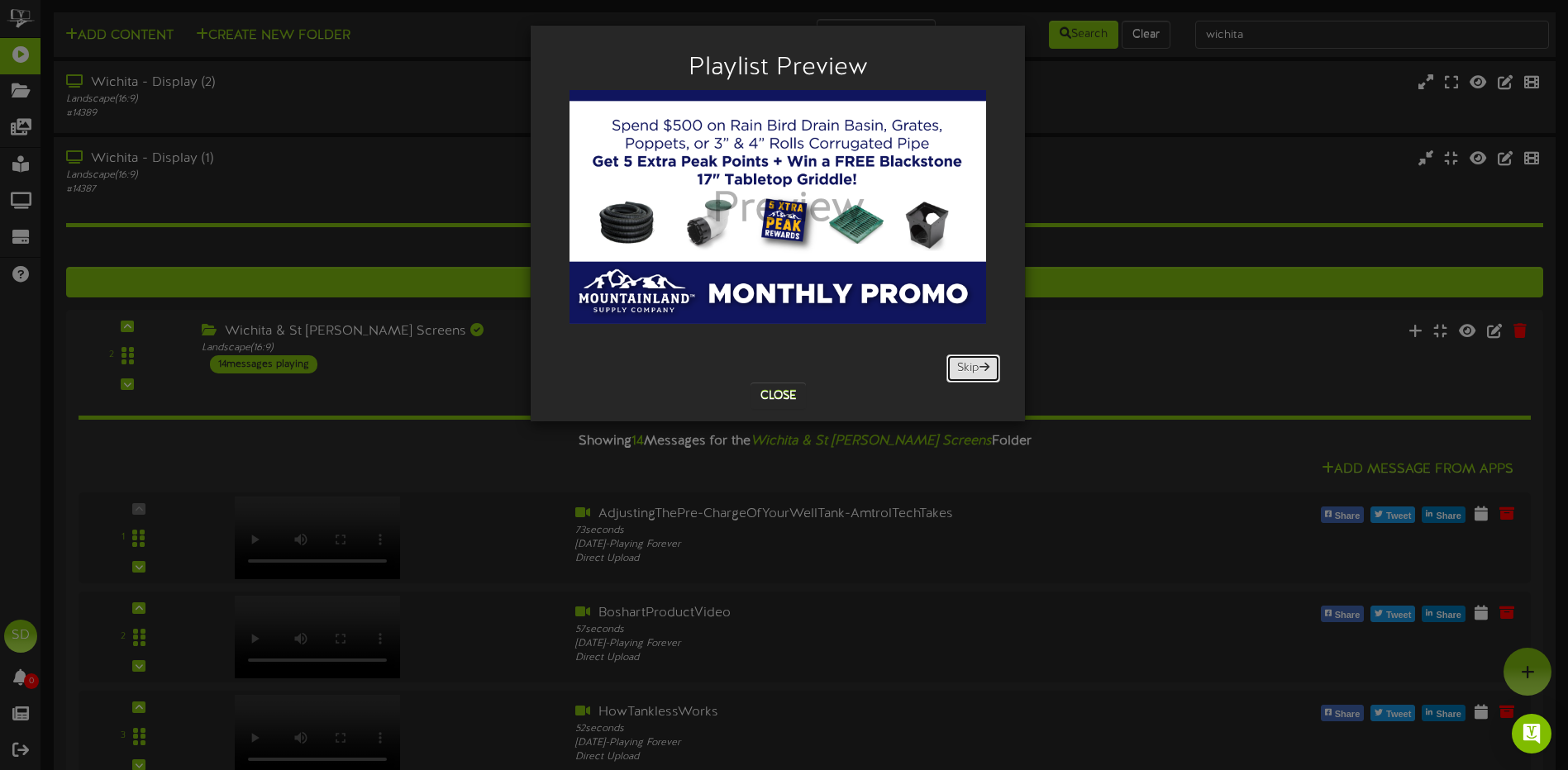
click at [970, 371] on button "Skip" at bounding box center [974, 368] width 53 height 29
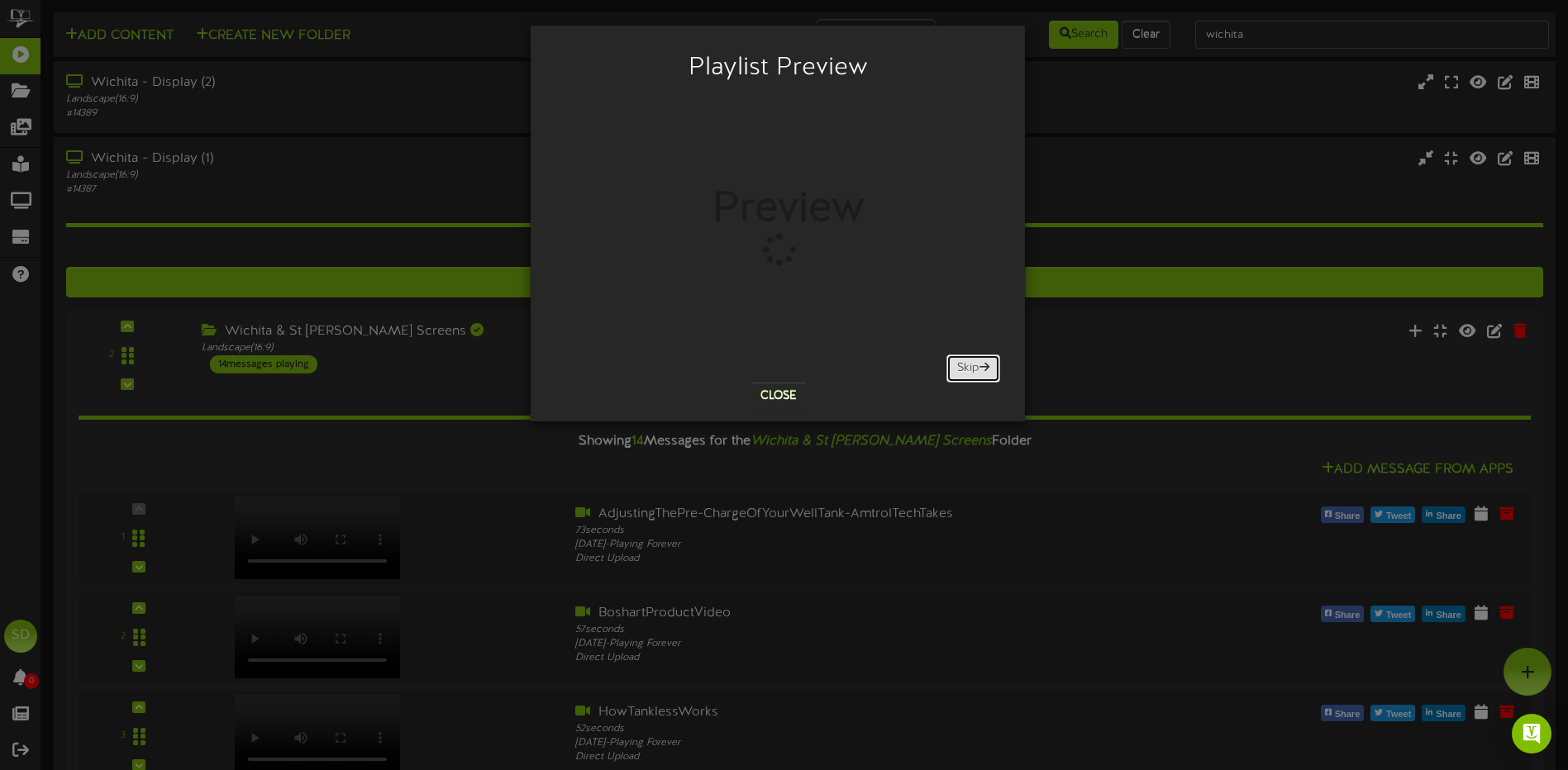
click at [970, 371] on button "Skip" at bounding box center [974, 368] width 53 height 29
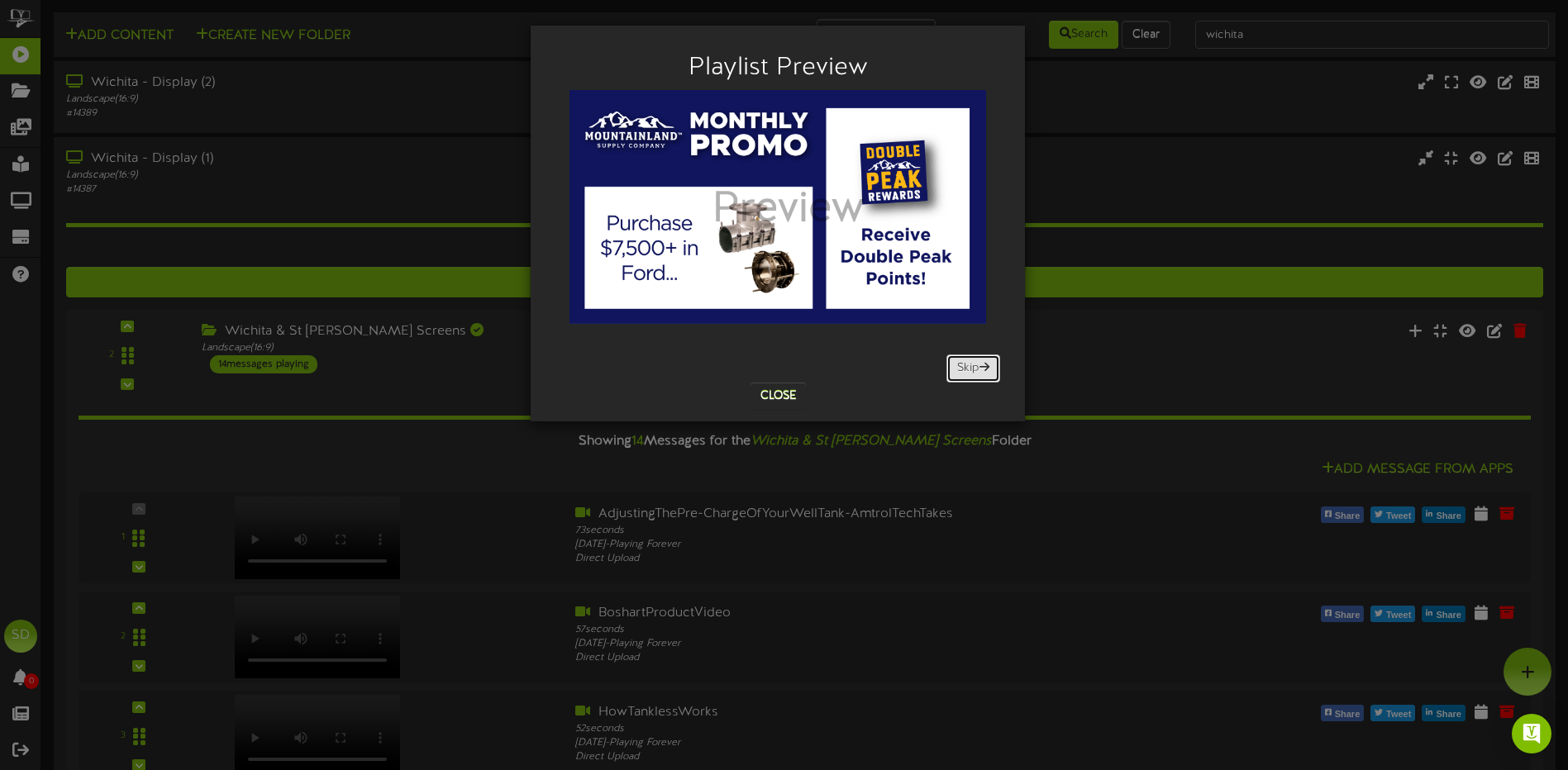
click at [970, 371] on button "Skip" at bounding box center [974, 368] width 53 height 29
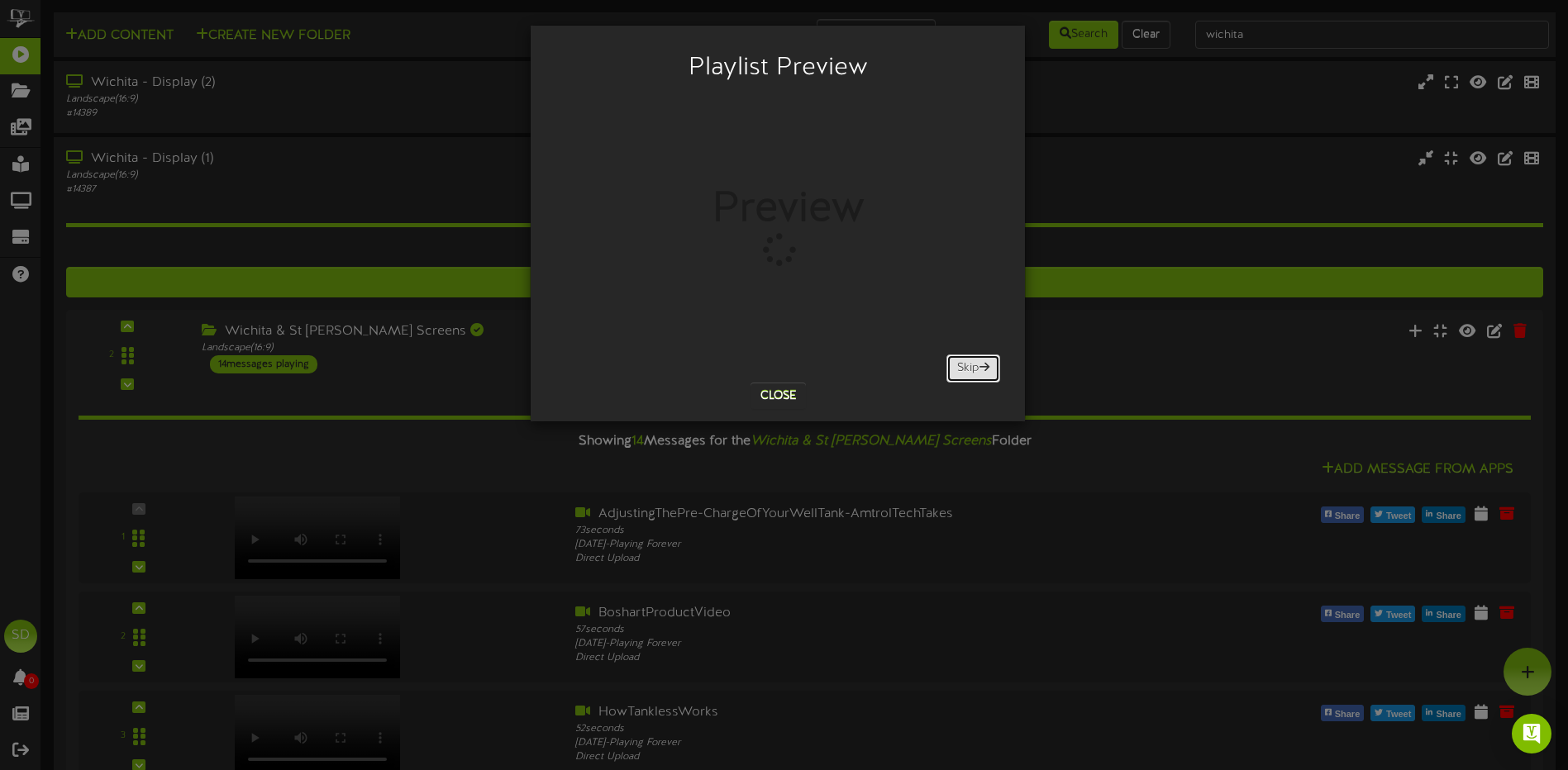
click at [970, 371] on button "Skip" at bounding box center [974, 368] width 53 height 29
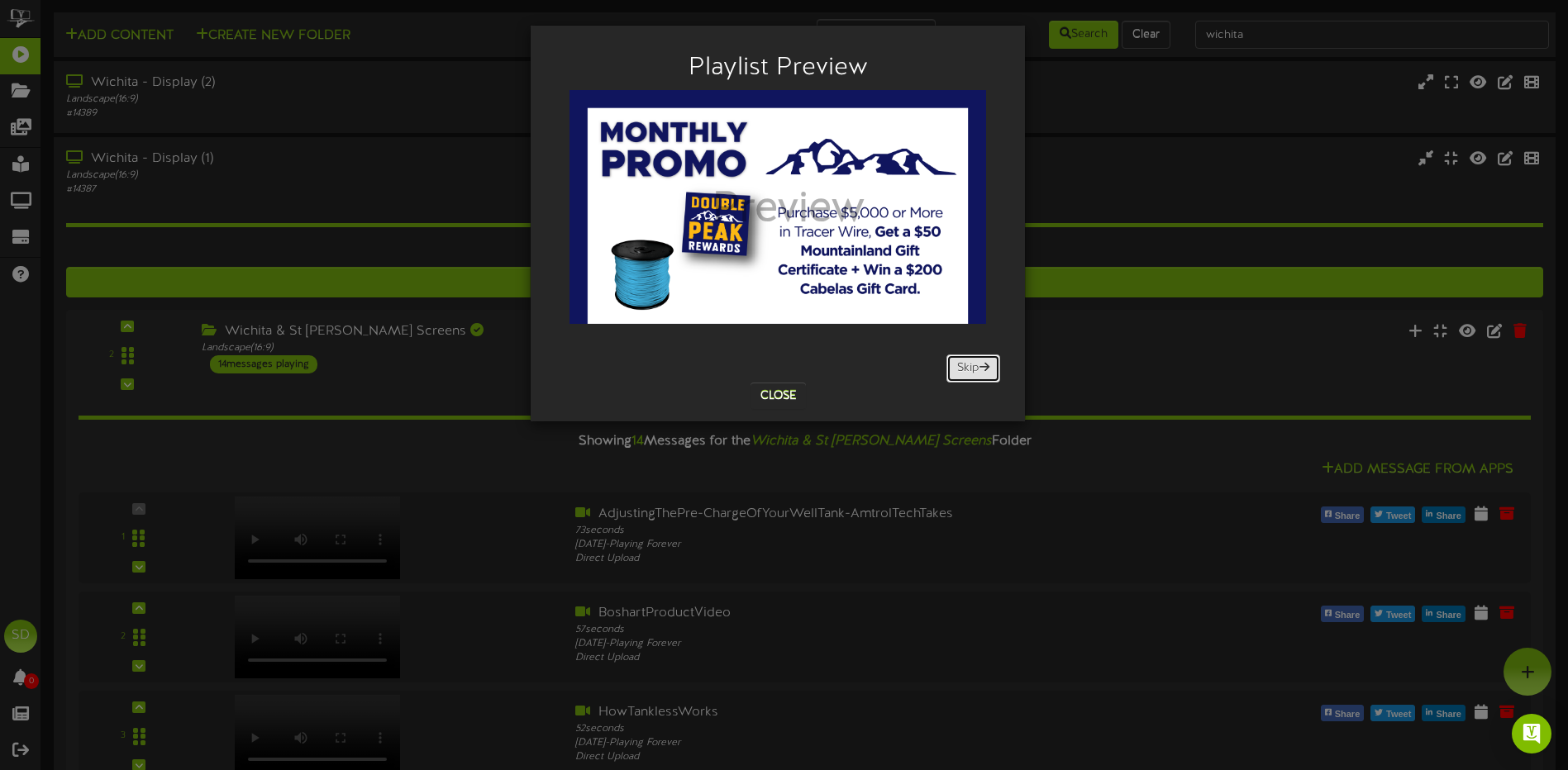
click at [970, 371] on button "Skip" at bounding box center [974, 368] width 53 height 29
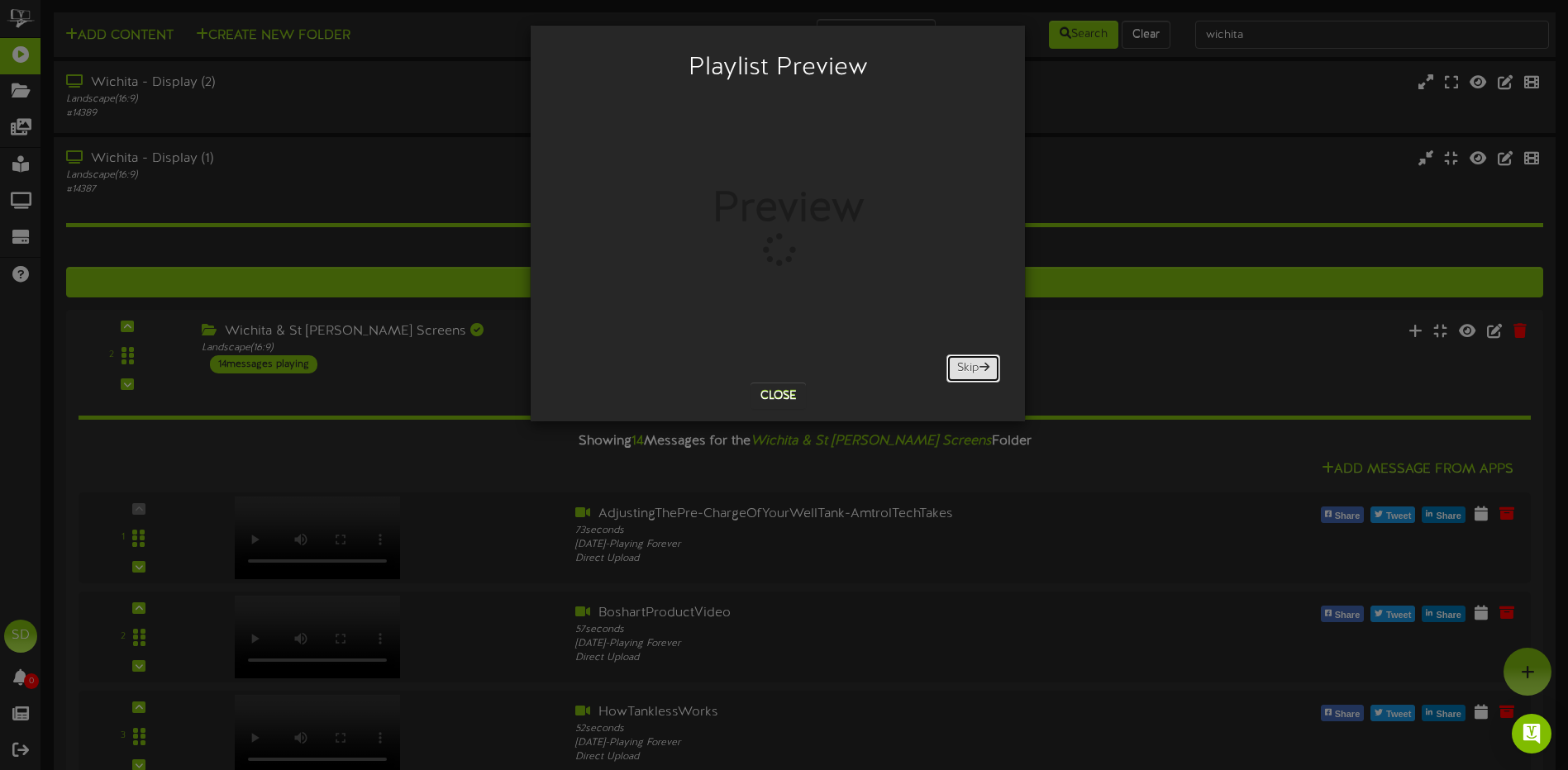
click at [970, 371] on button "Skip" at bounding box center [974, 368] width 53 height 29
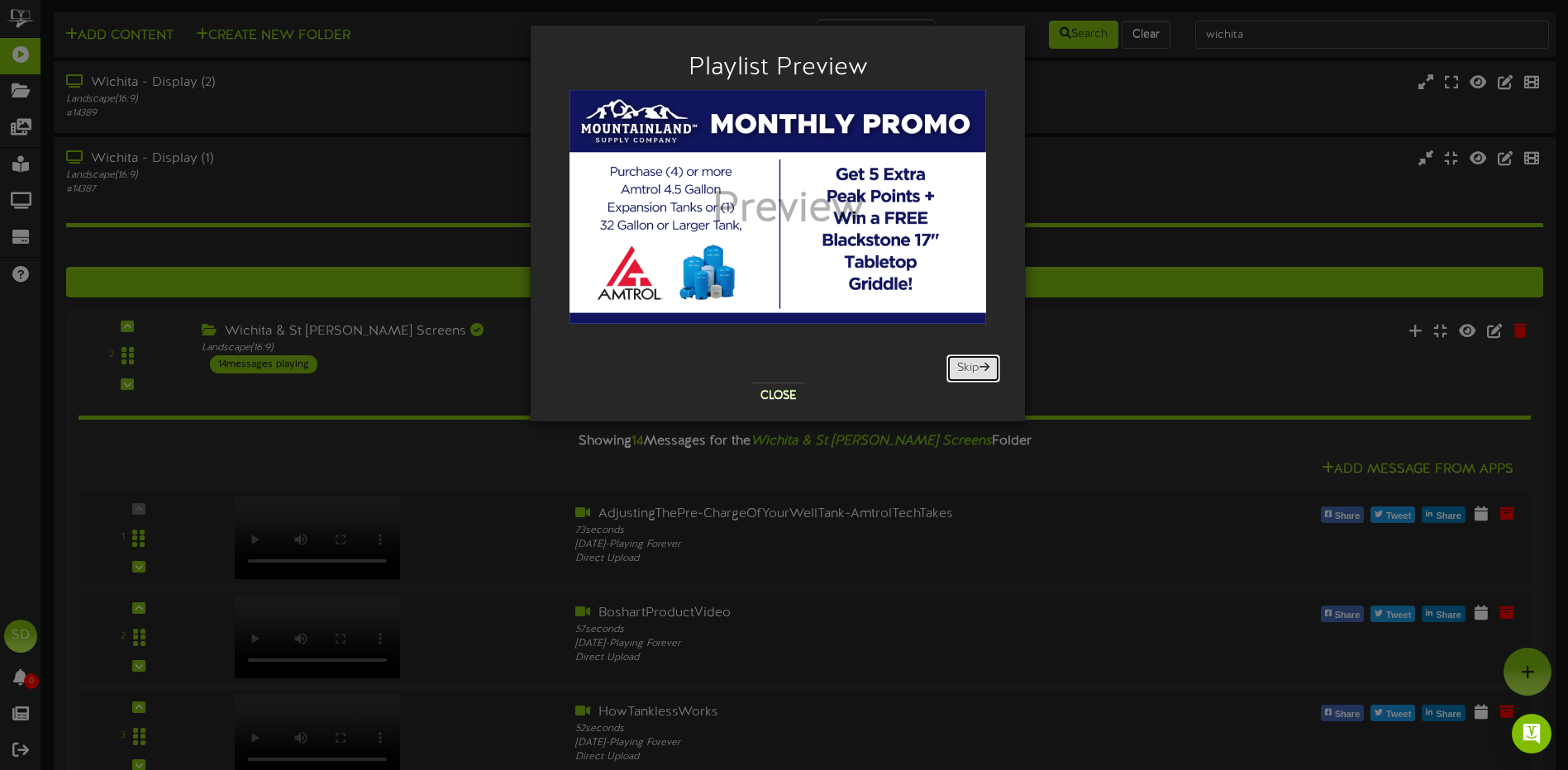
click at [970, 371] on button "Skip" at bounding box center [974, 368] width 53 height 29
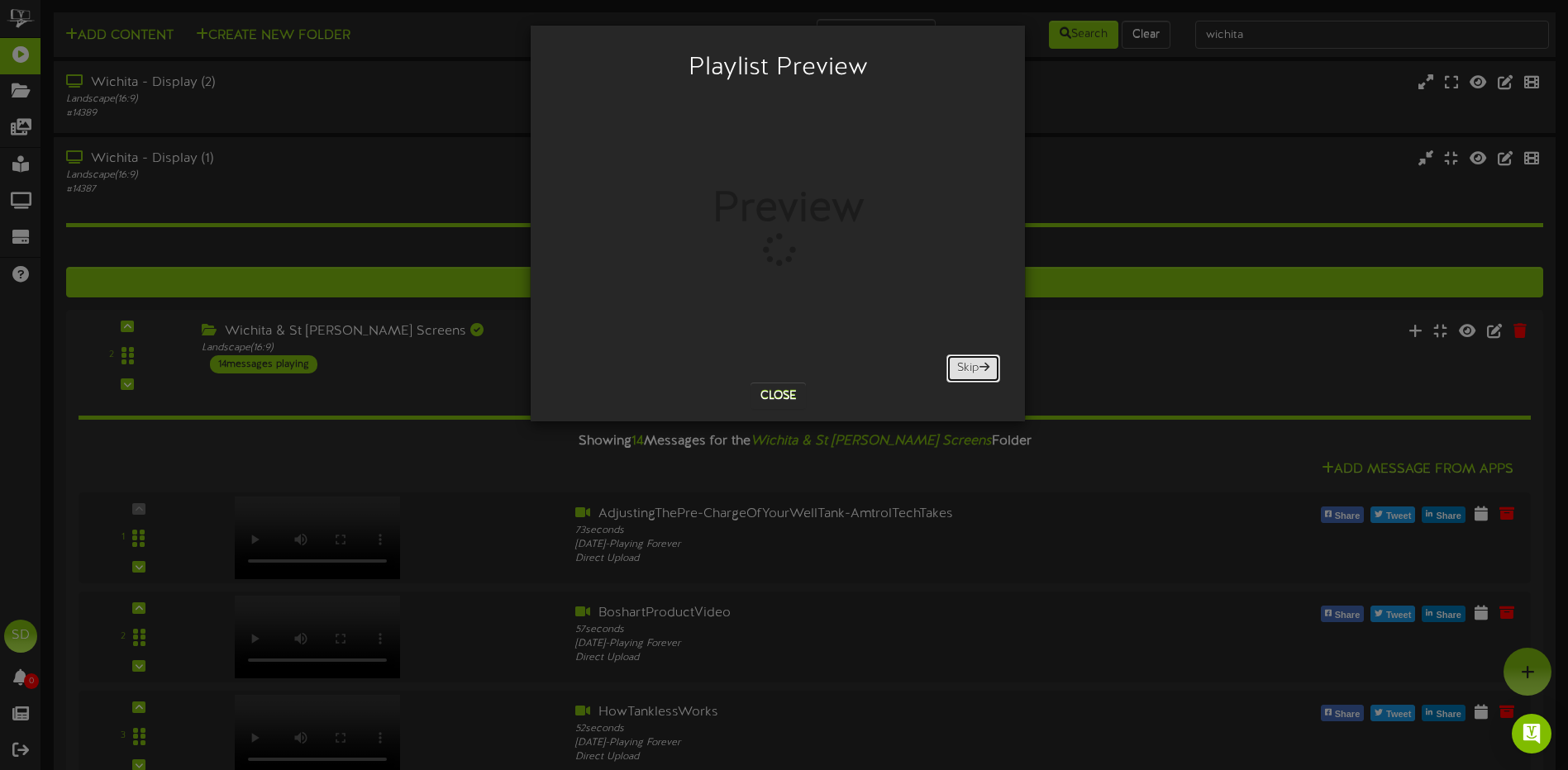
click at [970, 371] on button "Skip" at bounding box center [974, 368] width 53 height 29
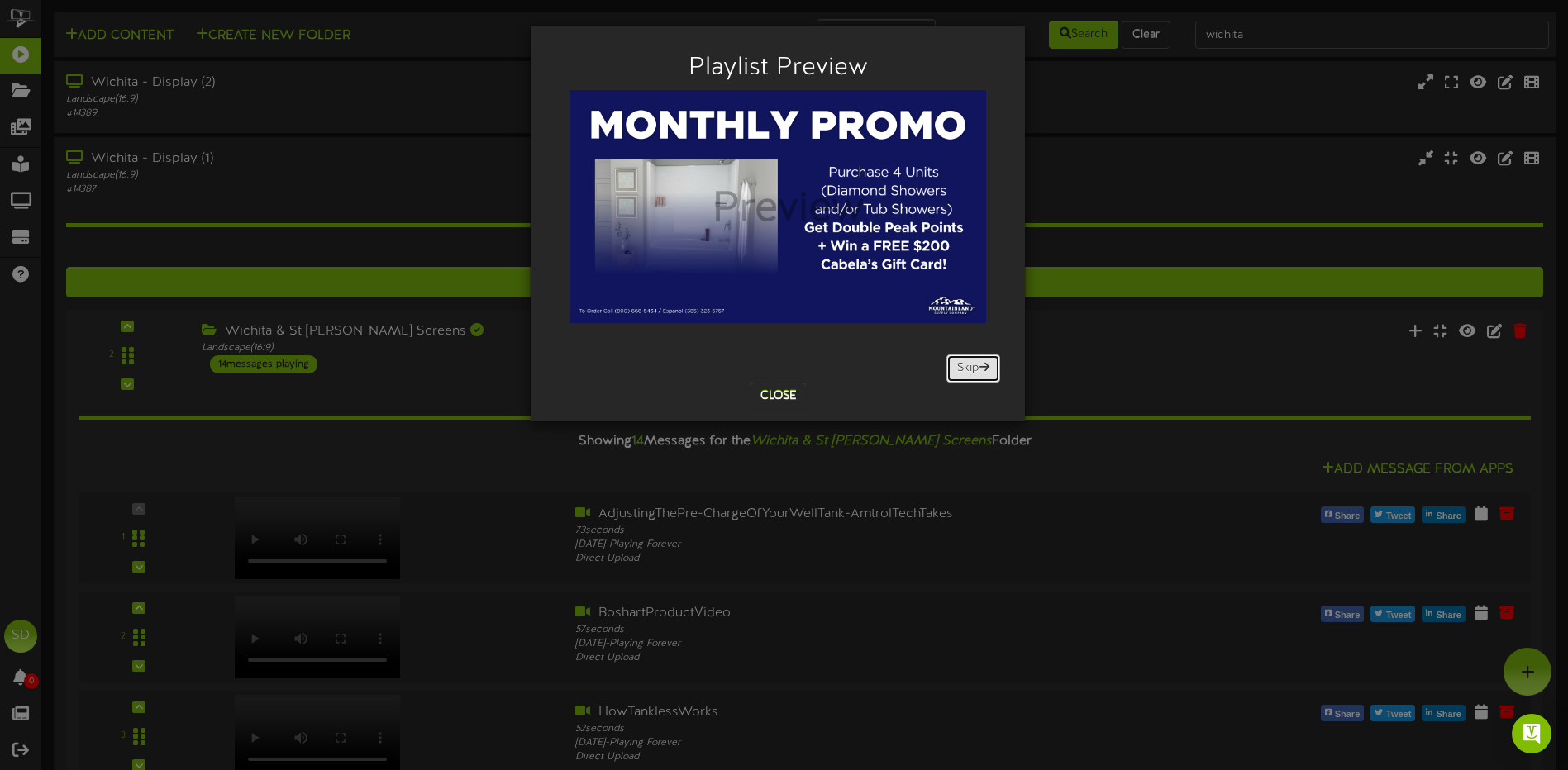
click at [972, 371] on button "Skip" at bounding box center [974, 368] width 53 height 29
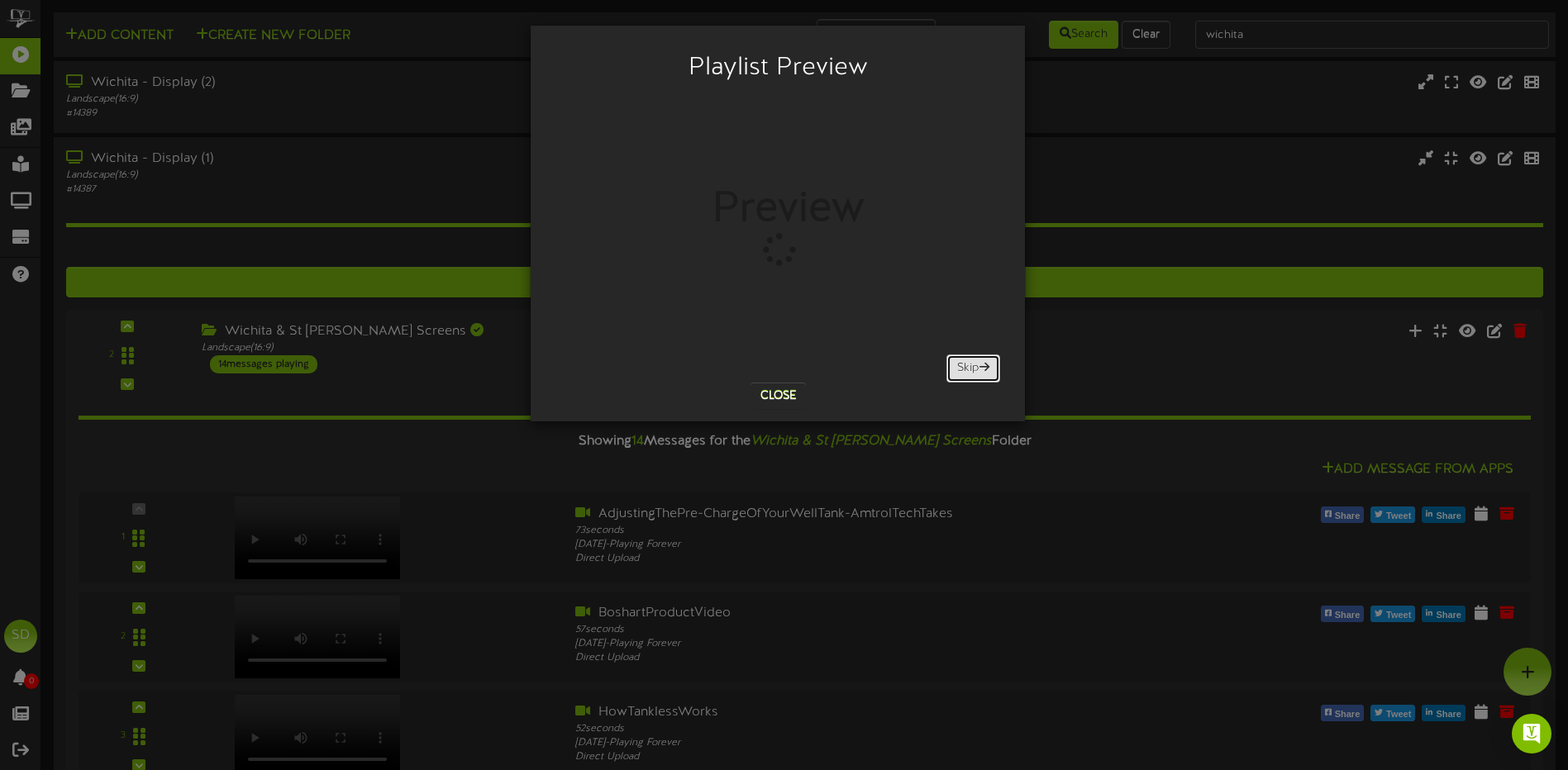
click at [973, 372] on button "Skip" at bounding box center [974, 368] width 53 height 29
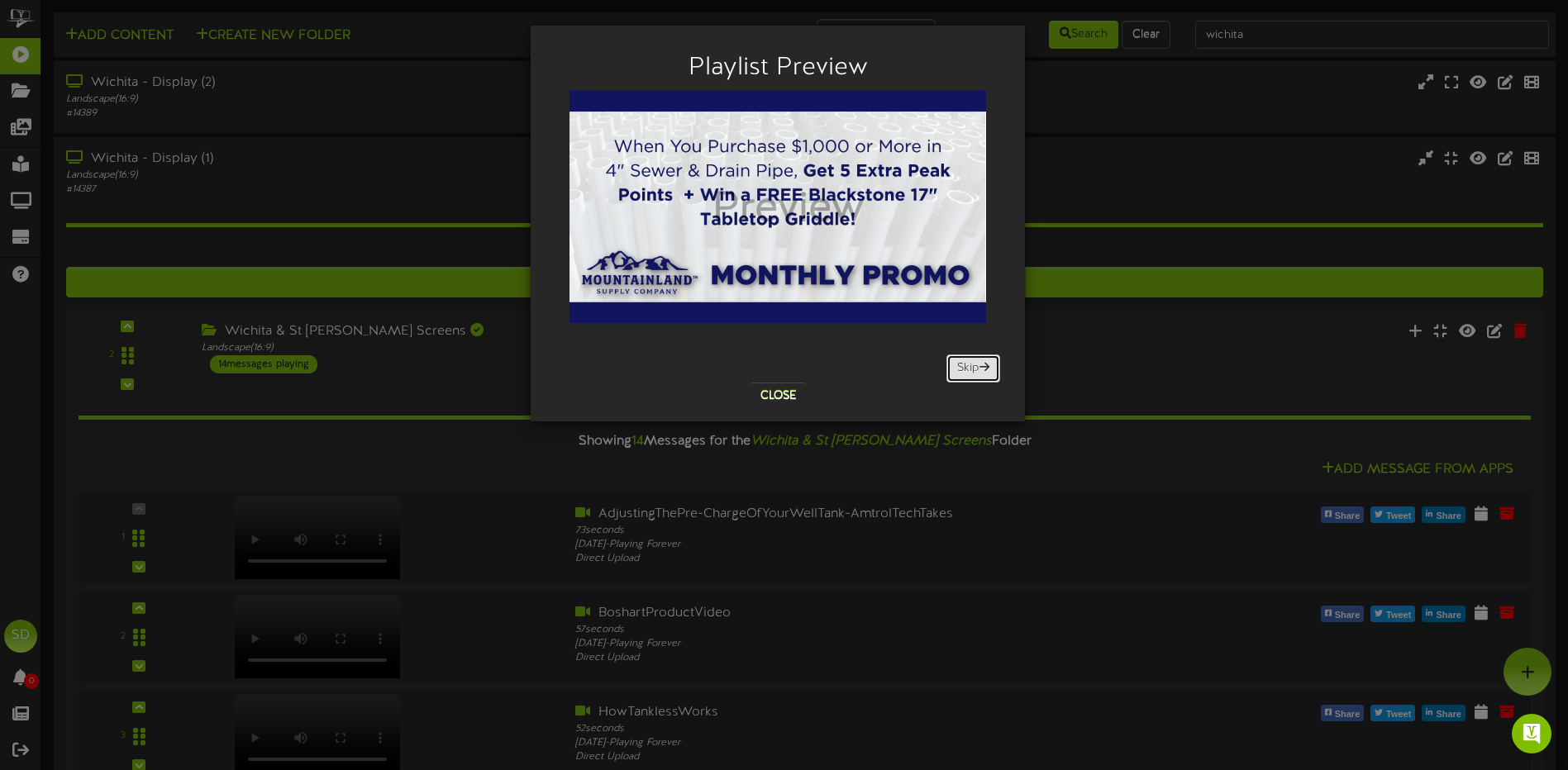
click at [974, 368] on button "Skip" at bounding box center [974, 368] width 53 height 29
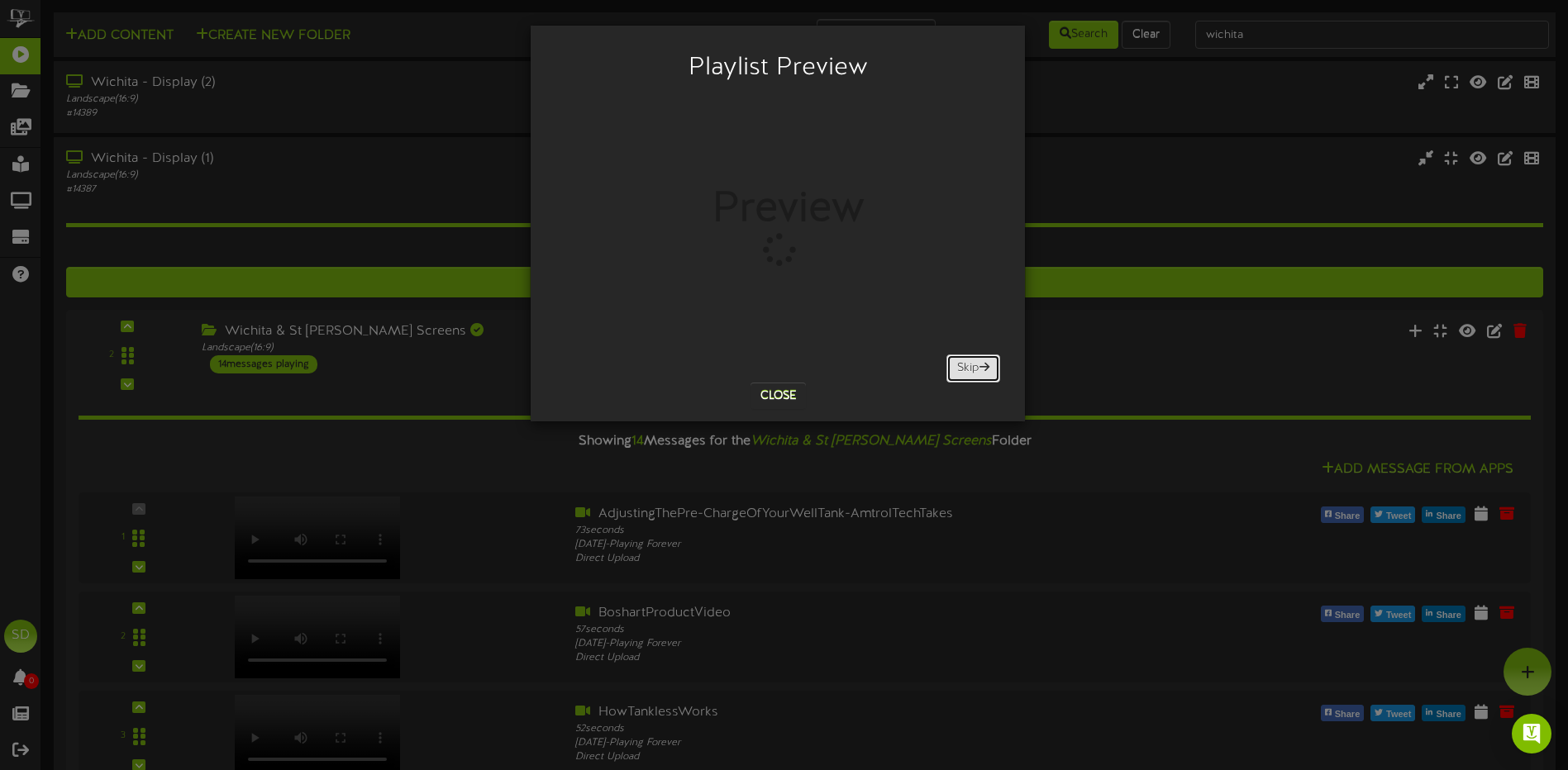
click at [974, 367] on button "Skip" at bounding box center [974, 368] width 53 height 29
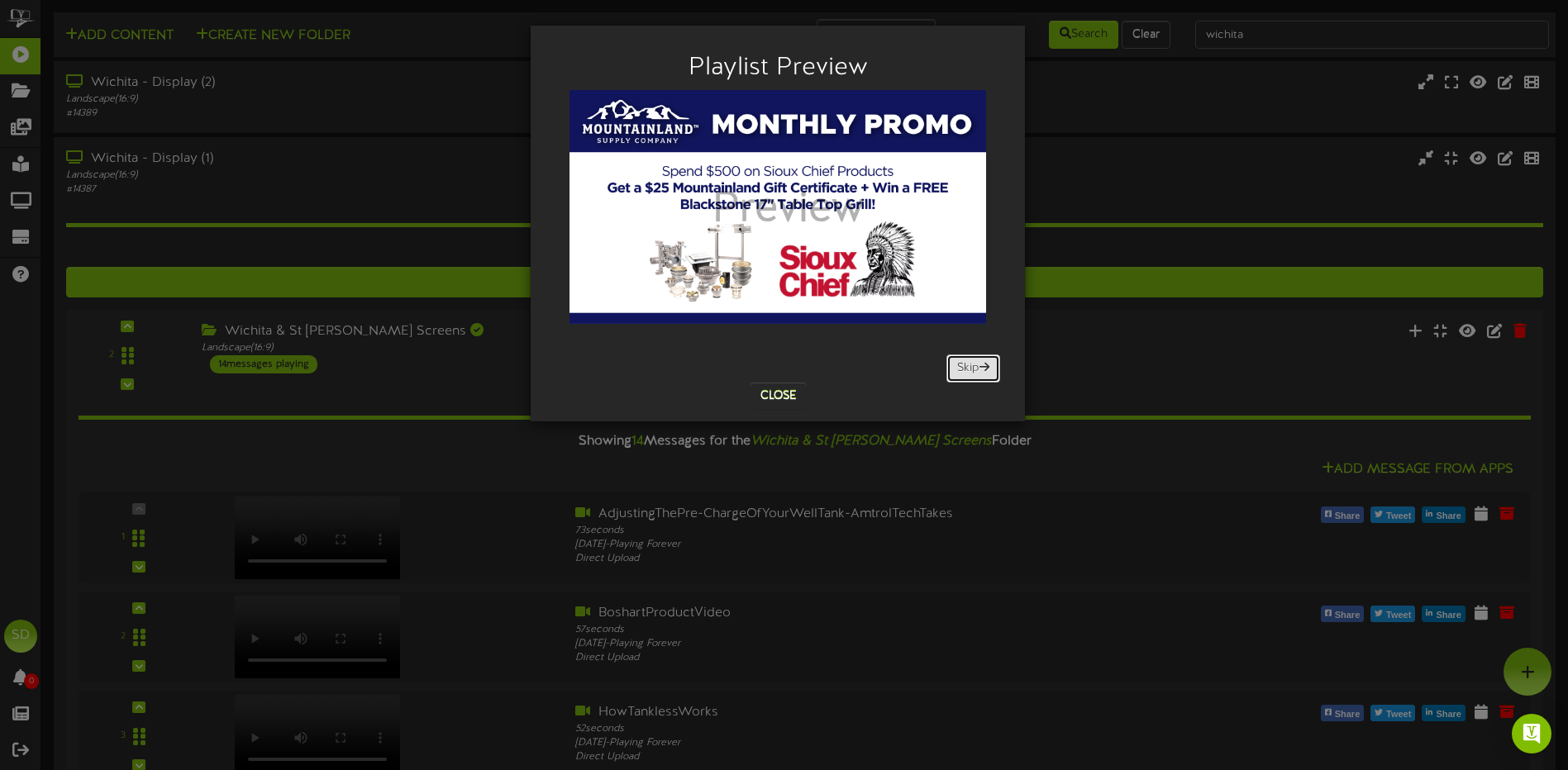
click at [976, 367] on button "Skip" at bounding box center [974, 368] width 53 height 29
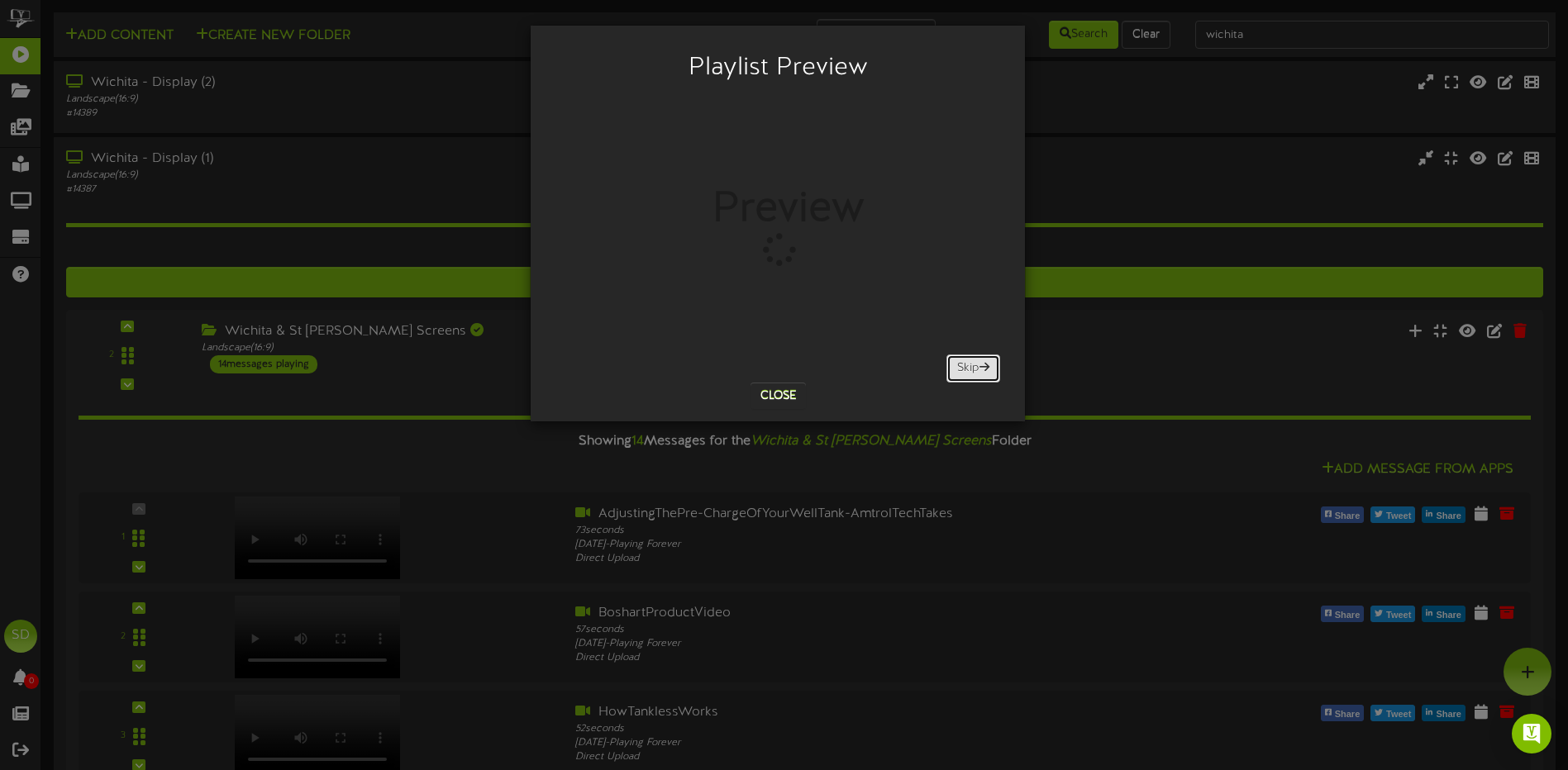
click at [976, 367] on button "Skip" at bounding box center [974, 368] width 53 height 29
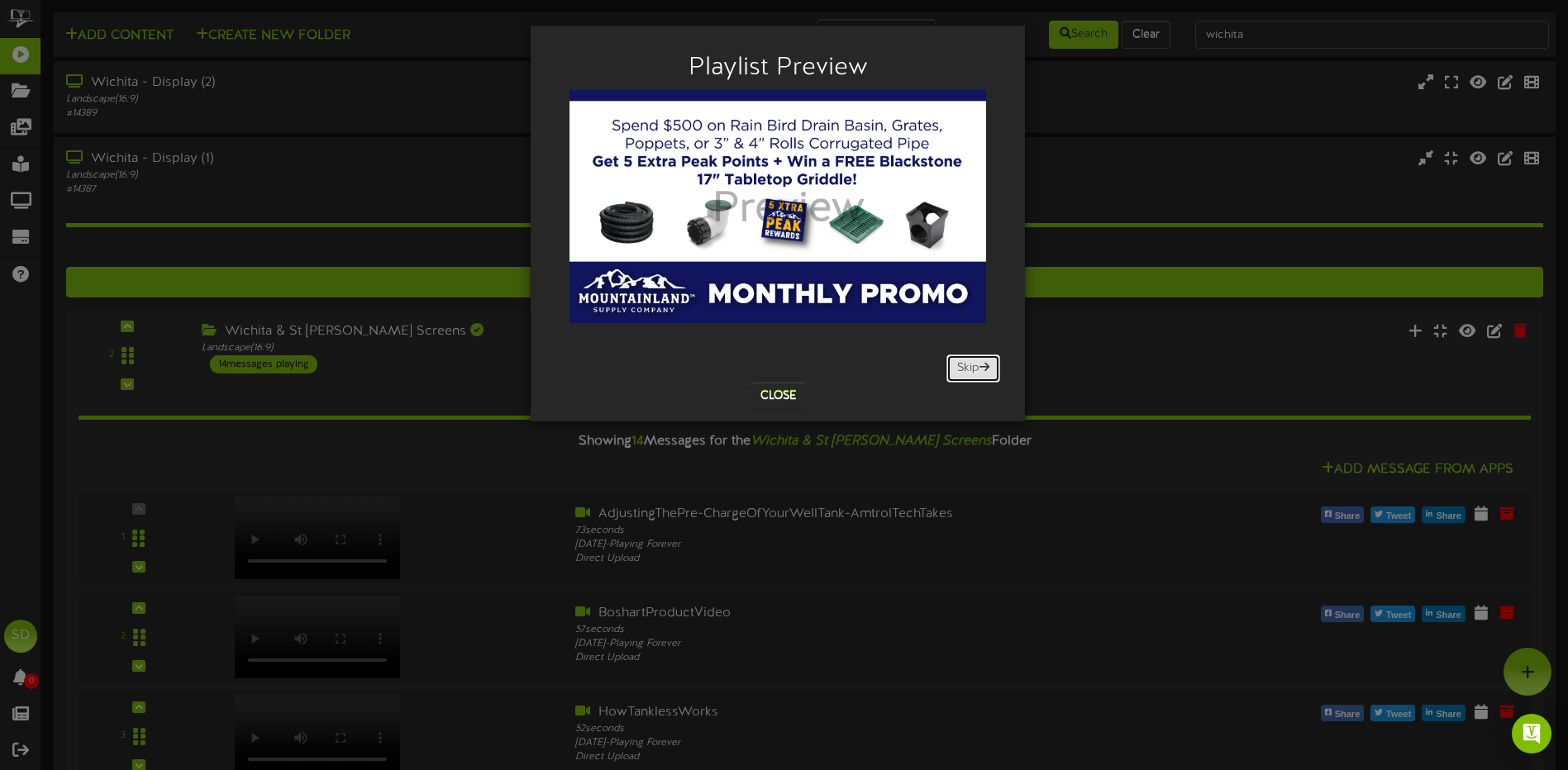
click at [964, 371] on button "Skip" at bounding box center [974, 368] width 53 height 29
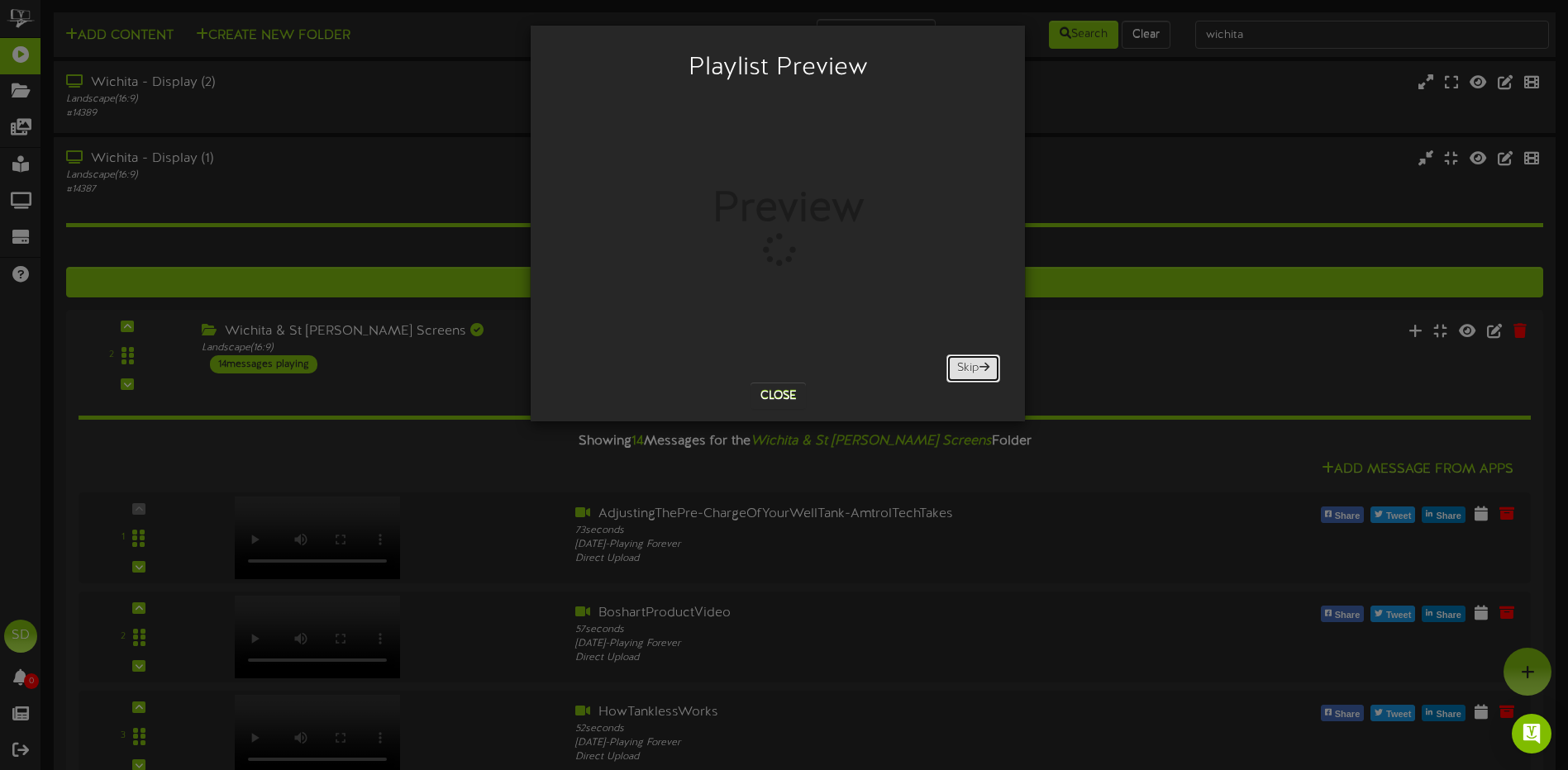
click at [964, 371] on button "Skip" at bounding box center [974, 368] width 53 height 29
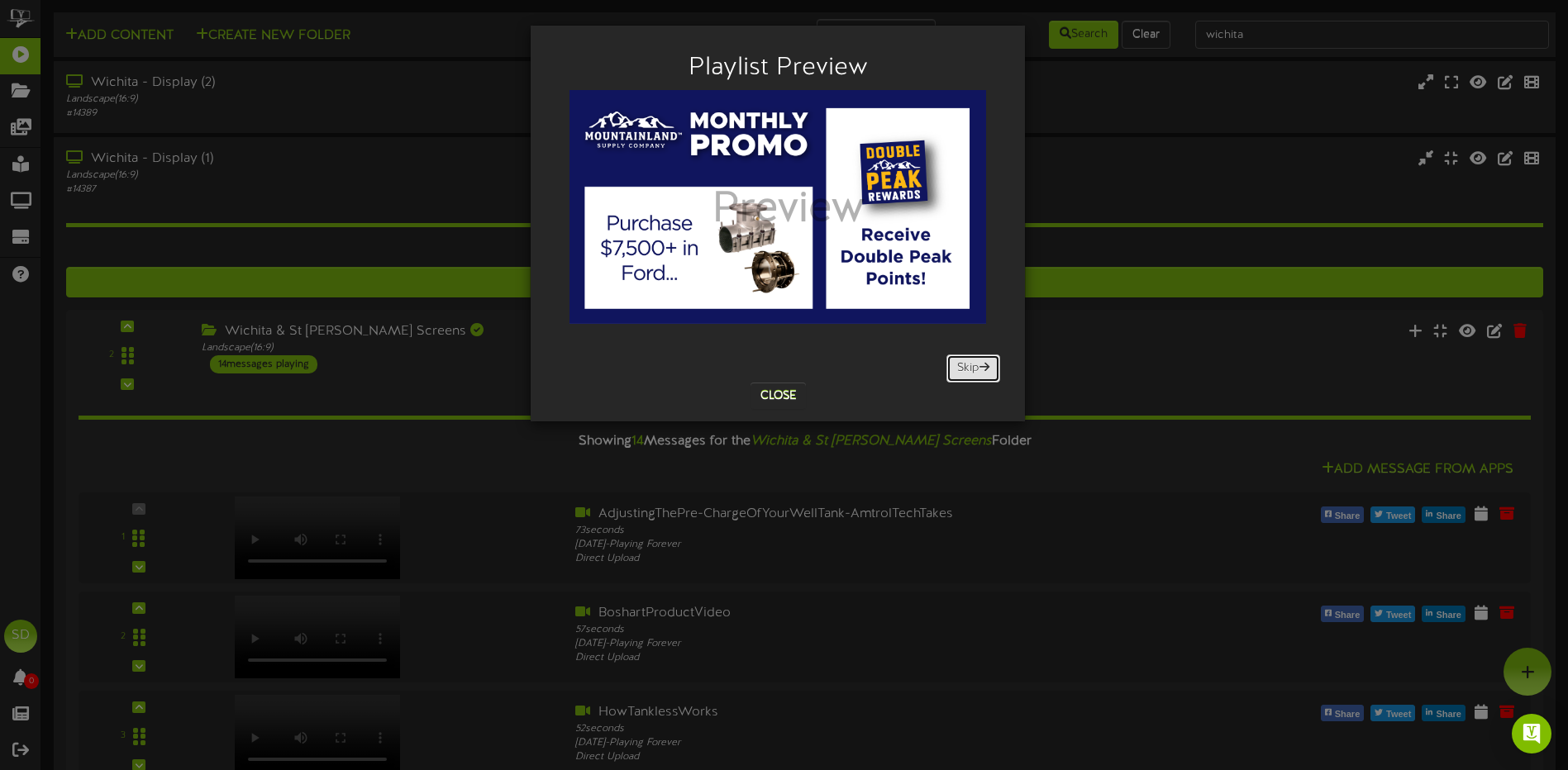
click at [964, 371] on button "Skip" at bounding box center [974, 368] width 53 height 29
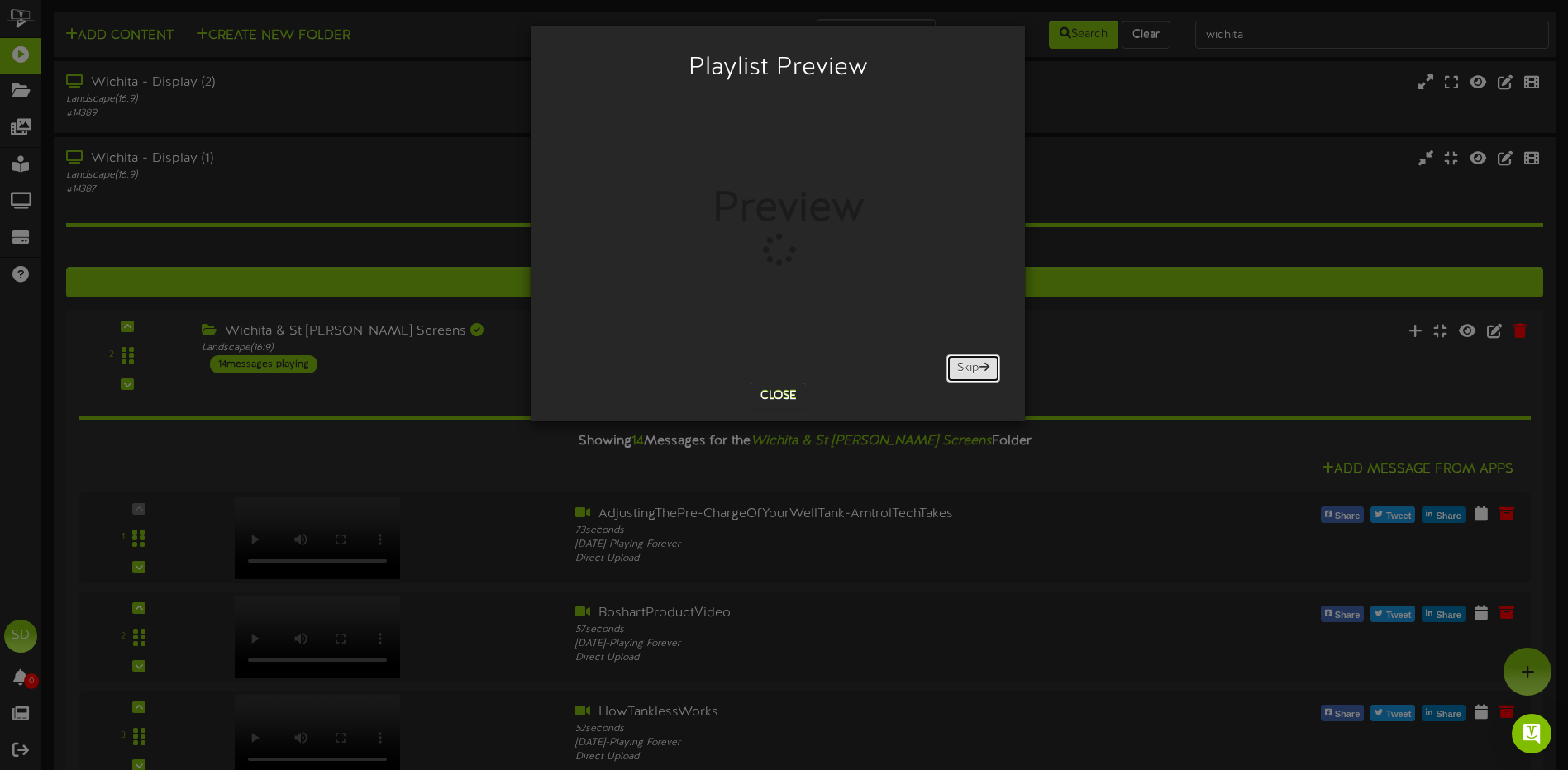
click at [977, 370] on button "Skip" at bounding box center [974, 368] width 53 height 29
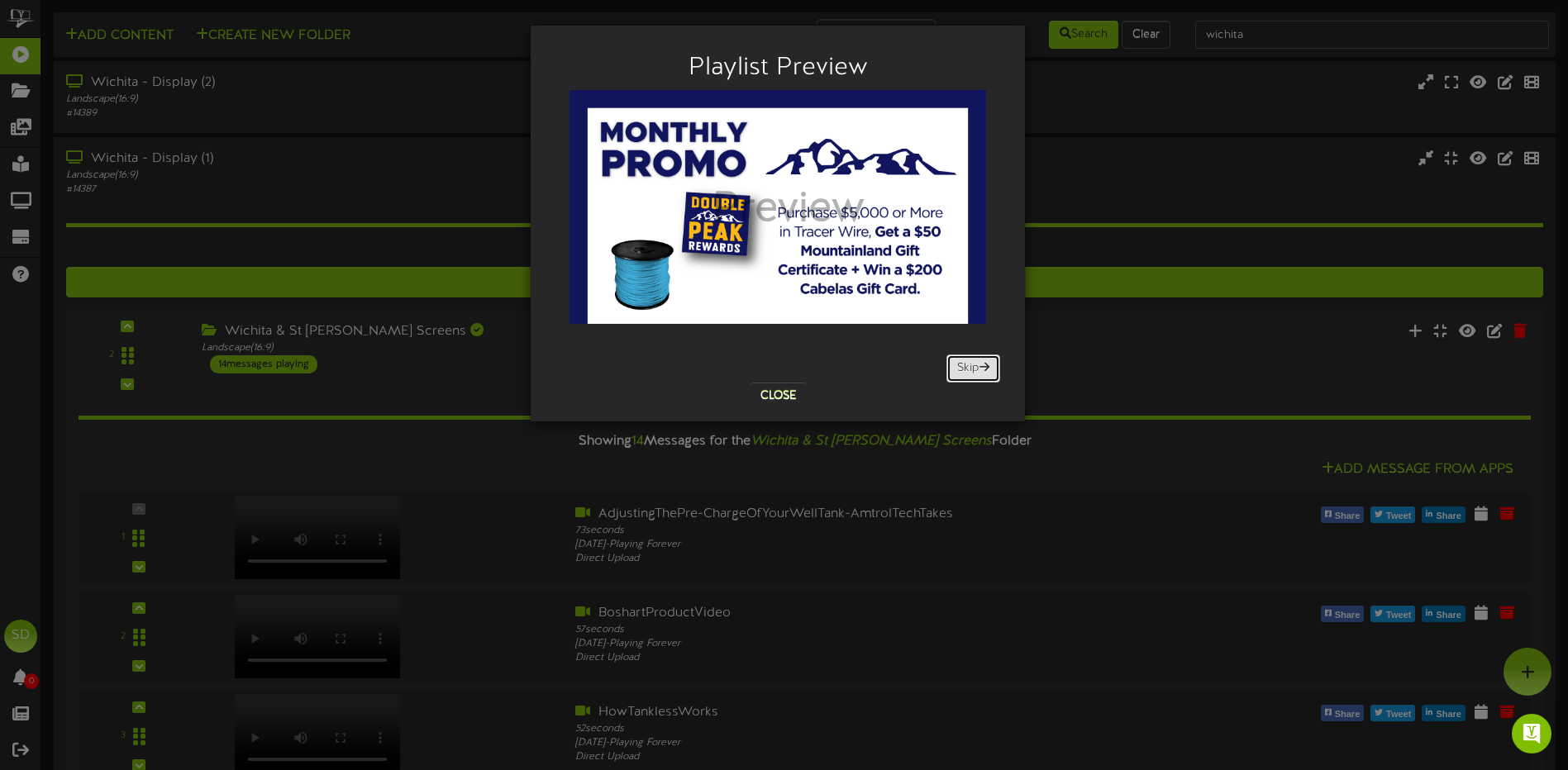
click at [977, 370] on button "Skip" at bounding box center [974, 368] width 53 height 29
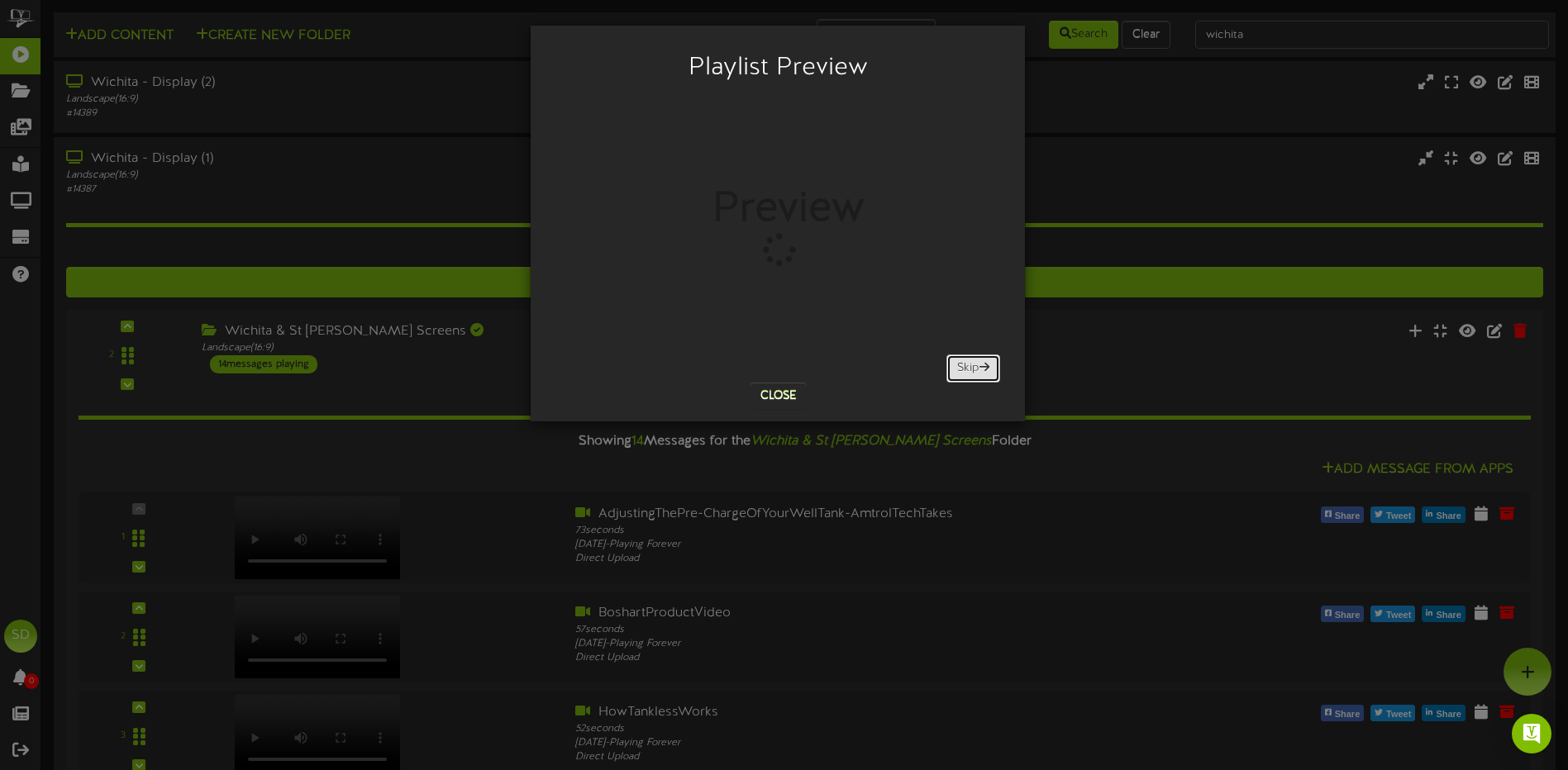
click at [976, 371] on button "Skip" at bounding box center [974, 368] width 53 height 29
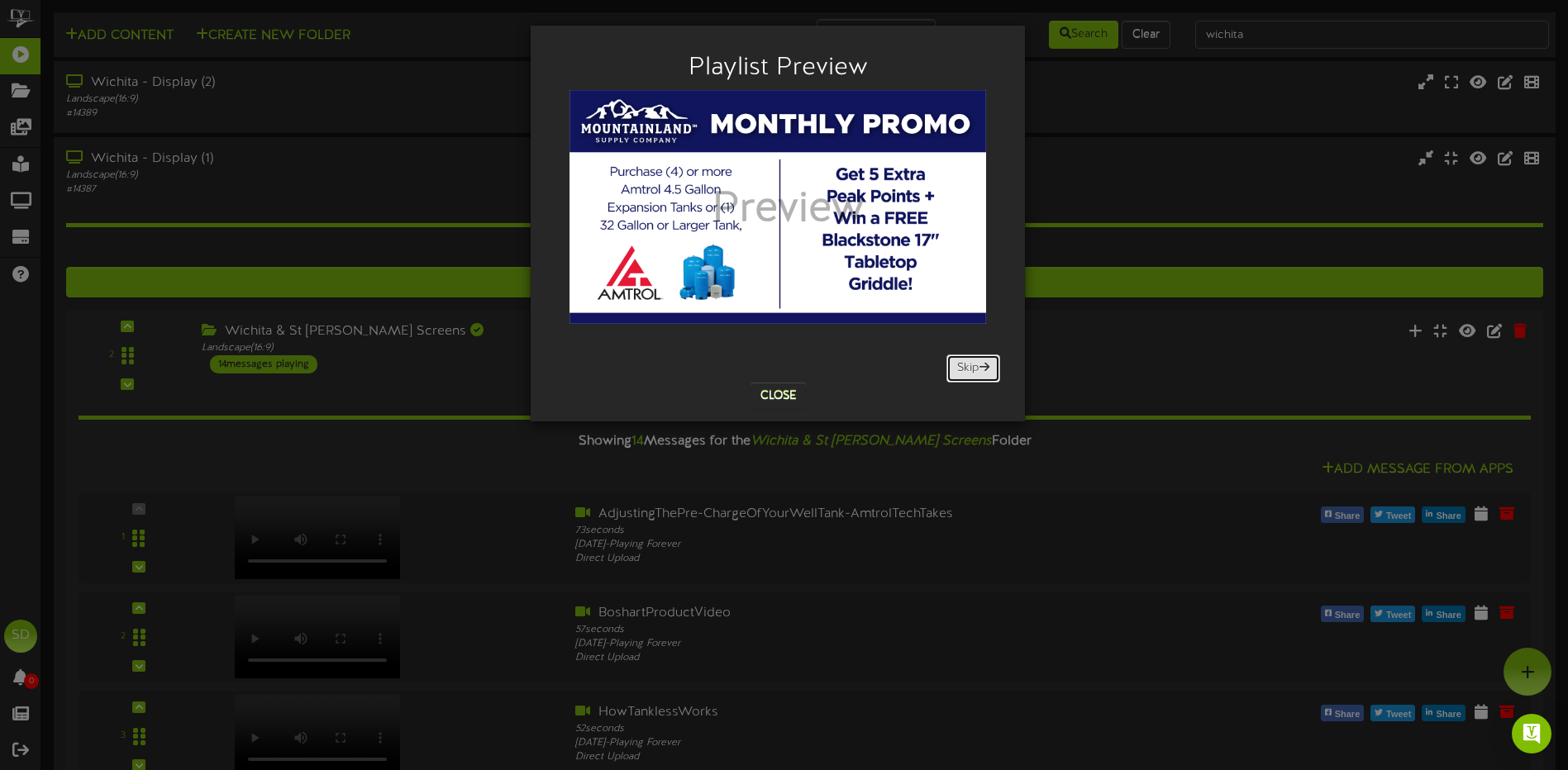
click at [975, 373] on button "Skip" at bounding box center [974, 368] width 53 height 29
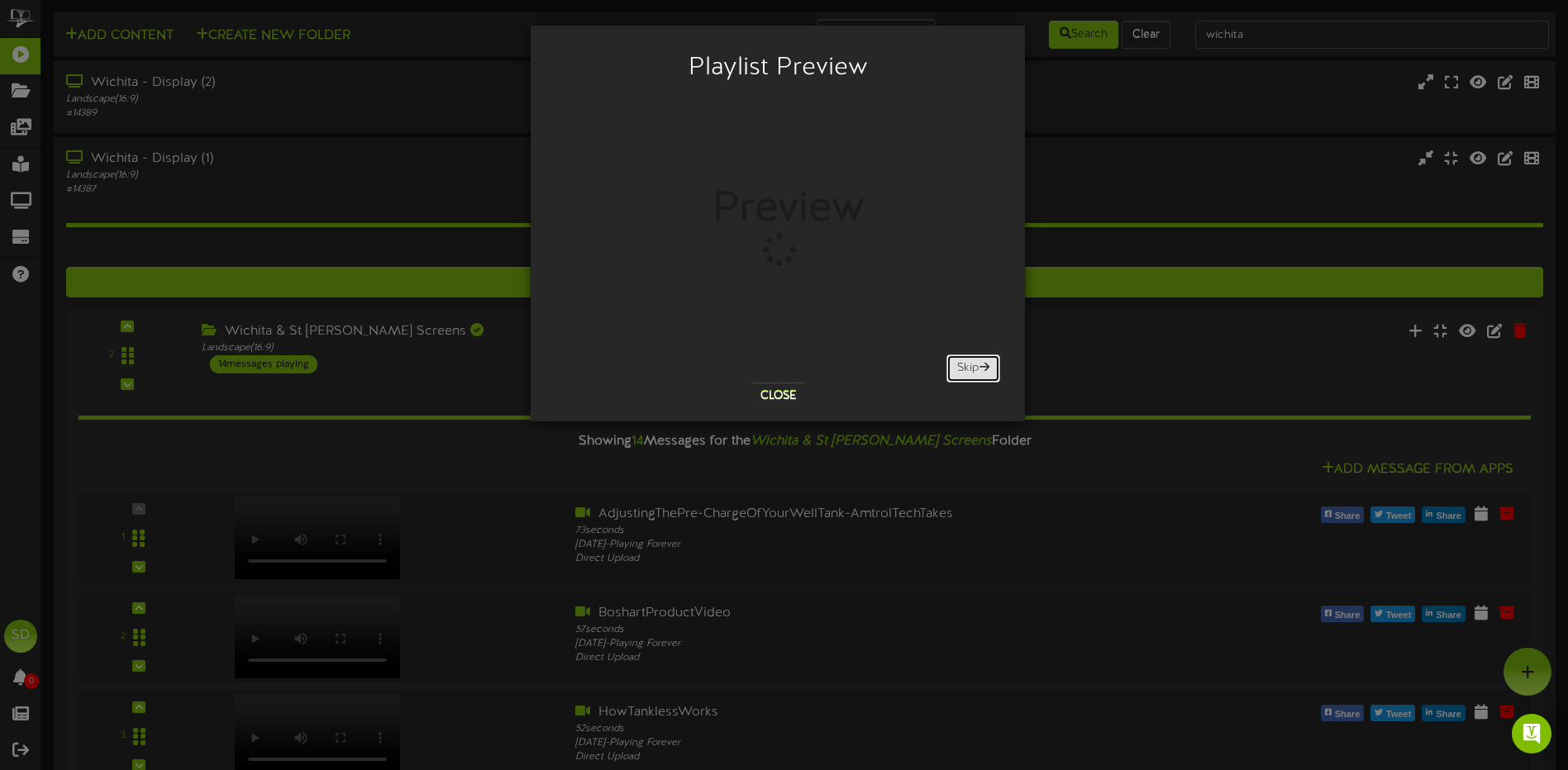
click at [975, 374] on button "Skip" at bounding box center [974, 368] width 53 height 29
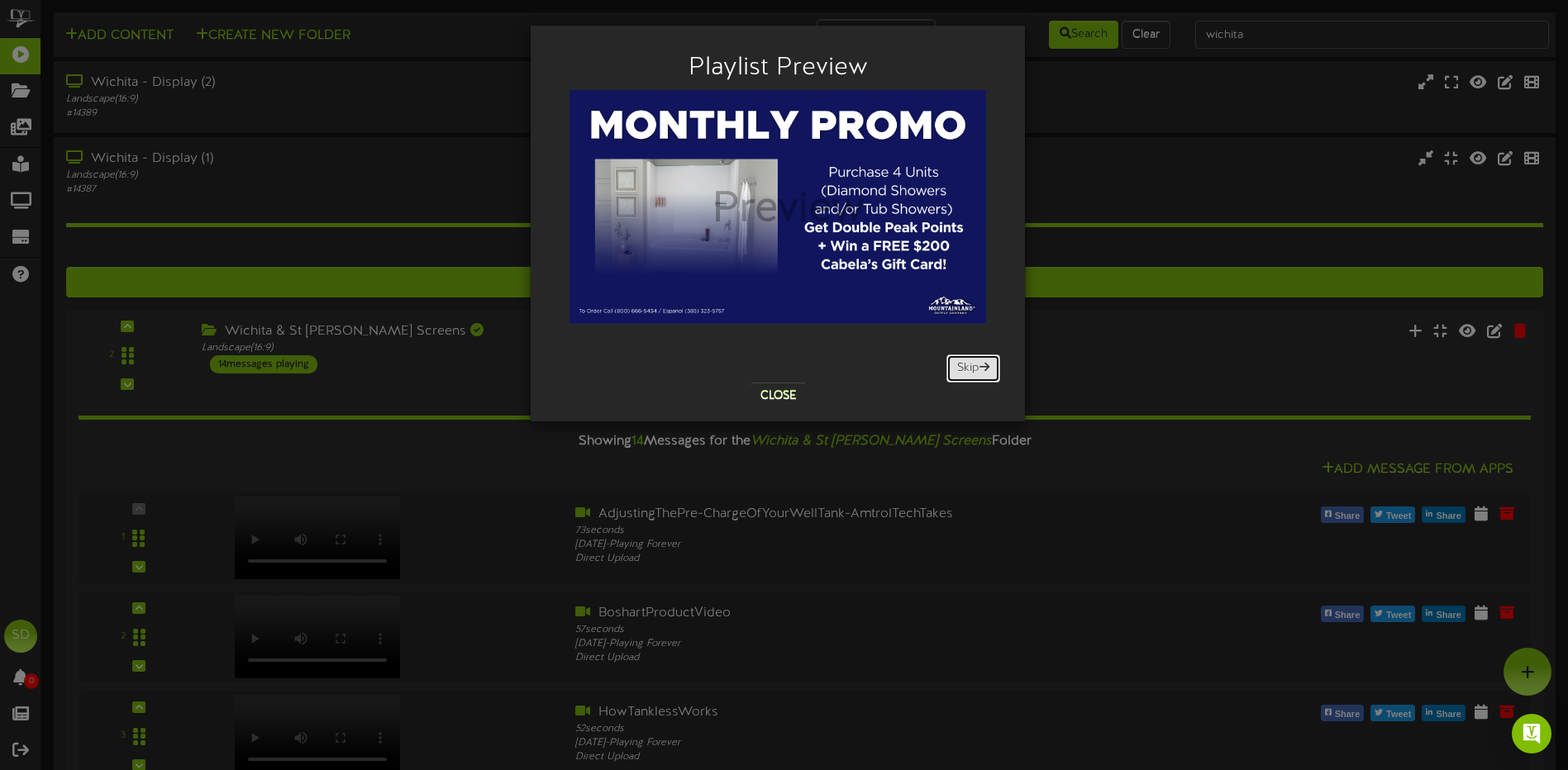
click at [975, 374] on button "Skip" at bounding box center [974, 368] width 53 height 29
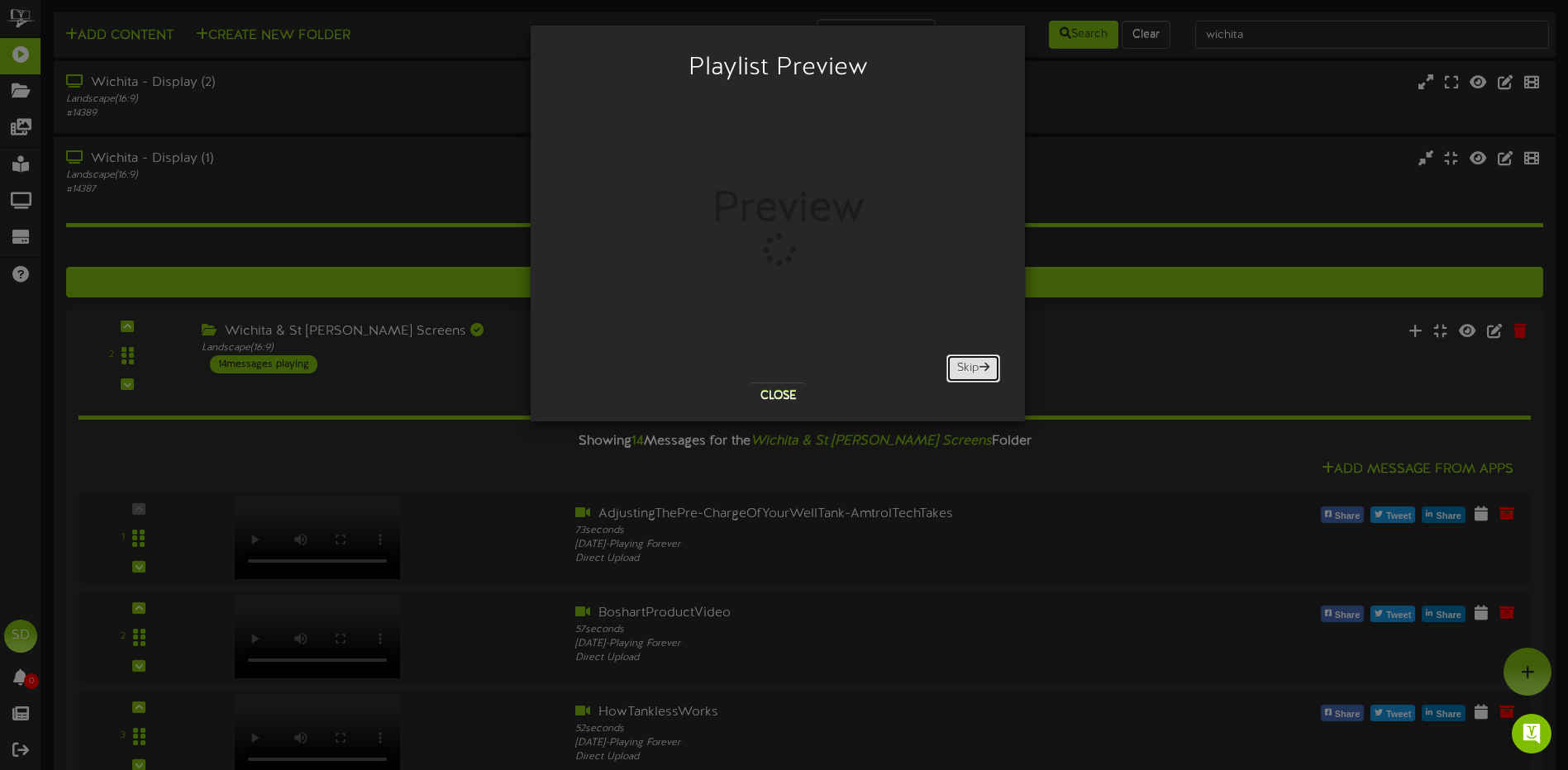
click at [975, 376] on button "Skip" at bounding box center [974, 368] width 53 height 29
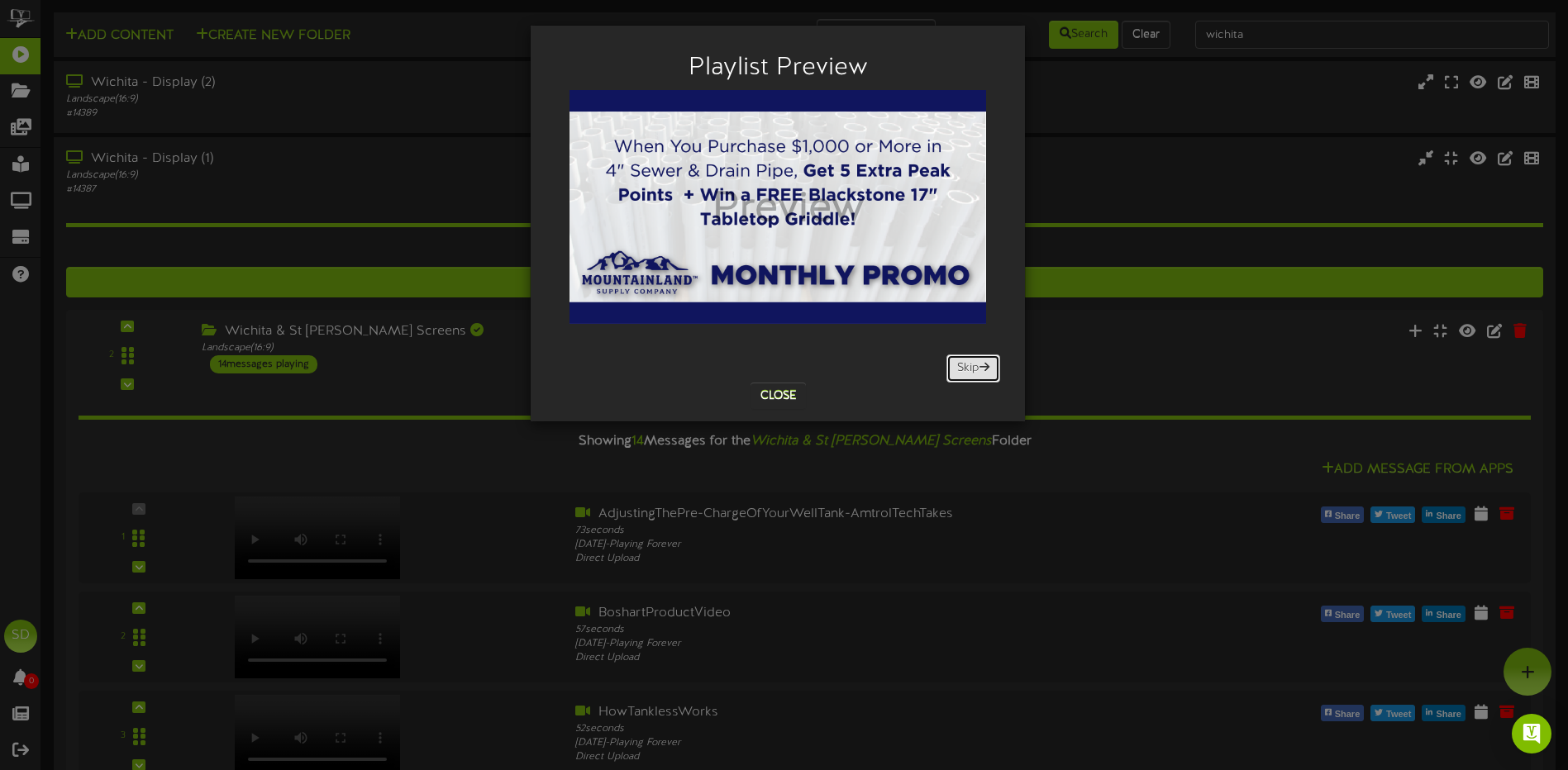
click at [975, 376] on button "Skip" at bounding box center [974, 368] width 53 height 29
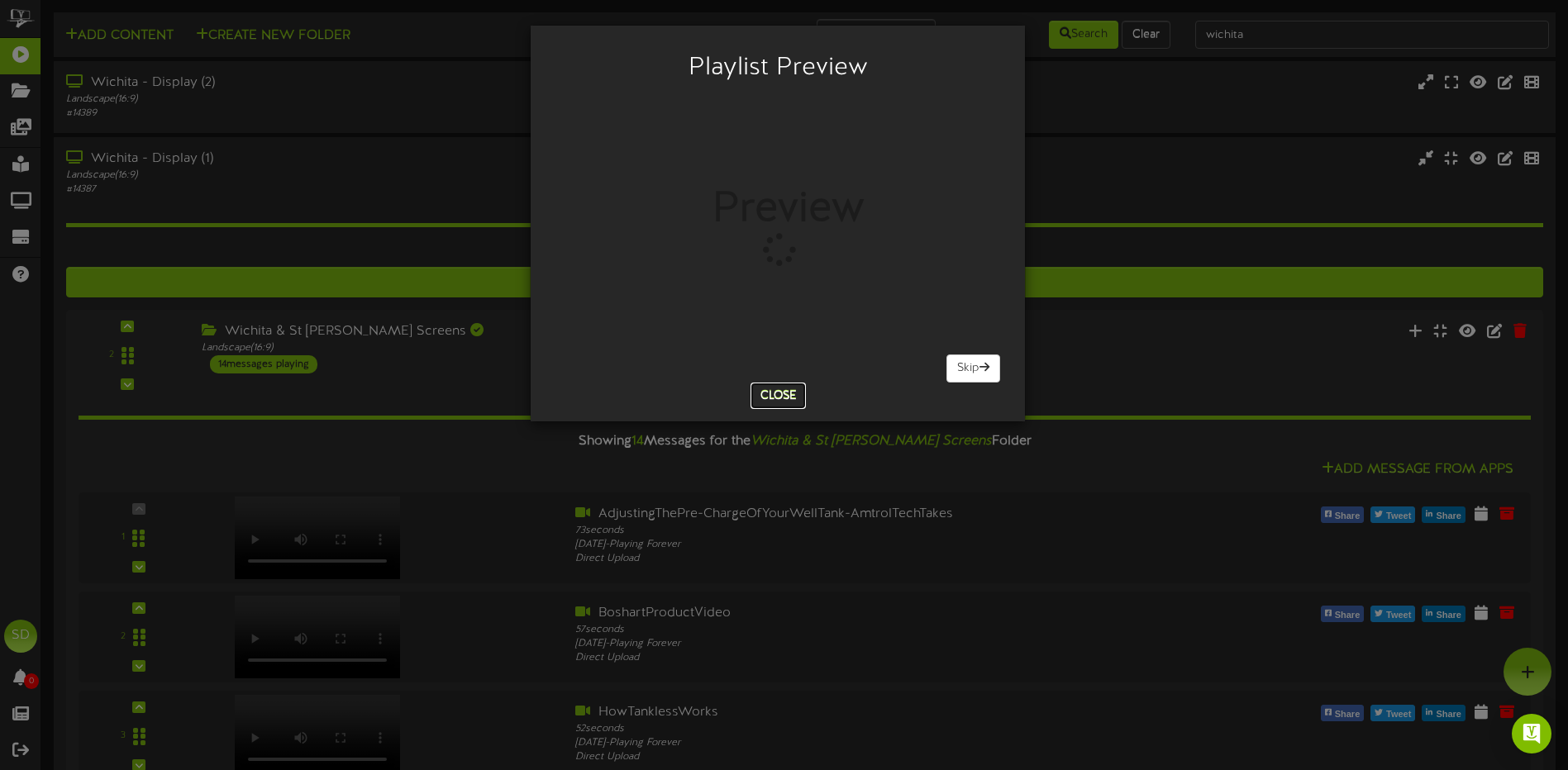
click at [781, 403] on button "Close" at bounding box center [778, 396] width 55 height 27
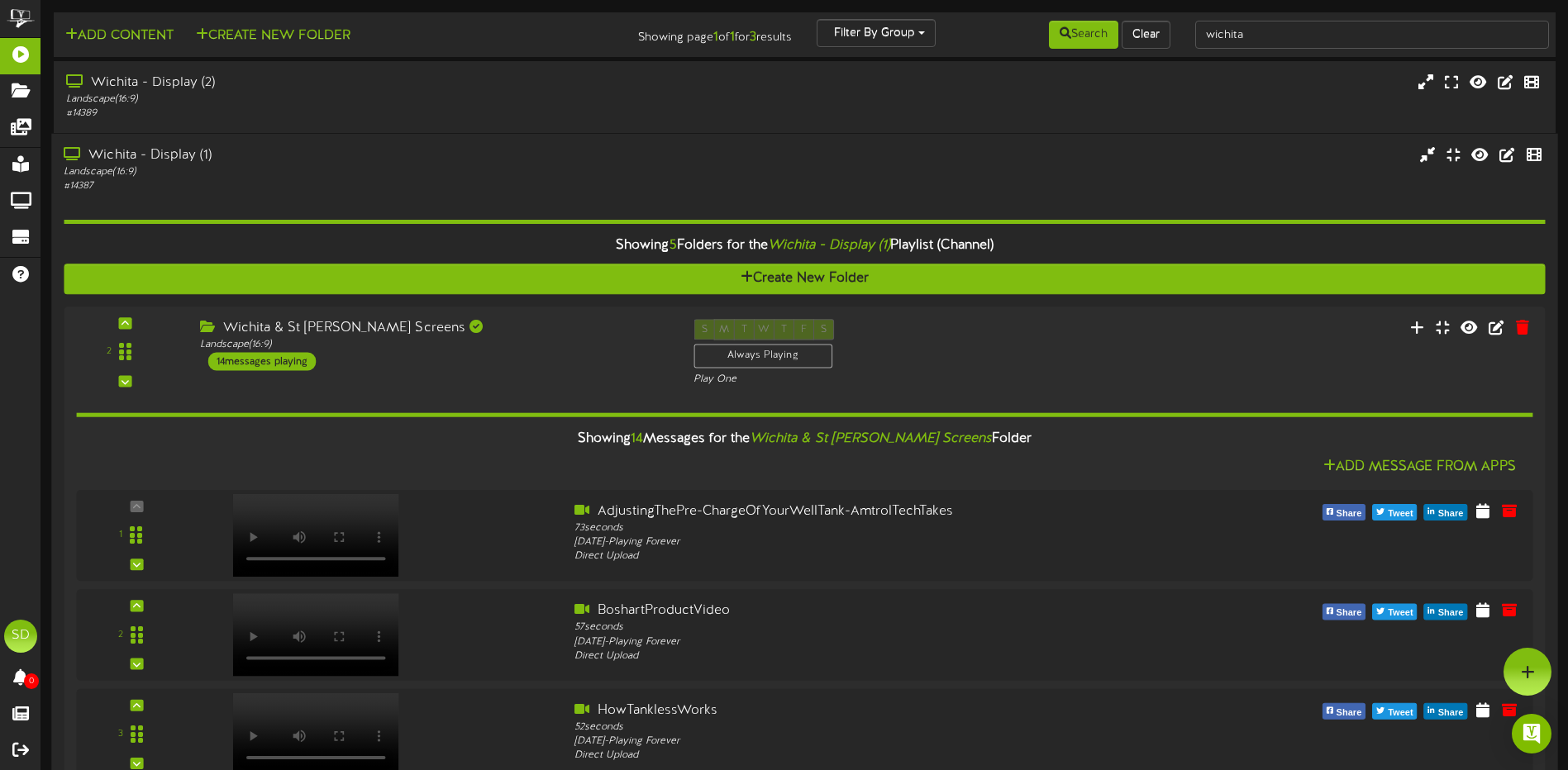
click at [302, 186] on div "# 14387" at bounding box center [364, 186] width 603 height 14
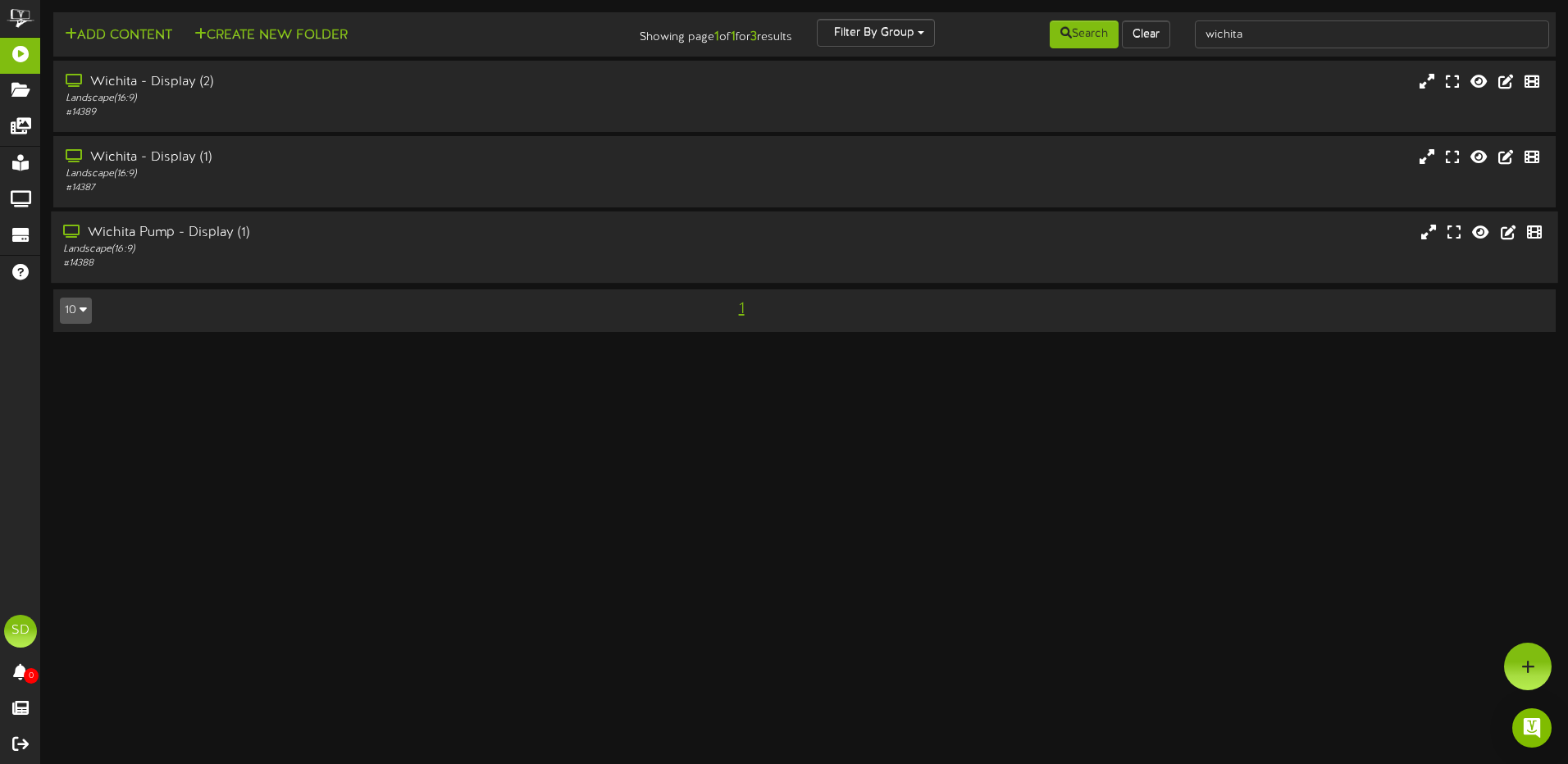
click at [327, 269] on div "# 14388" at bounding box center [364, 263] width 603 height 14
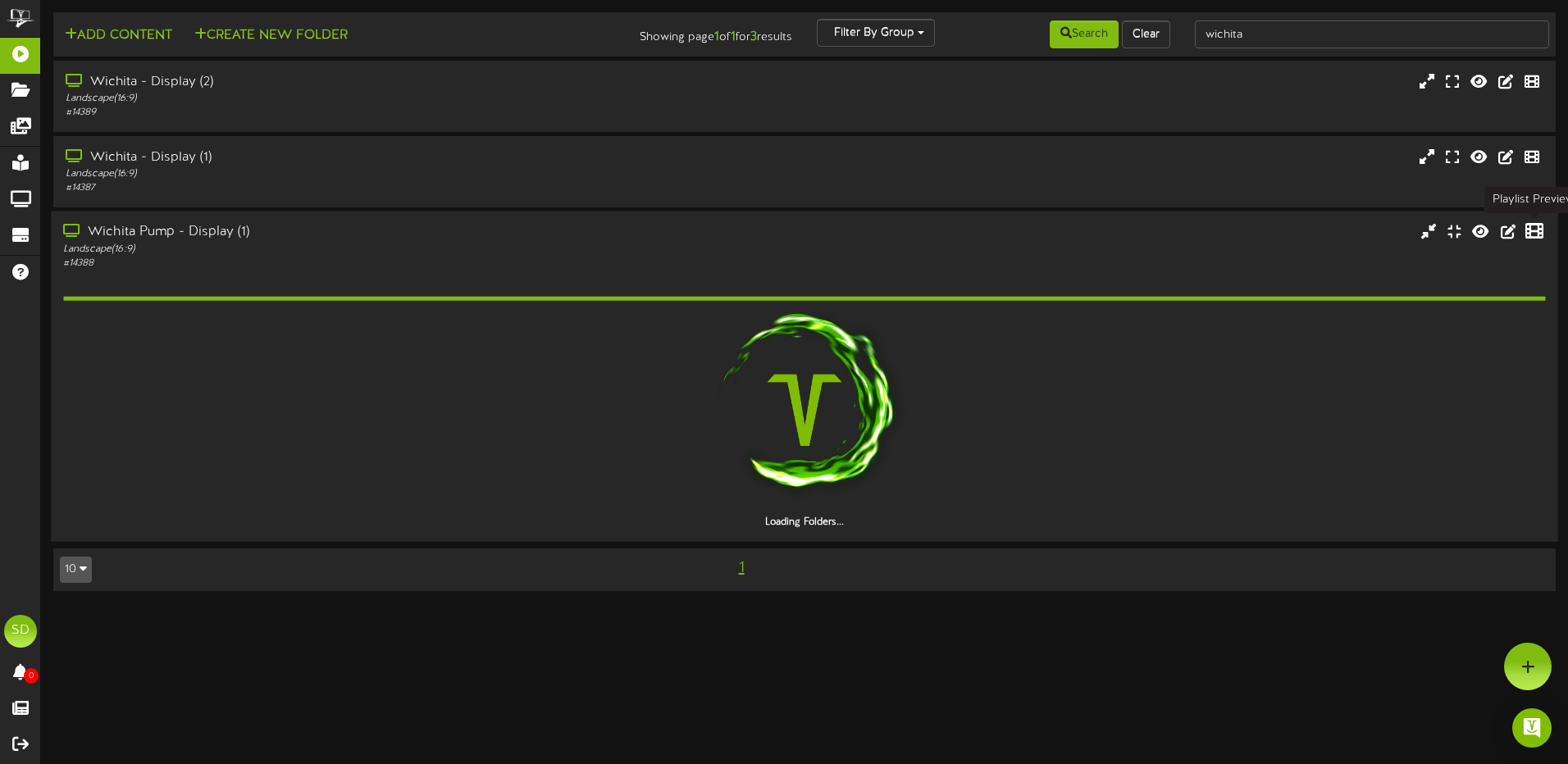
click at [1536, 230] on icon at bounding box center [1534, 231] width 18 height 18
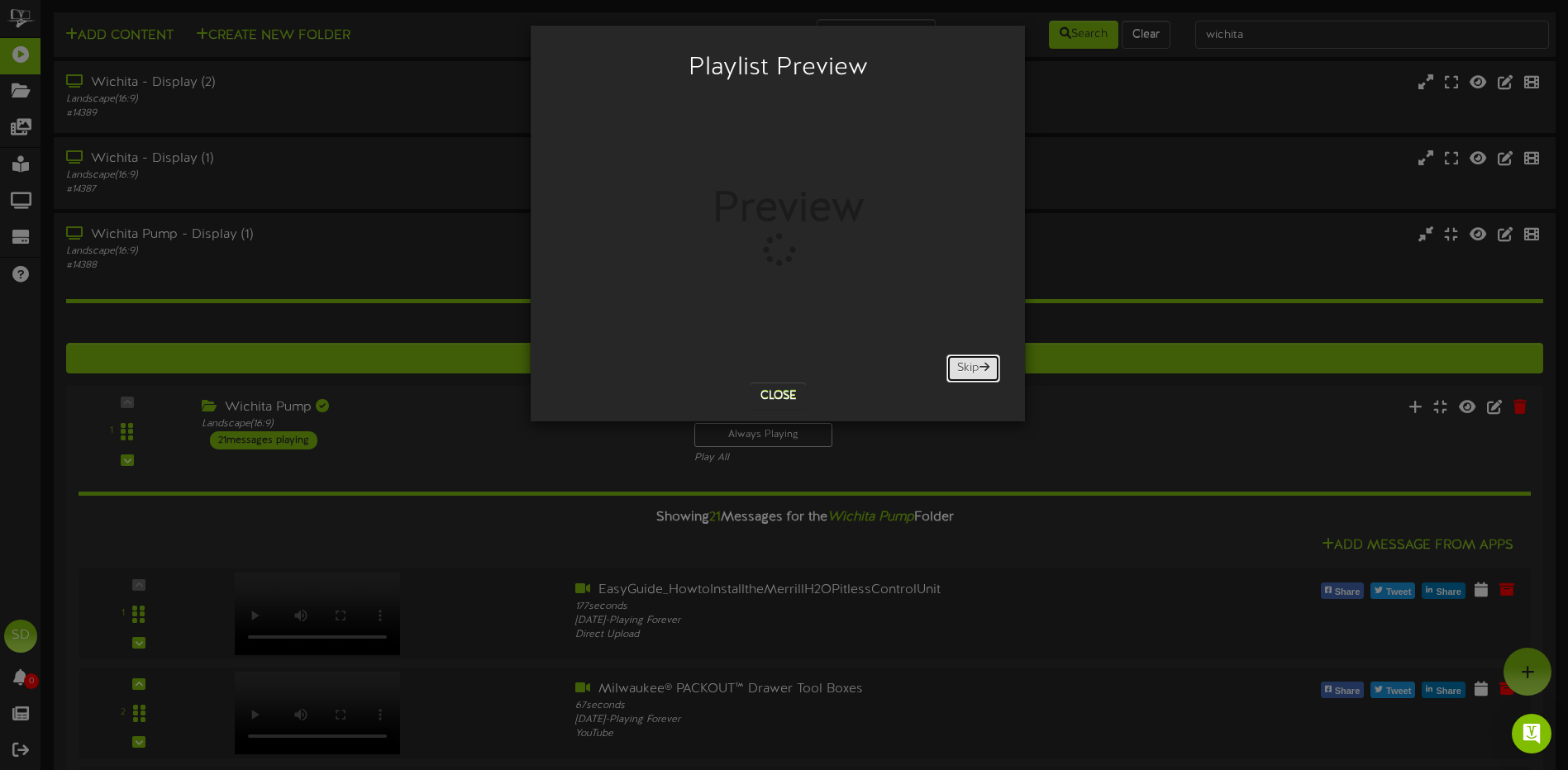
click at [979, 370] on span at bounding box center [984, 367] width 10 height 12
click at [965, 370] on button "Skip" at bounding box center [974, 368] width 53 height 29
click at [972, 374] on button "Skip" at bounding box center [974, 368] width 53 height 29
click at [971, 369] on button "Skip" at bounding box center [974, 368] width 53 height 29
click at [967, 369] on button "Skip" at bounding box center [974, 368] width 53 height 29
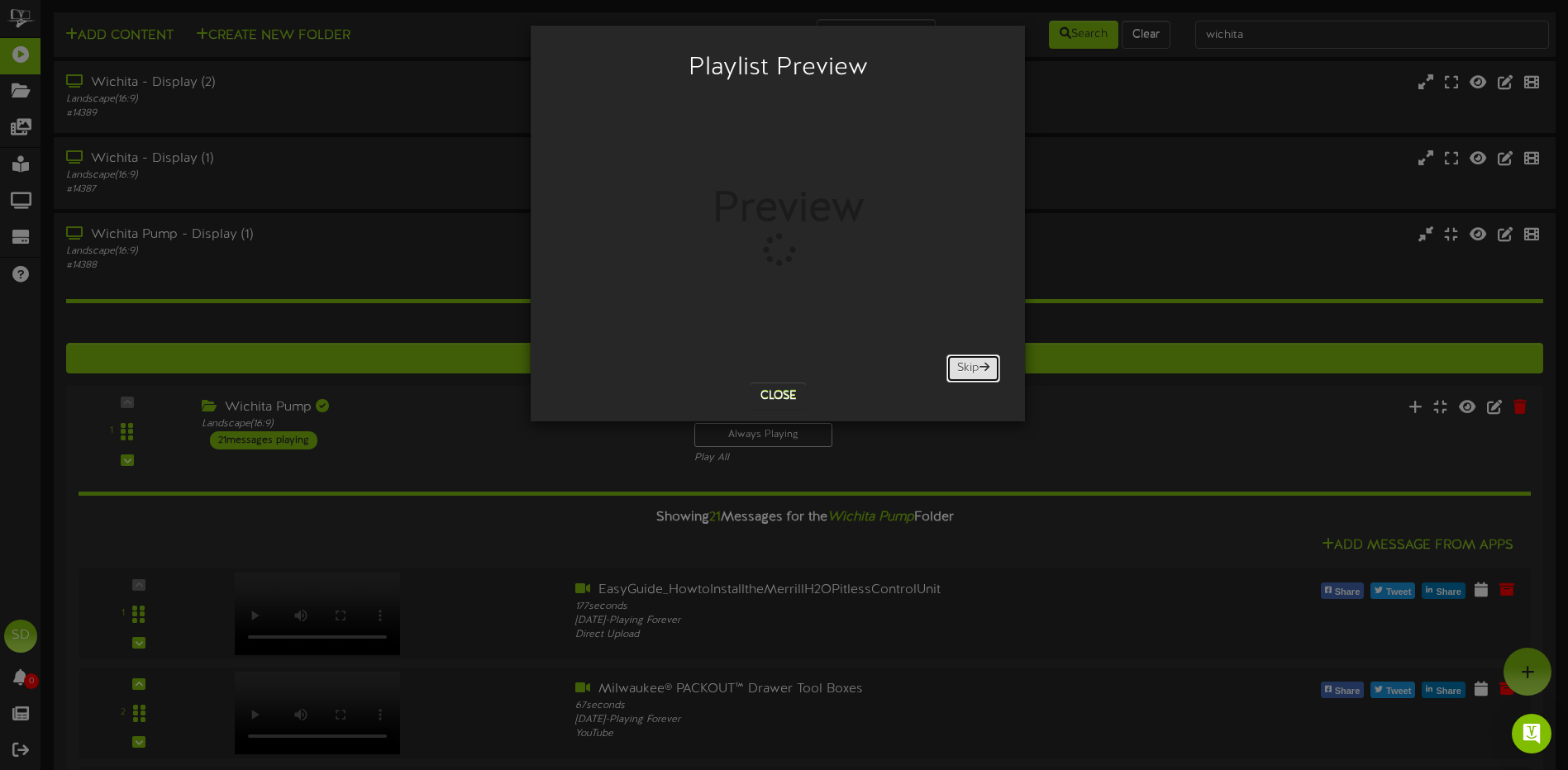
click at [974, 363] on button "Skip" at bounding box center [974, 368] width 53 height 29
click at [966, 364] on button "Skip" at bounding box center [974, 368] width 53 height 29
click at [963, 370] on button "Skip" at bounding box center [974, 368] width 53 height 29
click at [963, 368] on button "Skip" at bounding box center [974, 368] width 53 height 29
click at [970, 368] on button "Skip" at bounding box center [974, 368] width 53 height 29
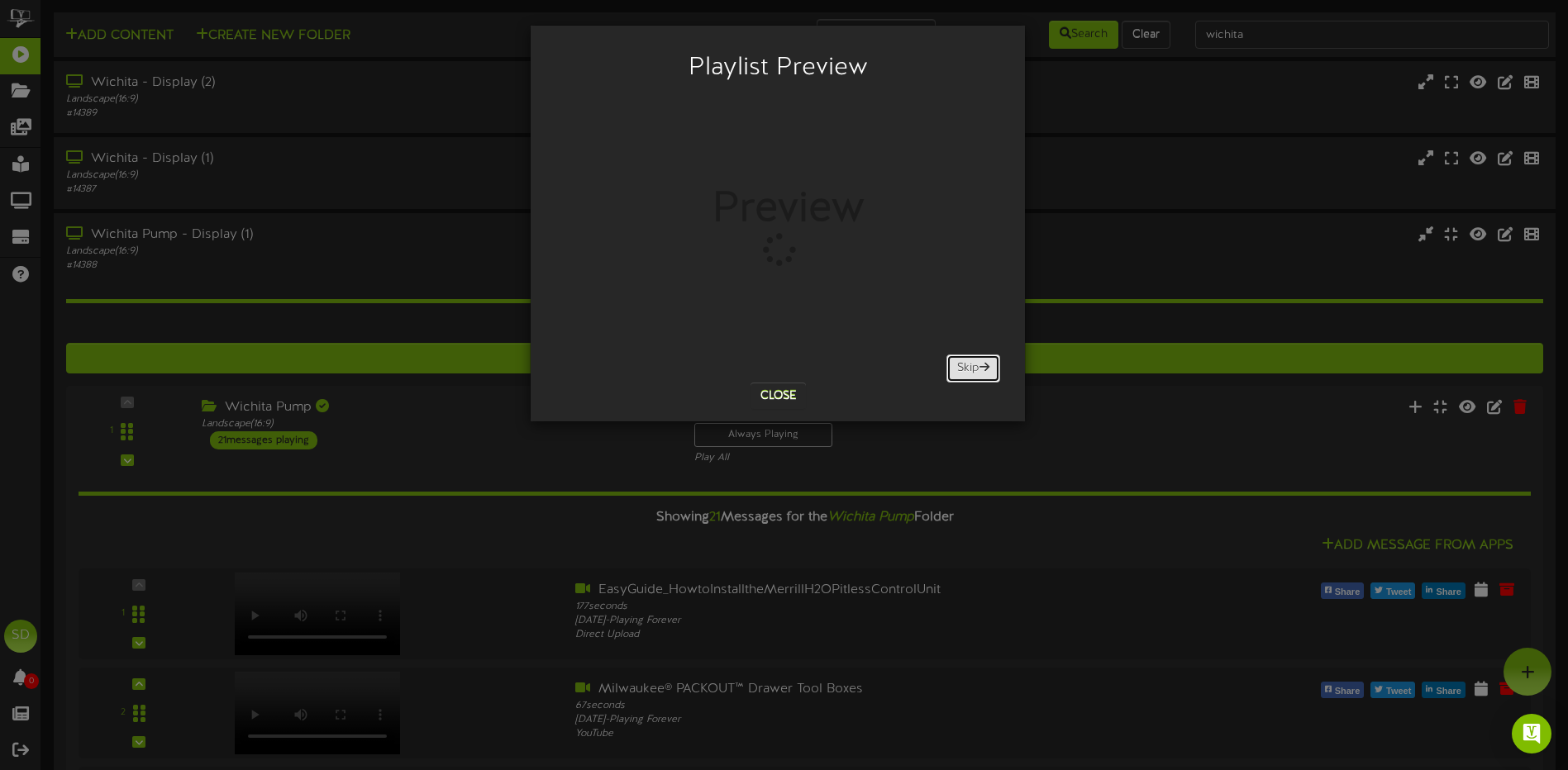
click at [963, 370] on button "Skip" at bounding box center [974, 368] width 53 height 29
click at [963, 366] on button "Skip" at bounding box center [974, 368] width 53 height 29
click at [964, 362] on button "Skip" at bounding box center [974, 368] width 53 height 29
click at [972, 375] on button "Skip" at bounding box center [974, 368] width 53 height 29
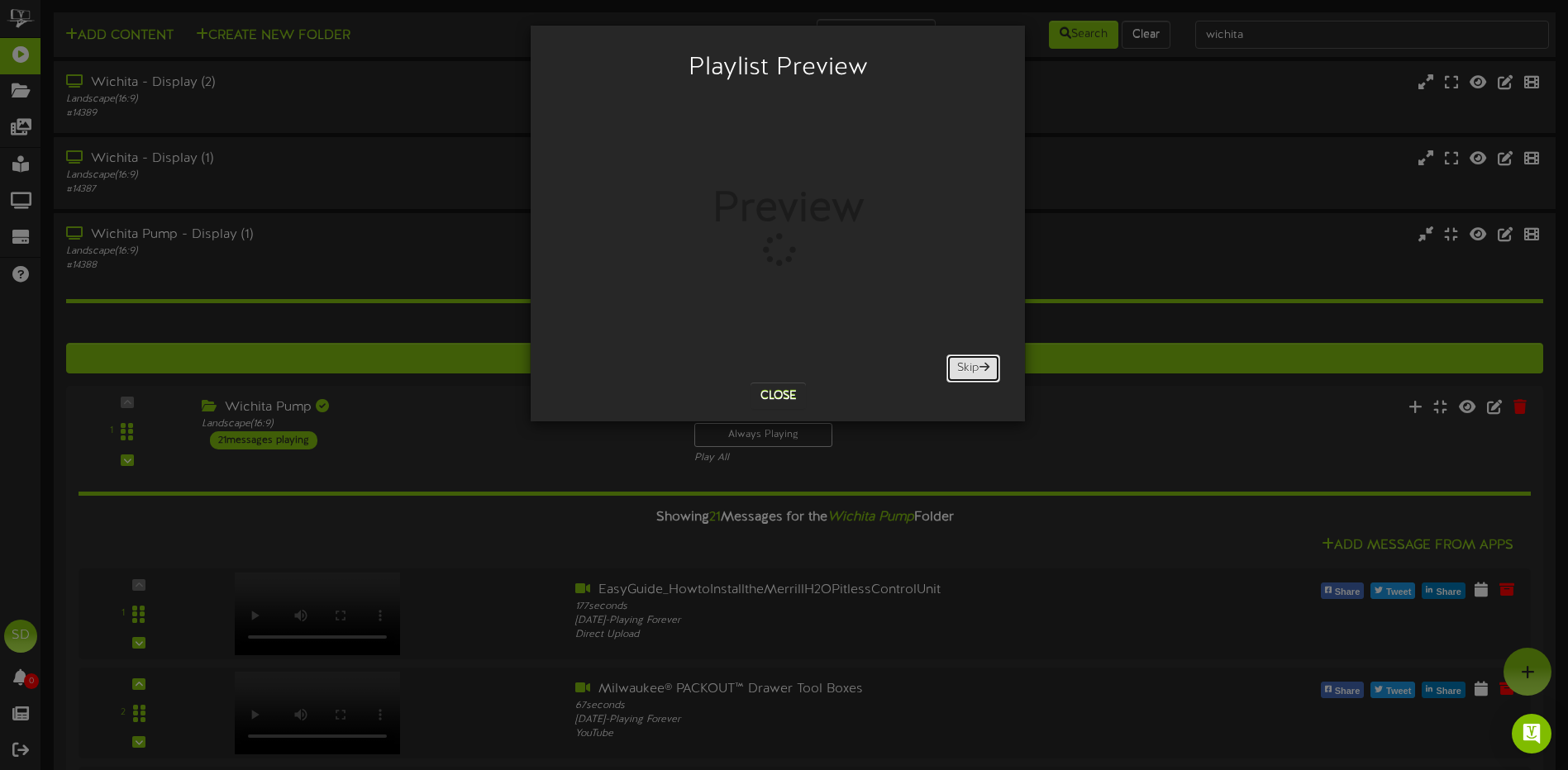
click at [971, 369] on button "Skip" at bounding box center [974, 368] width 53 height 29
click at [972, 370] on button "Skip" at bounding box center [974, 368] width 53 height 29
click at [972, 369] on button "Skip" at bounding box center [974, 368] width 53 height 29
click at [972, 365] on button "Skip" at bounding box center [974, 368] width 53 height 29
click at [975, 370] on button "Skip" at bounding box center [974, 368] width 53 height 29
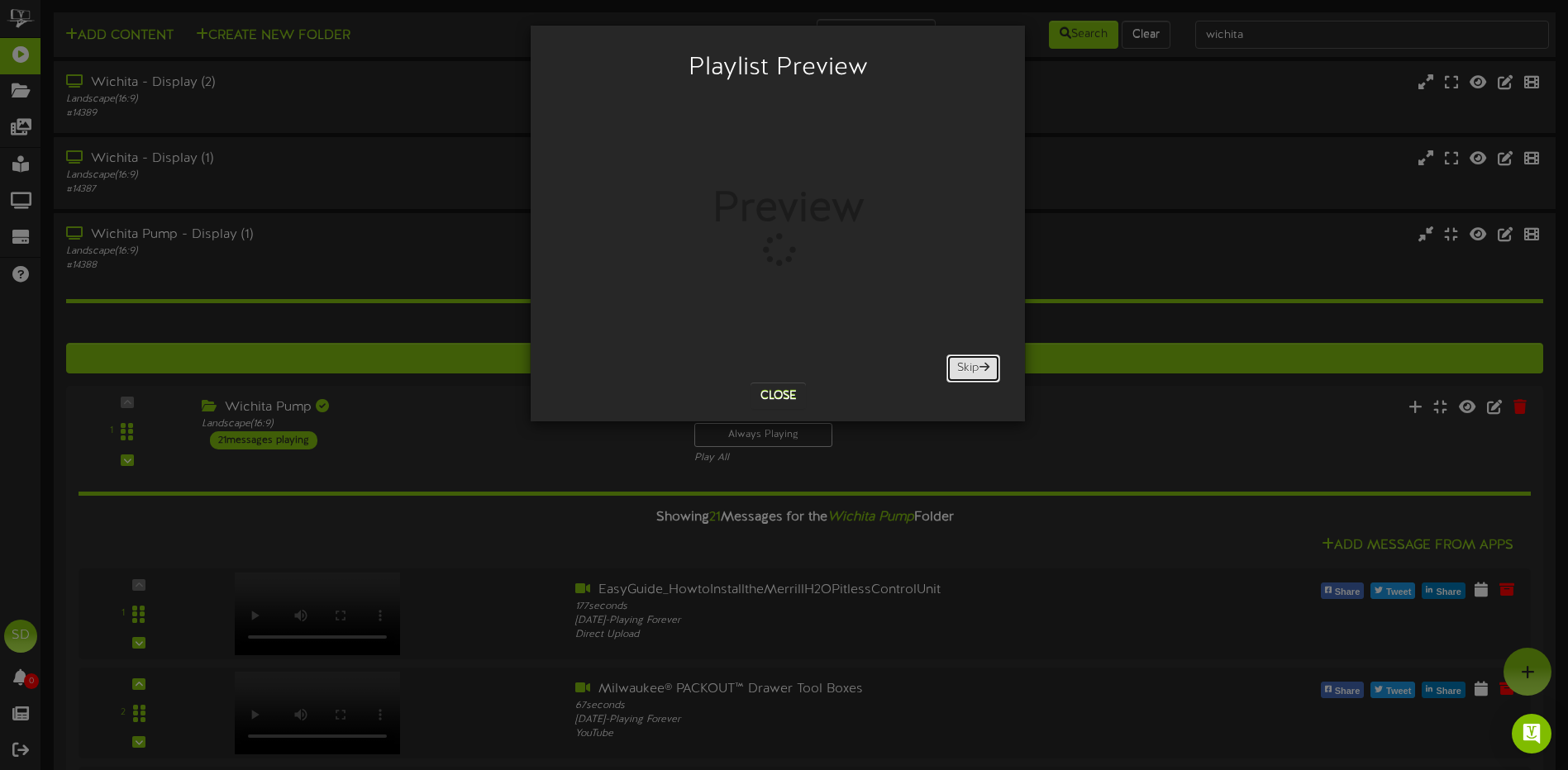
click at [975, 370] on button "Skip" at bounding box center [974, 368] width 53 height 29
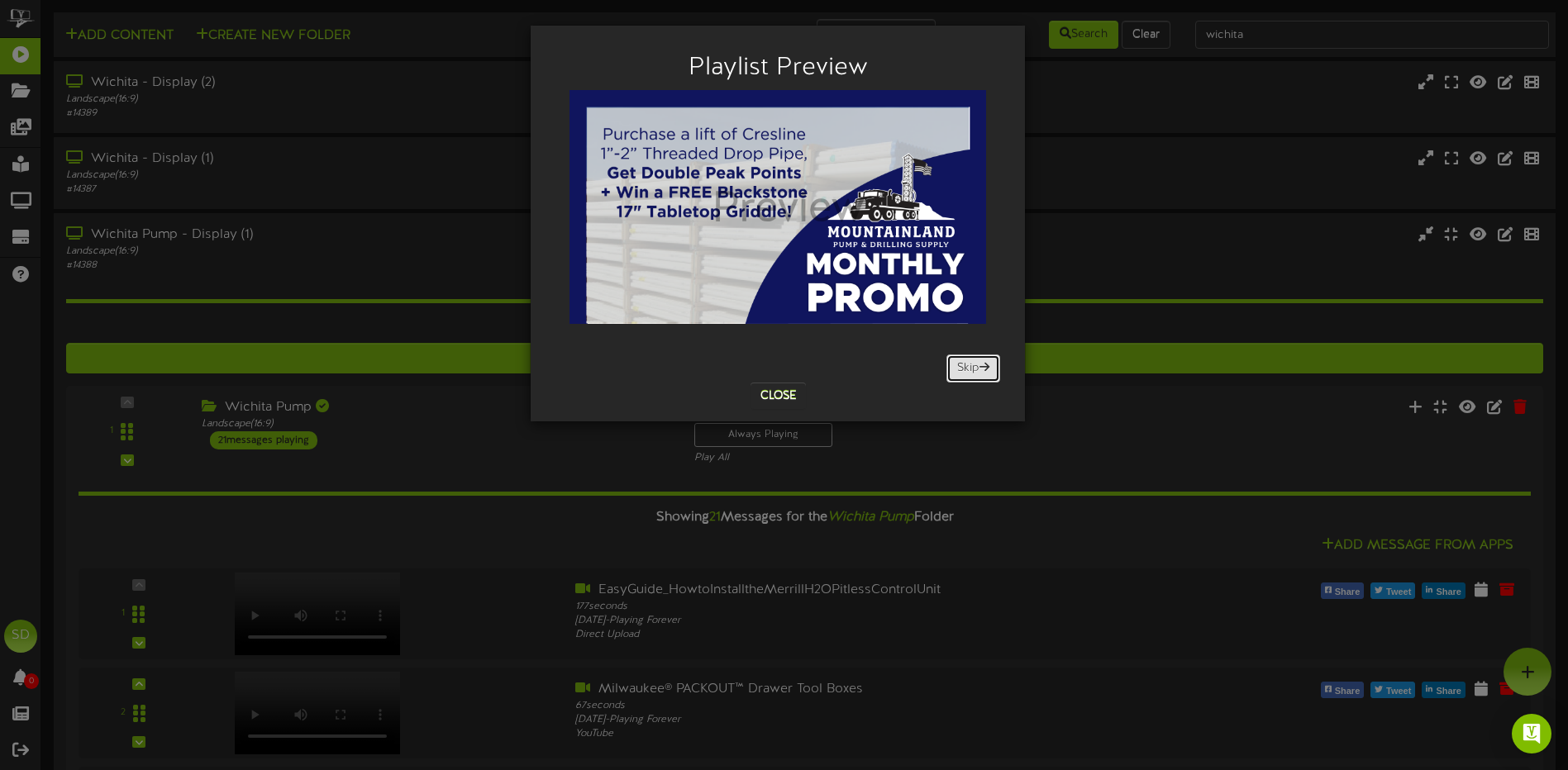
click at [973, 364] on button "Skip" at bounding box center [974, 368] width 53 height 29
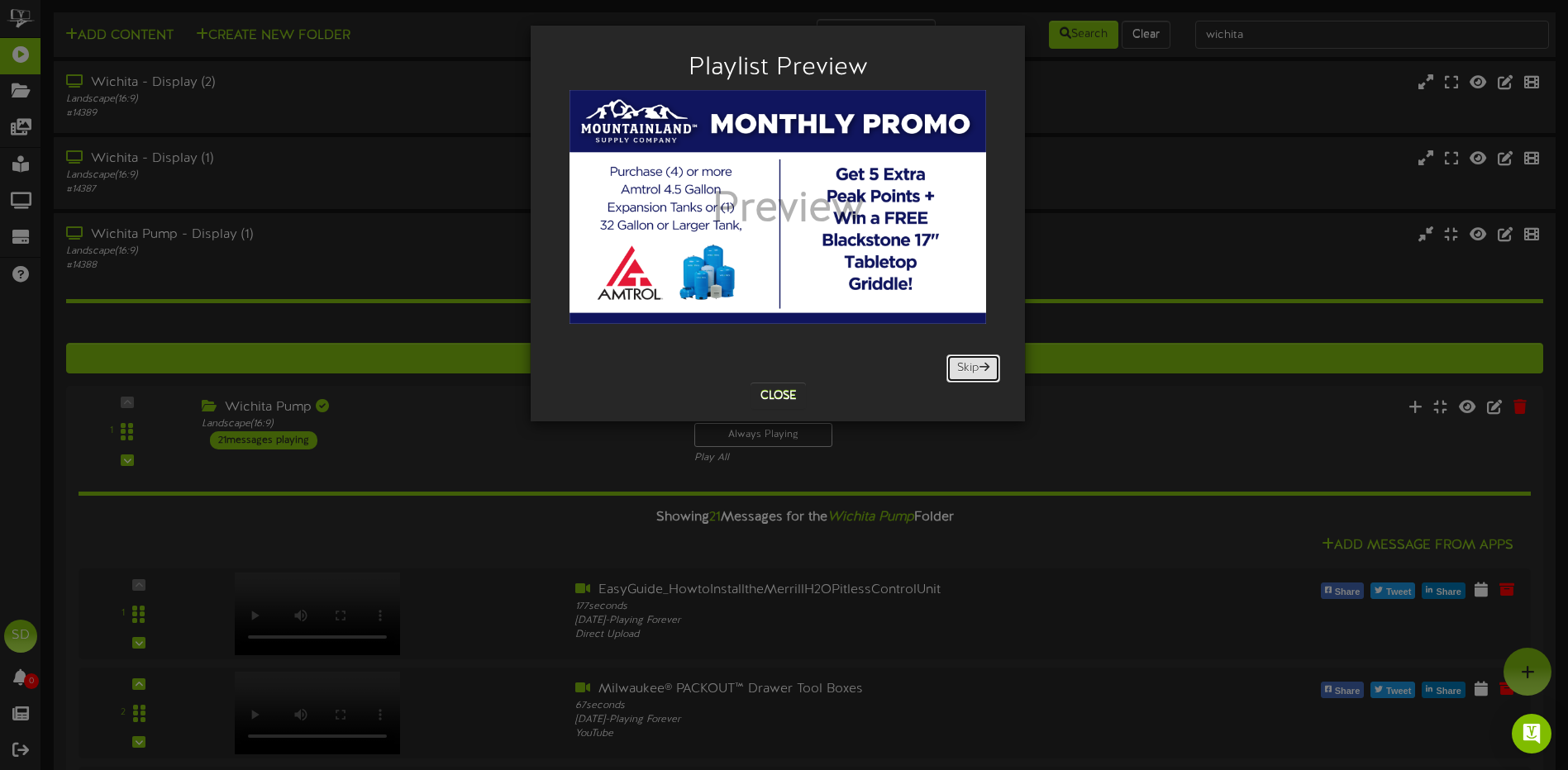
click at [973, 364] on button "Skip" at bounding box center [974, 368] width 53 height 29
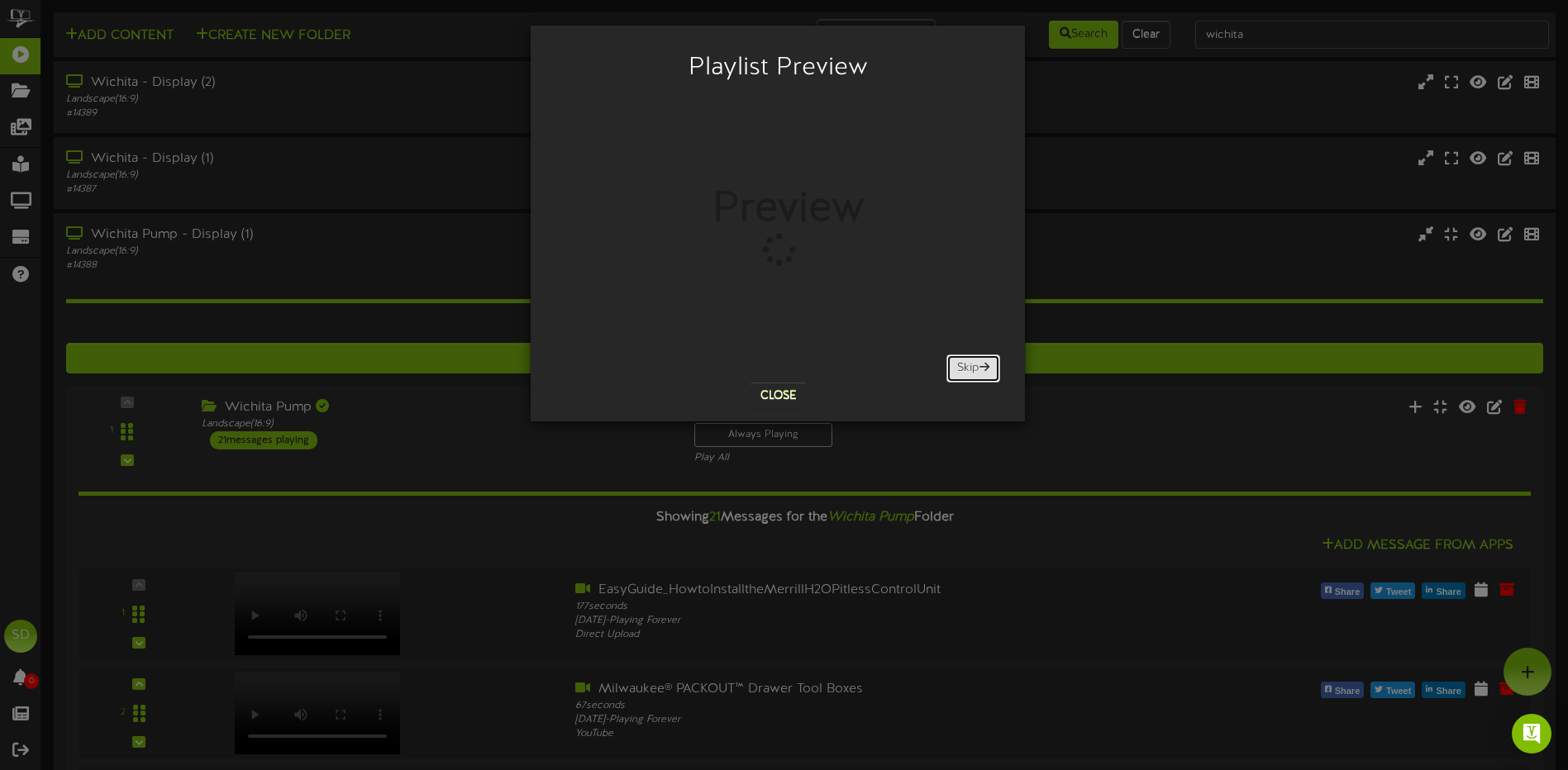
click at [962, 371] on button "Skip" at bounding box center [974, 368] width 53 height 29
click at [790, 396] on button "Close" at bounding box center [778, 396] width 55 height 27
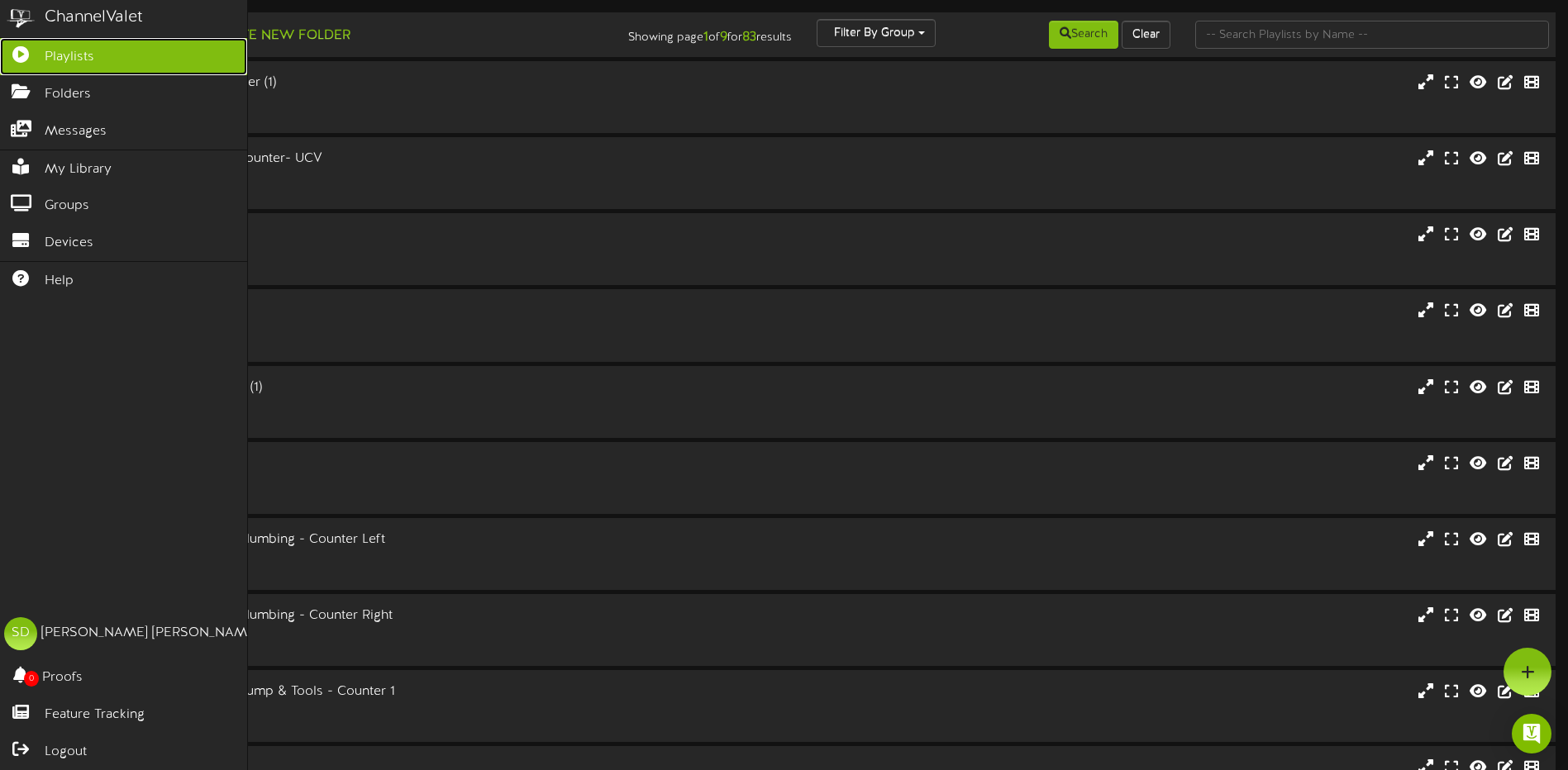
click at [84, 54] on span "Playlists" at bounding box center [70, 57] width 50 height 19
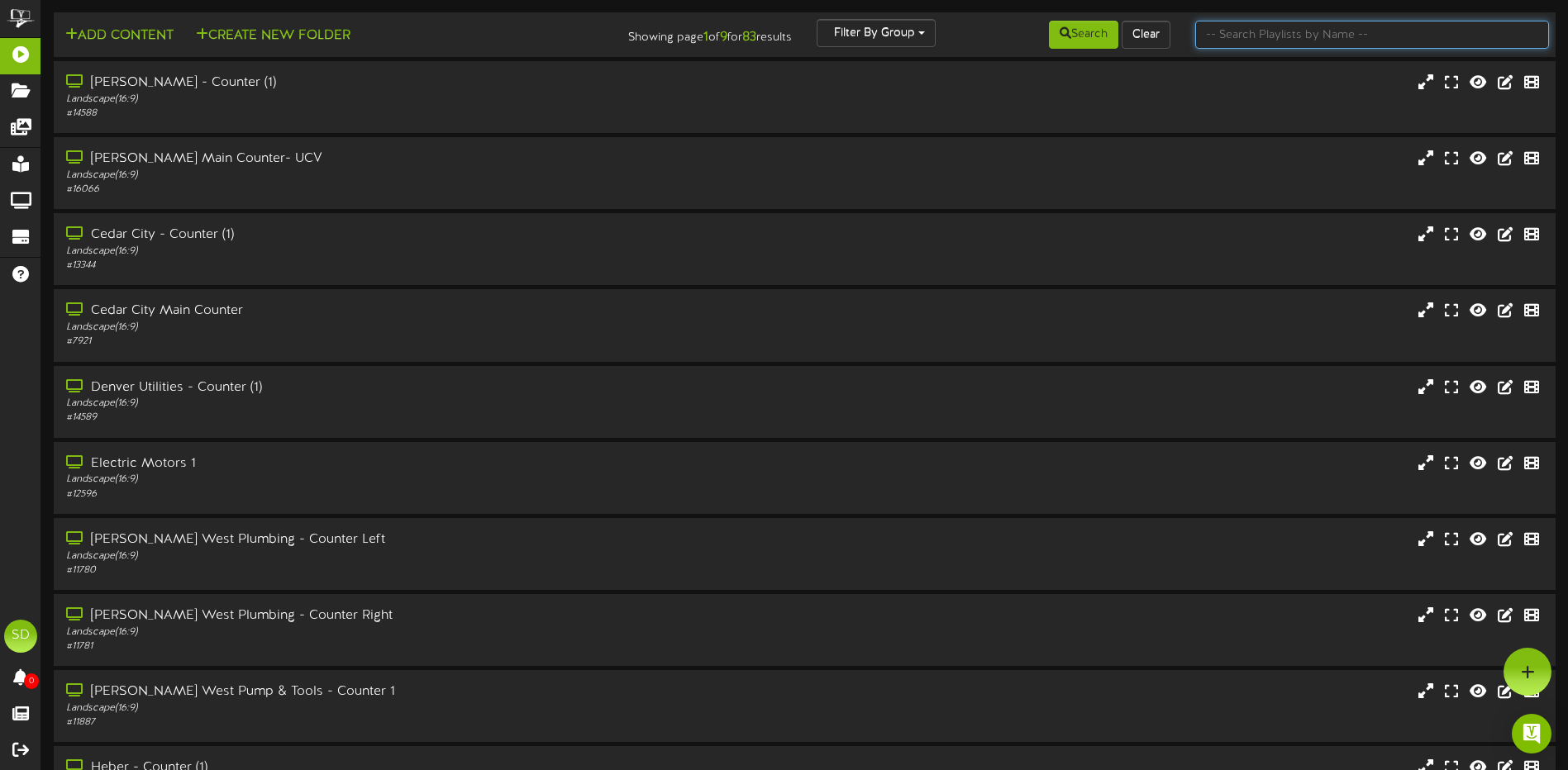
click at [1256, 36] on input "text" at bounding box center [1372, 34] width 353 height 29
type input "wichita"
click at [1085, 38] on button "Search" at bounding box center [1083, 34] width 69 height 29
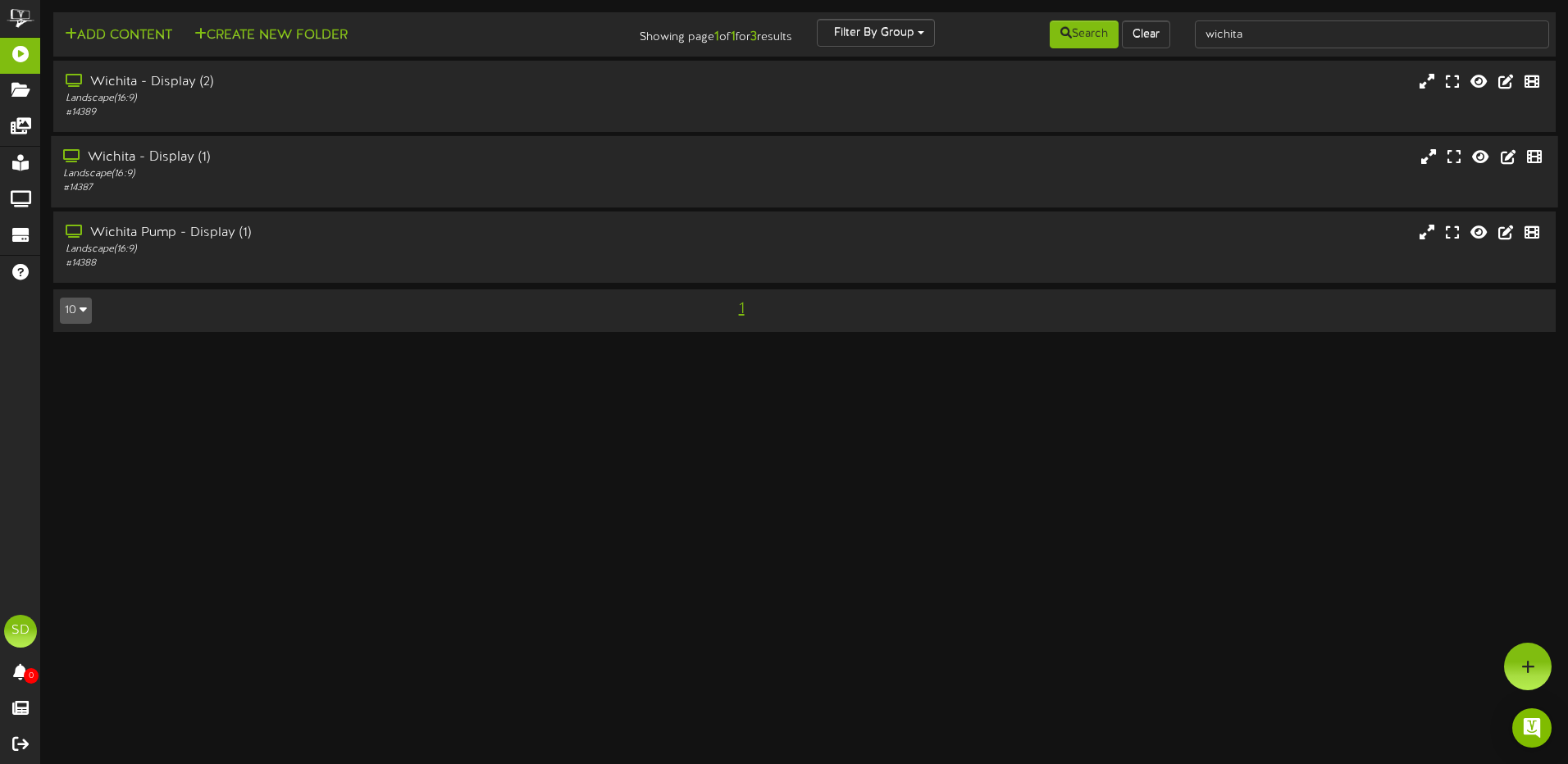
click at [337, 167] on div "Landscape ( 16:9 )" at bounding box center [364, 173] width 603 height 14
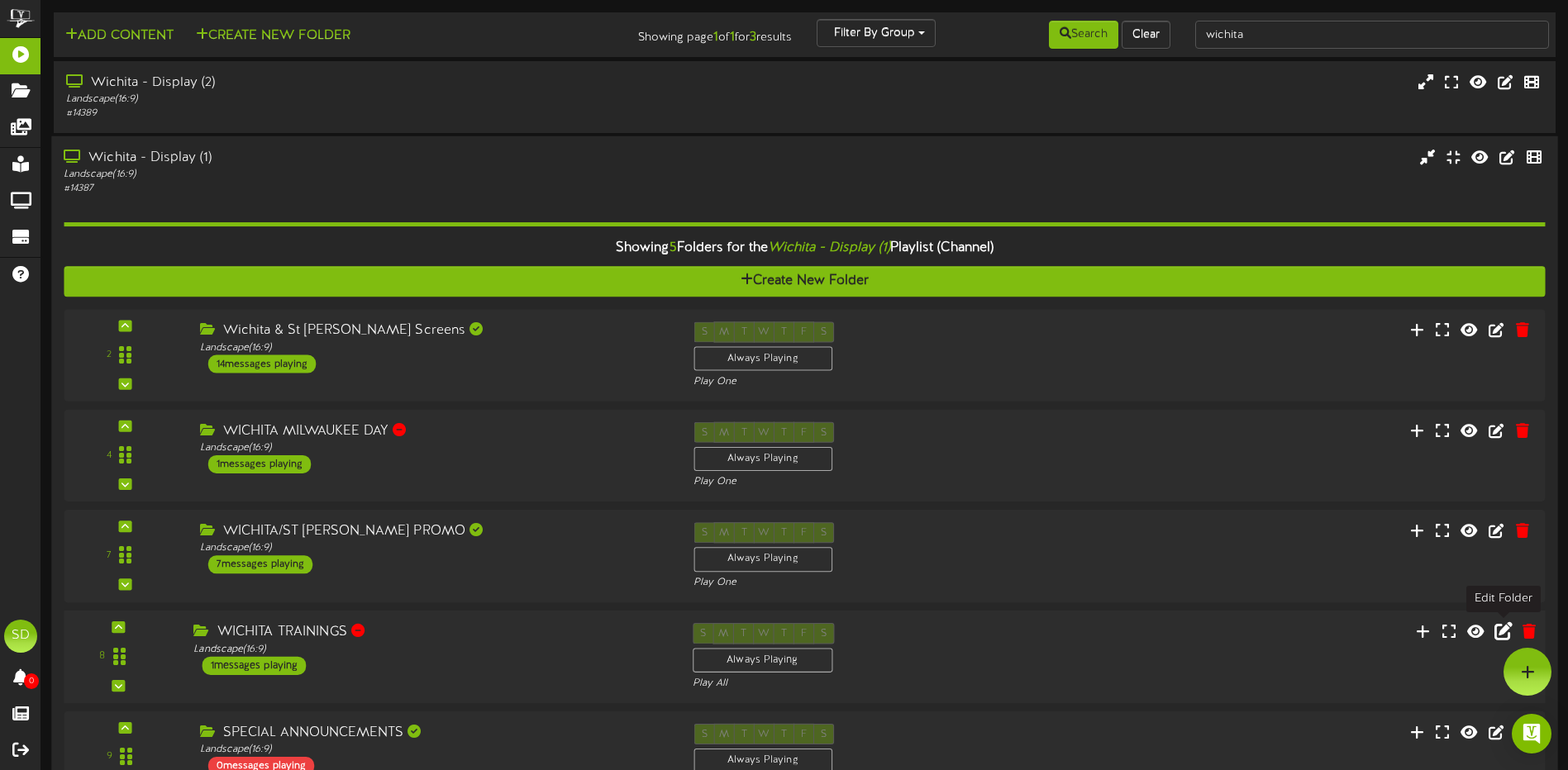
click at [1507, 630] on icon at bounding box center [1504, 631] width 18 height 18
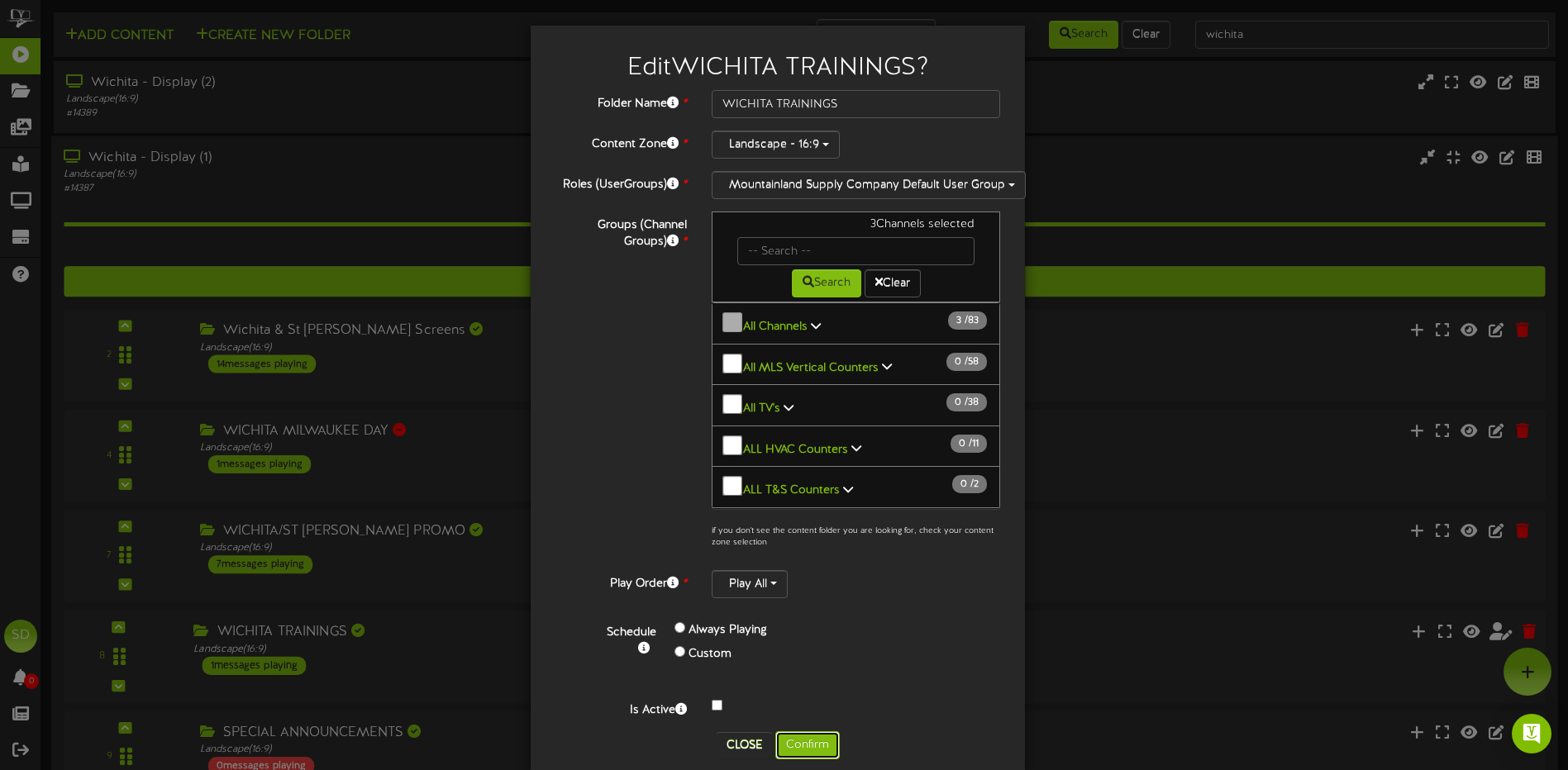
click at [812, 741] on button "Confirm" at bounding box center [808, 745] width 64 height 29
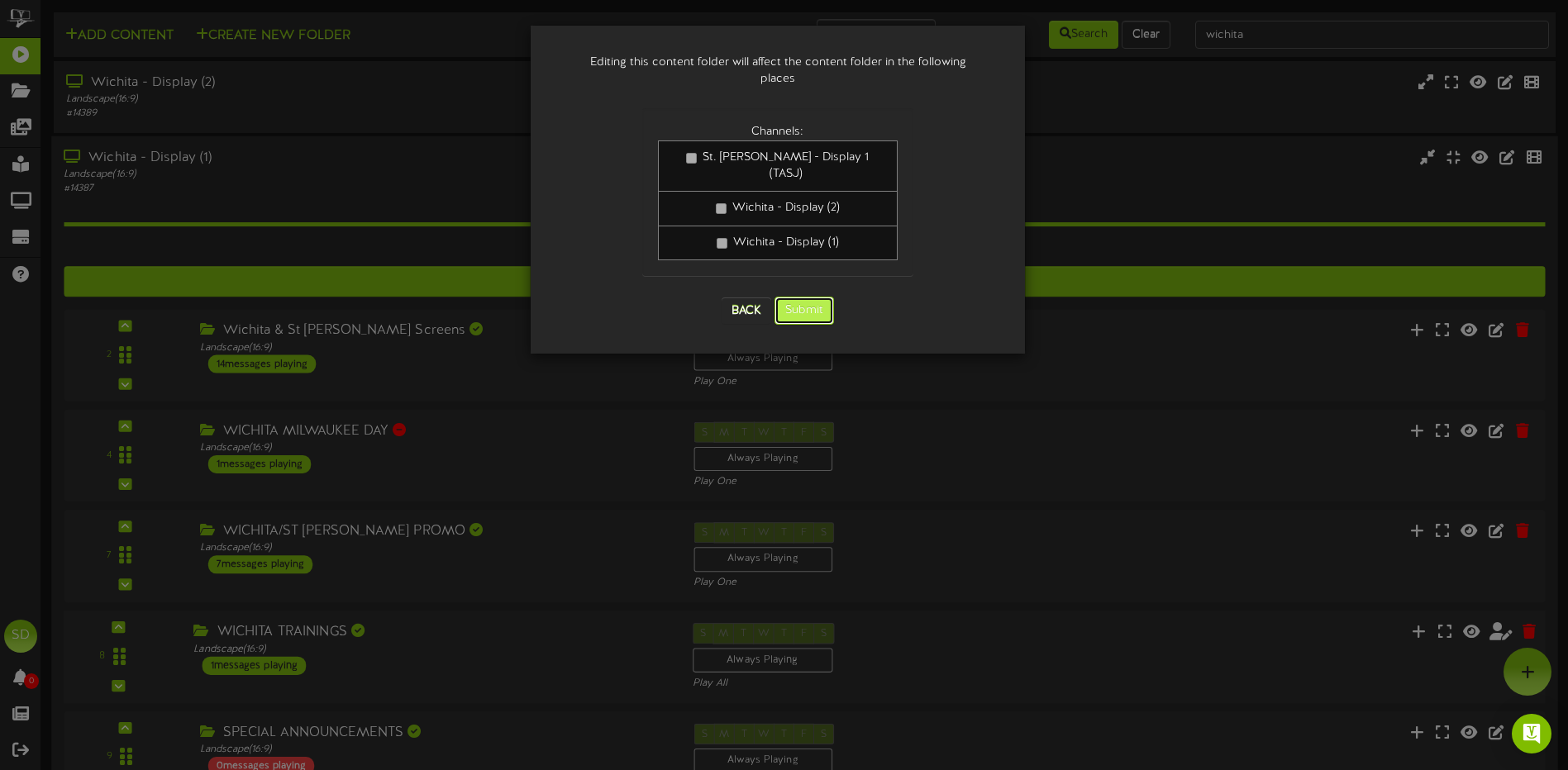
click at [796, 296] on button "Submit" at bounding box center [804, 310] width 60 height 29
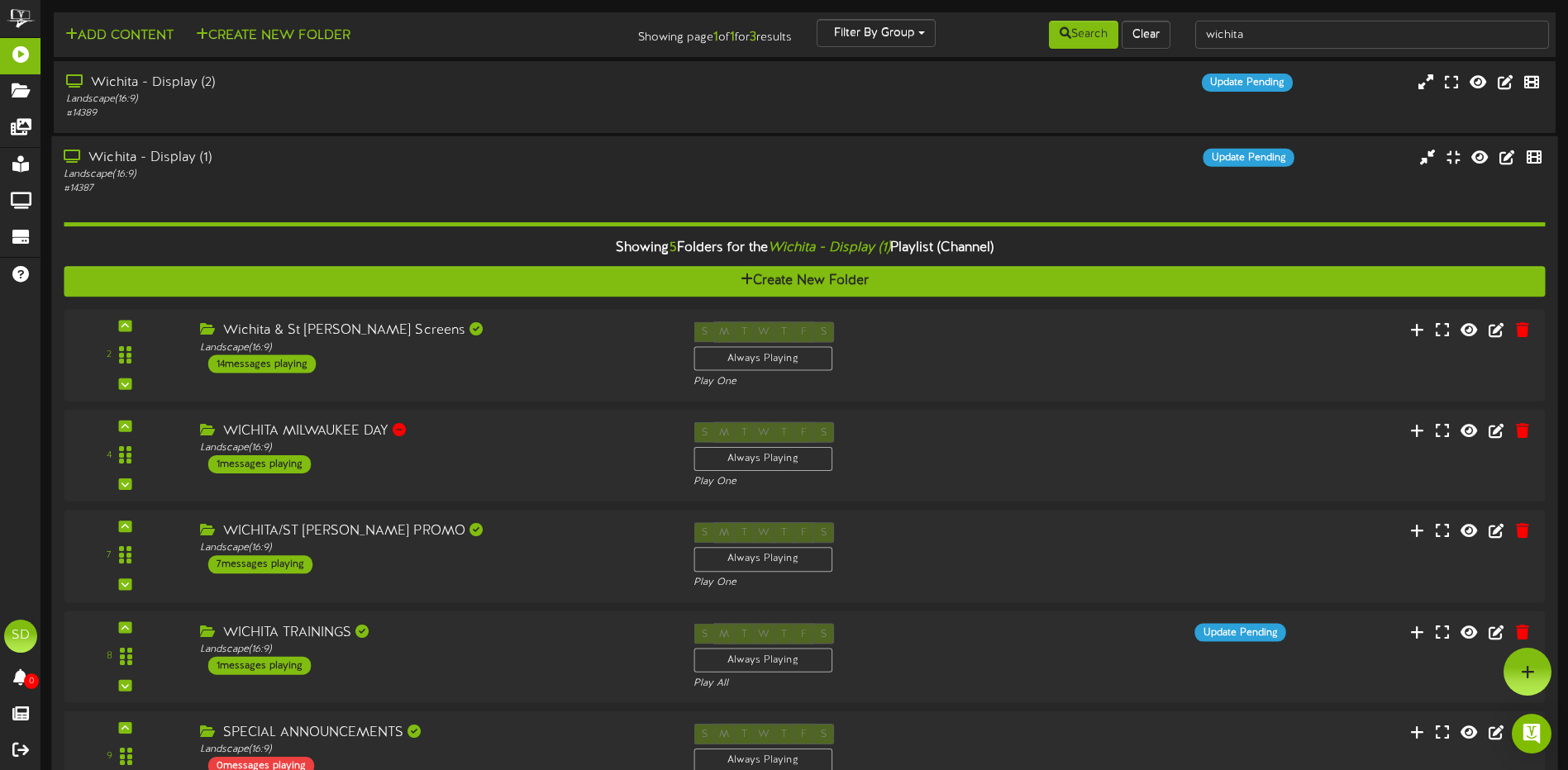
click at [467, 167] on div "Wichita - Display (1)" at bounding box center [364, 158] width 603 height 19
